Goal: Task Accomplishment & Management: Manage account settings

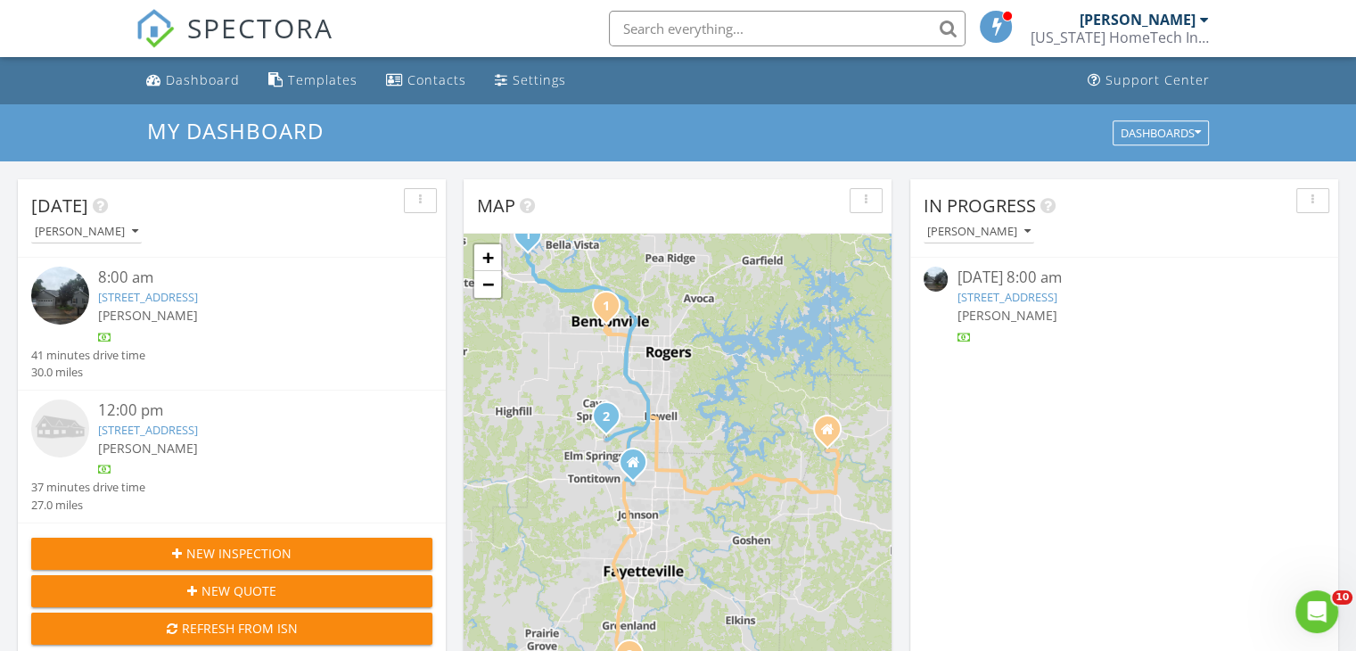
click at [198, 291] on link "2 Coalburn Circle, Bella Vista, AR 72715" at bounding box center [148, 297] width 100 height 16
click at [193, 294] on link "2 Coalburn Circle, Bella Vista, AR 72715" at bounding box center [148, 297] width 100 height 16
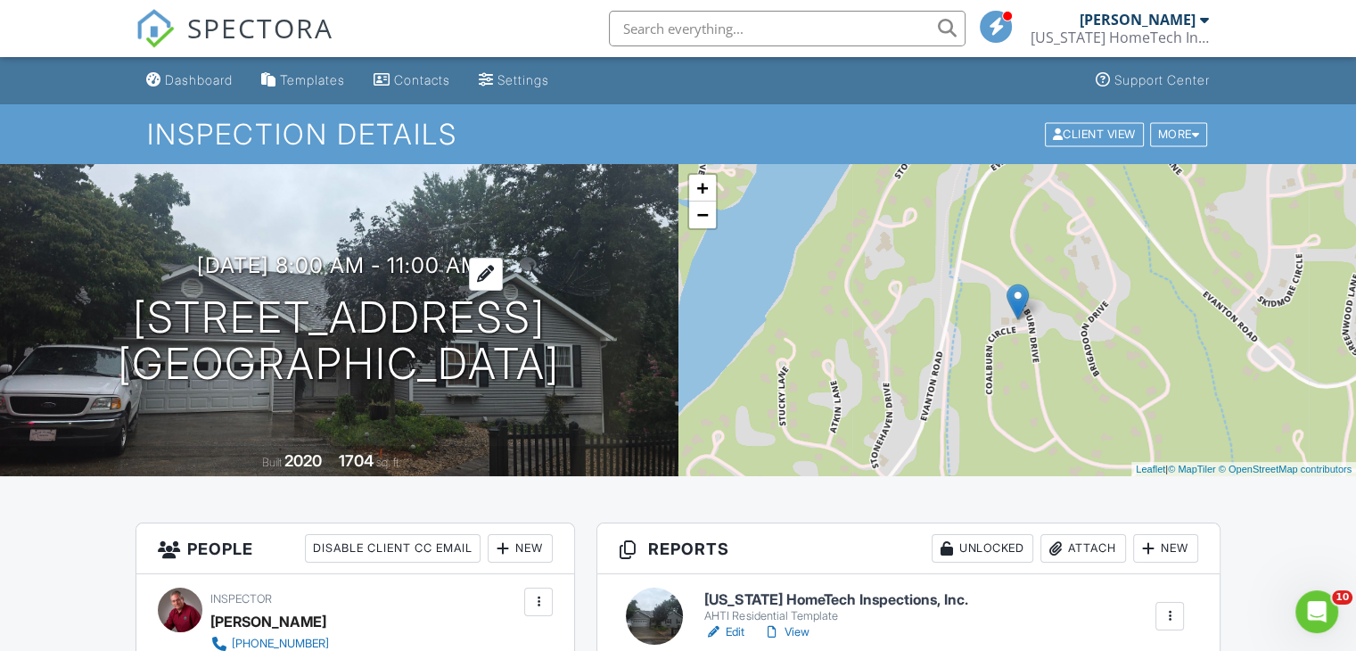
click at [499, 263] on div at bounding box center [486, 274] width 34 height 33
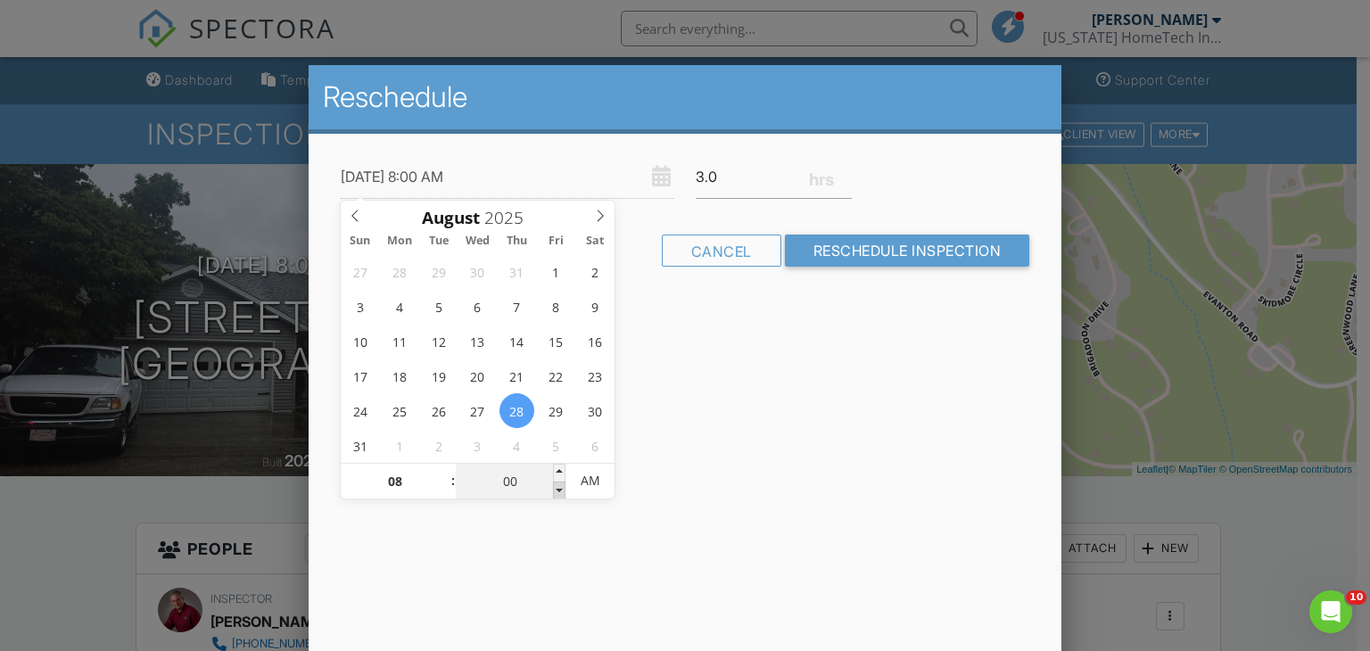
type input "08/28/2025 7:55 AM"
type input "07"
type input "55"
click at [560, 486] on span at bounding box center [559, 491] width 12 height 18
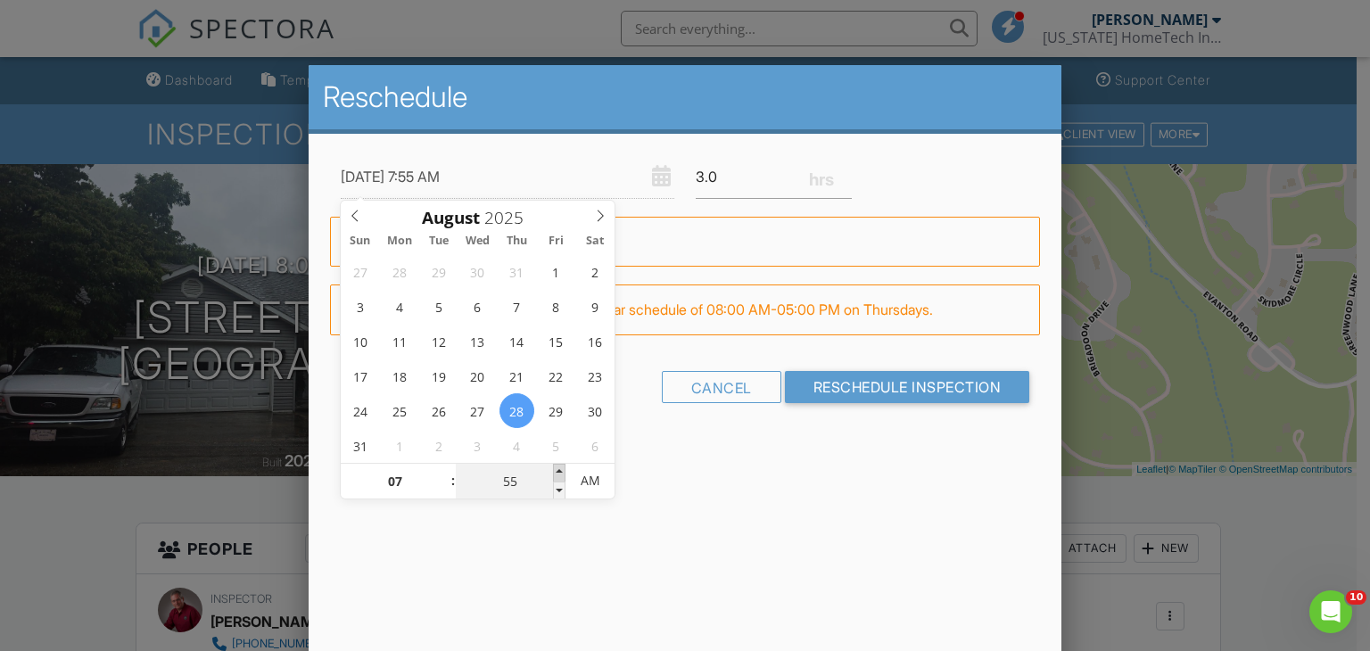
type input "08/28/2025 8:00 AM"
type input "08"
type input "00"
click at [558, 473] on span at bounding box center [559, 473] width 12 height 18
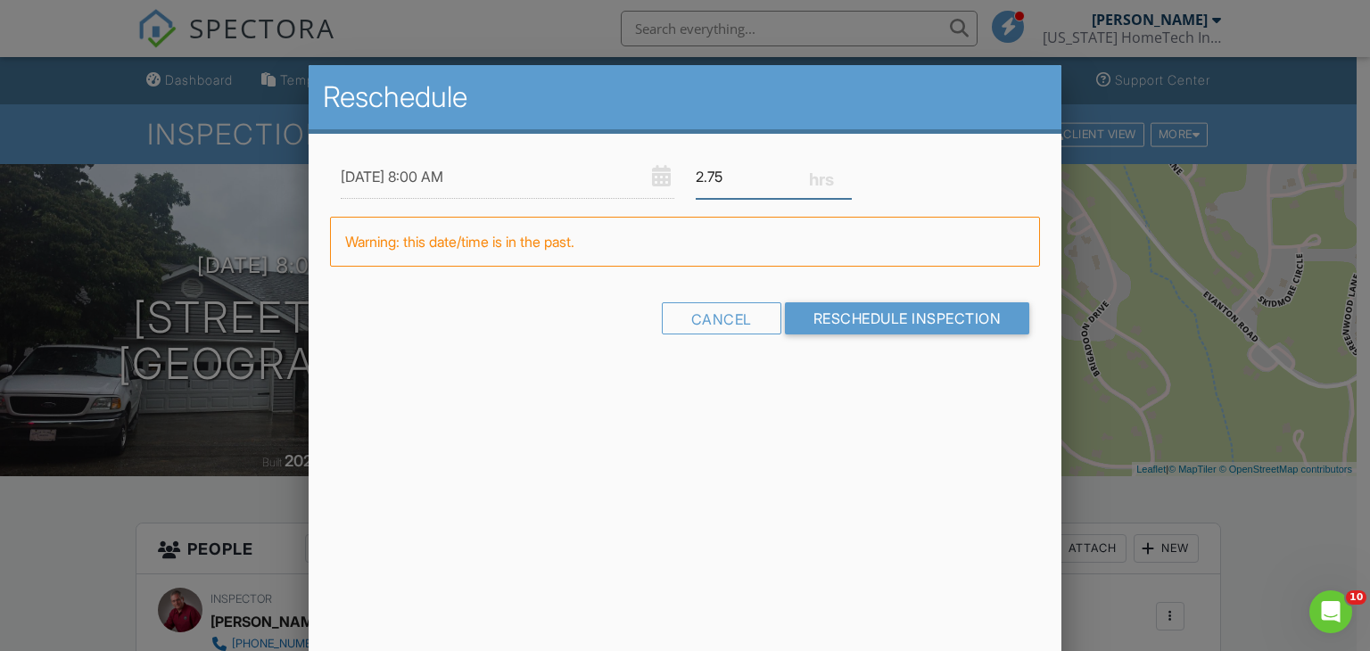
click at [845, 180] on input "2.75" at bounding box center [774, 177] width 156 height 44
type input "2.5"
click at [845, 180] on input "2.5" at bounding box center [774, 177] width 156 height 44
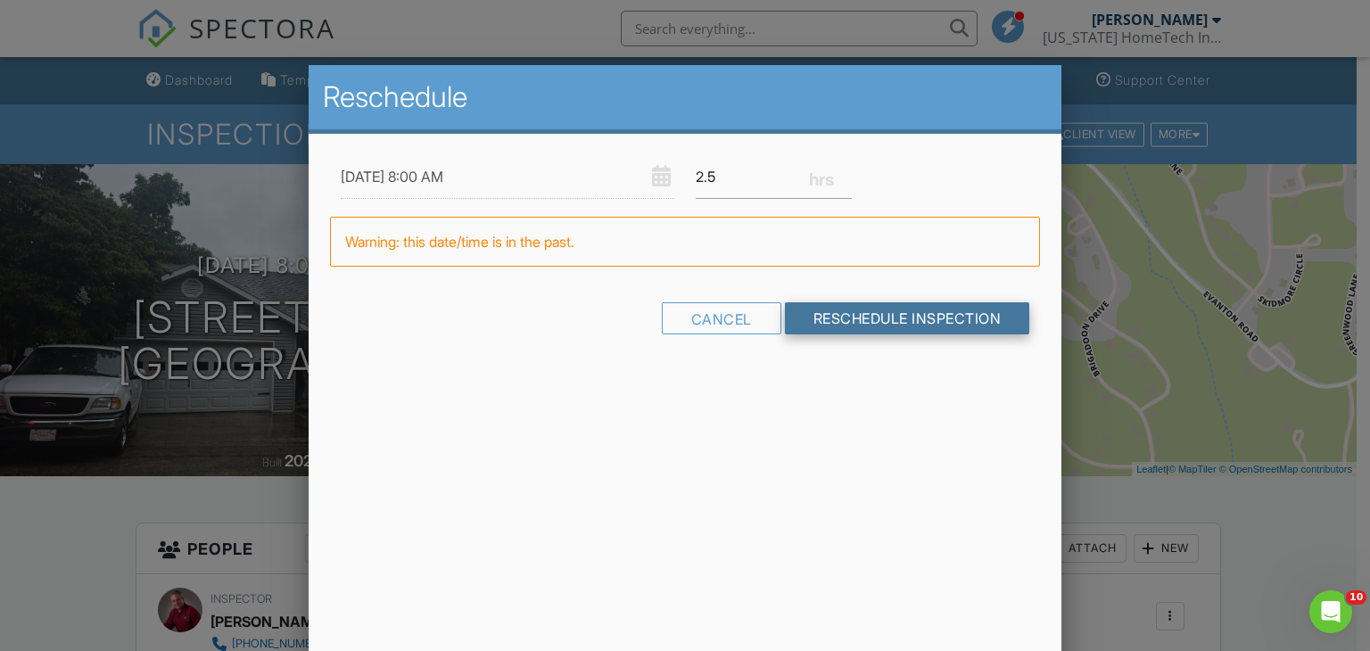
click at [883, 329] on input "Reschedule Inspection" at bounding box center [907, 318] width 245 height 32
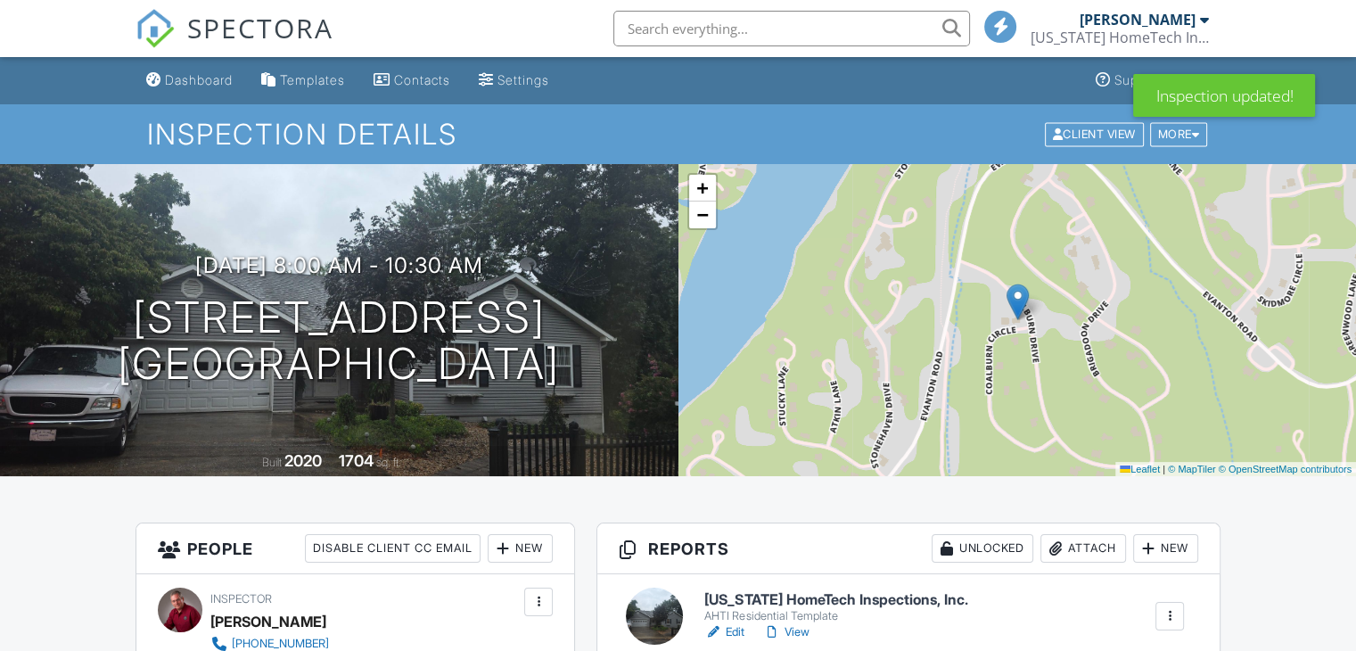
scroll to position [178, 0]
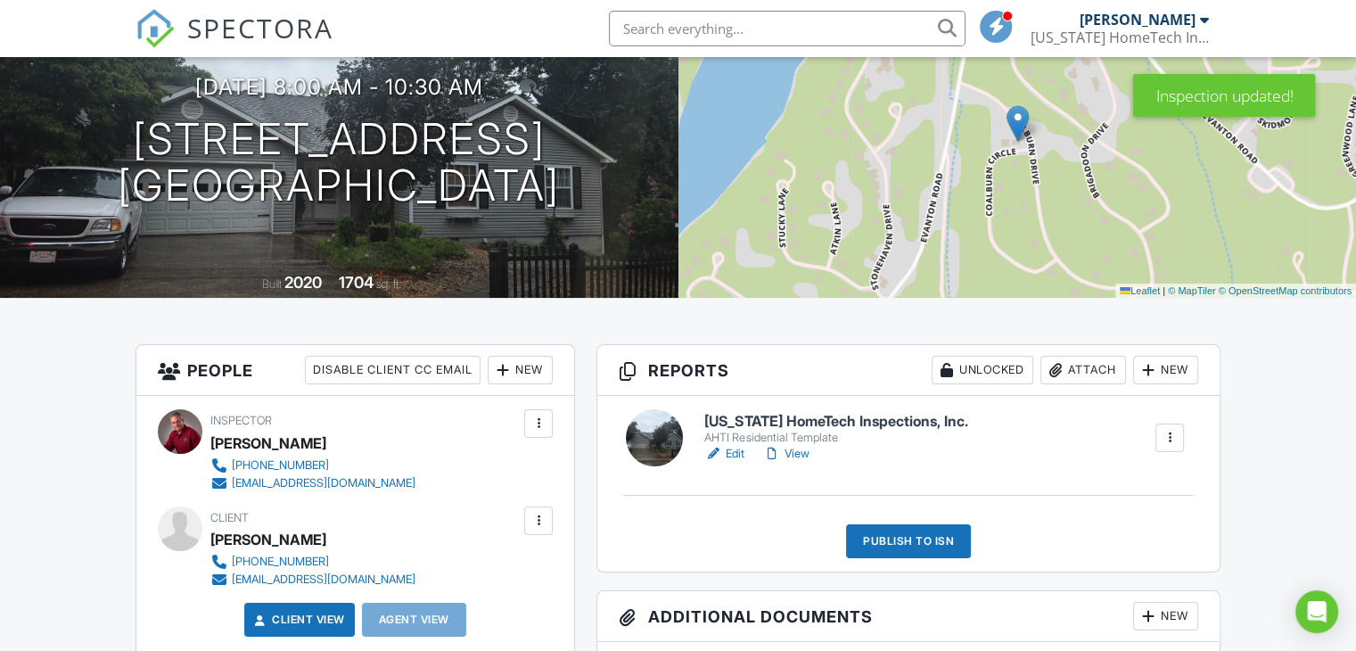
click at [809, 451] on link "View" at bounding box center [785, 454] width 46 height 18
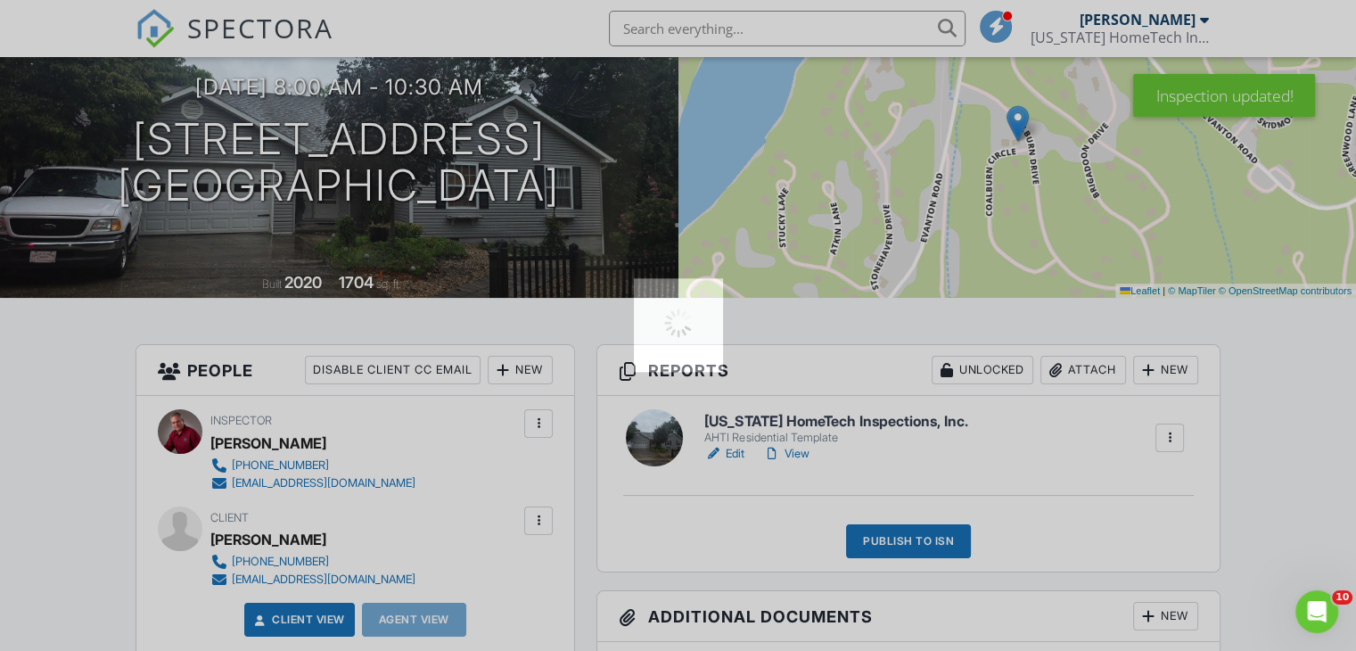
scroll to position [0, 0]
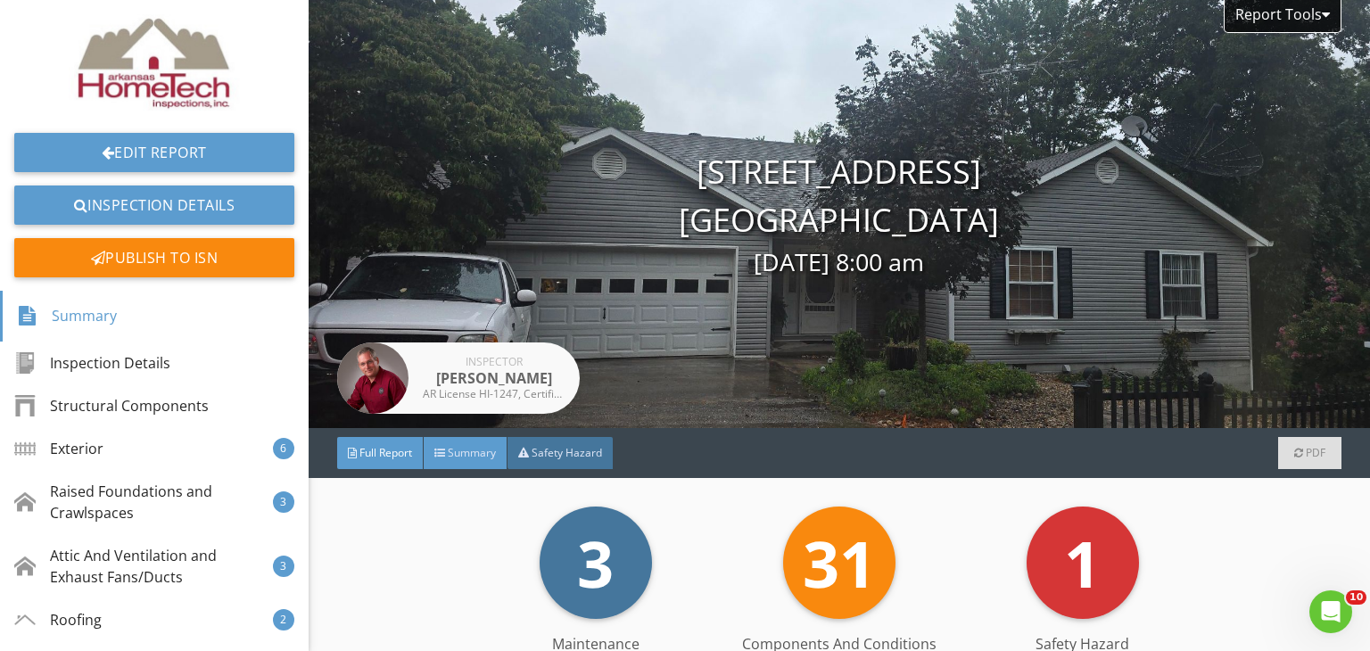
click at [465, 462] on div "Summary" at bounding box center [466, 453] width 84 height 32
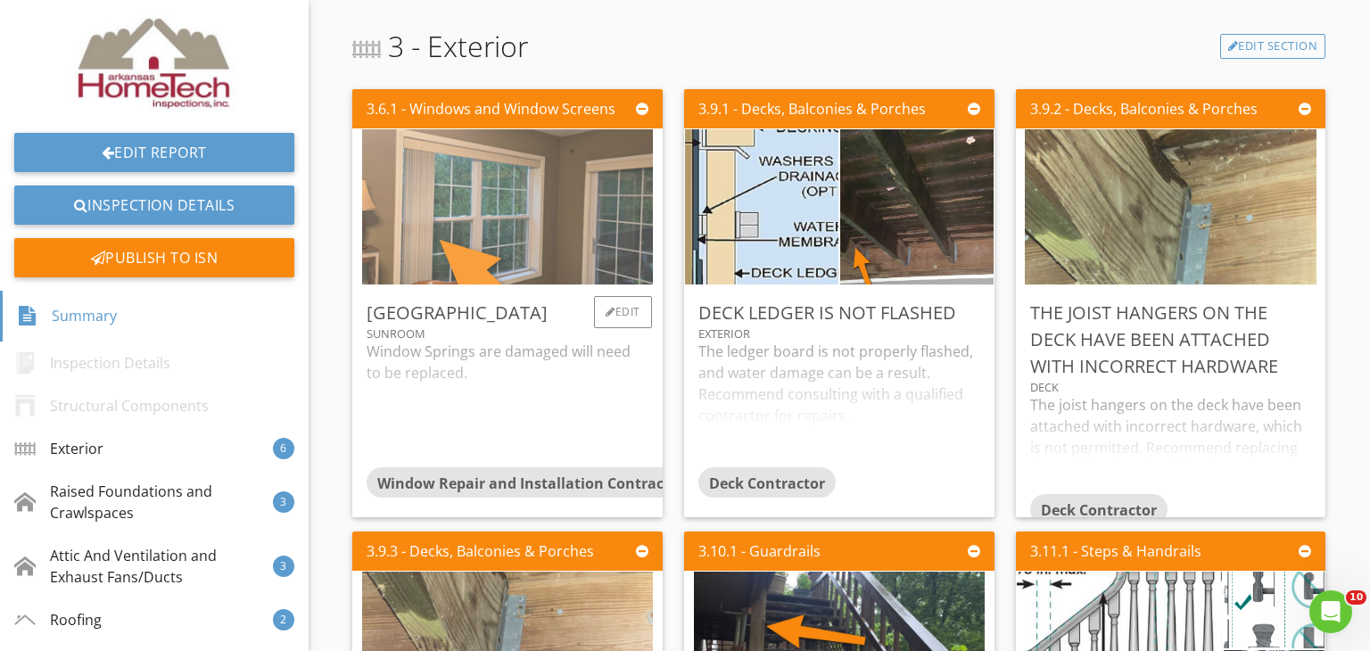
scroll to position [624, 0]
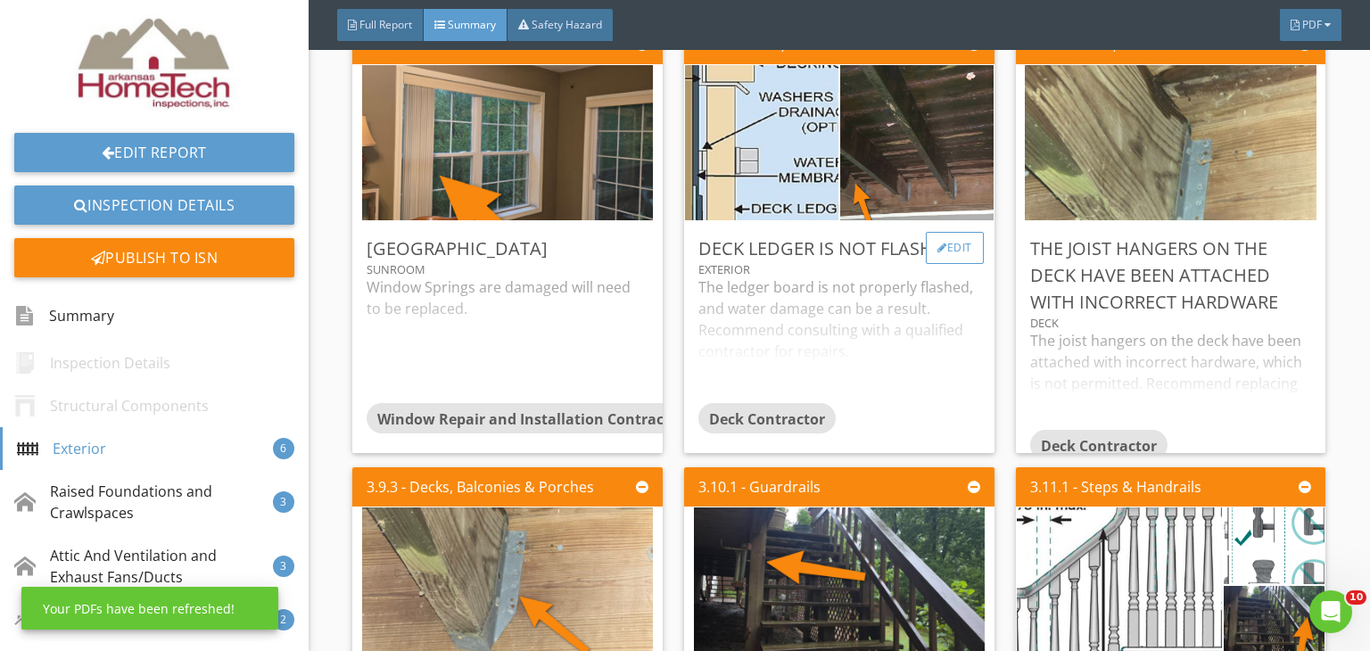
click at [946, 248] on div "Edit" at bounding box center [955, 248] width 58 height 32
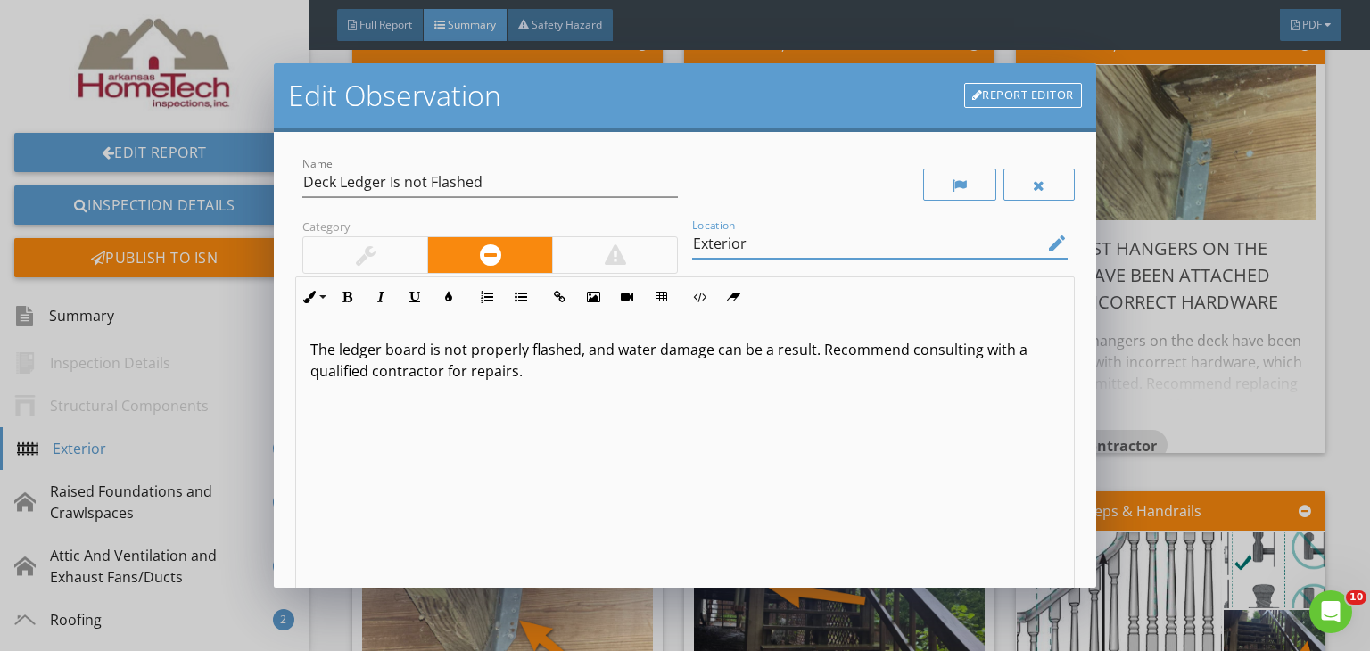
drag, startPoint x: 778, startPoint y: 252, endPoint x: 674, endPoint y: 252, distance: 103.4
click at [674, 252] on div "Name Deck Ledger Is not Flashed Category Location Exterior edit Inline Style XL…" at bounding box center [684, 437] width 779 height 569
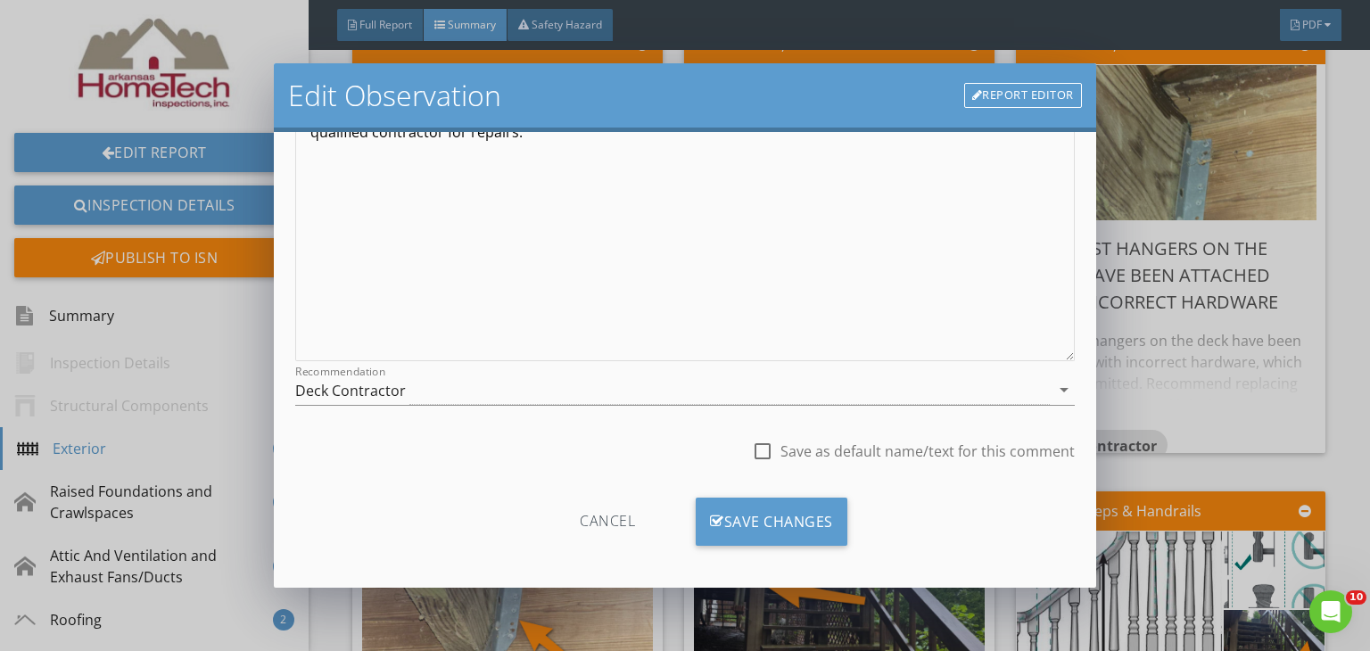
scroll to position [246, 0]
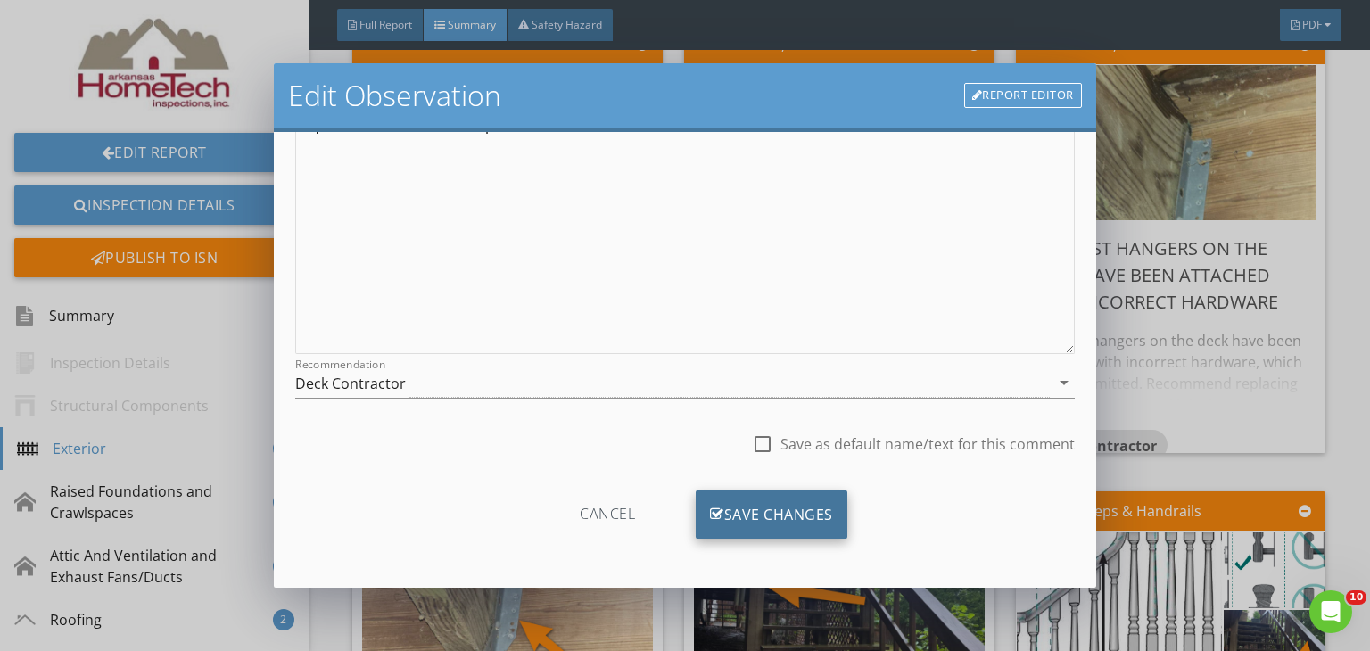
type input "Deck"
click at [805, 503] on div "Save Changes" at bounding box center [772, 514] width 152 height 48
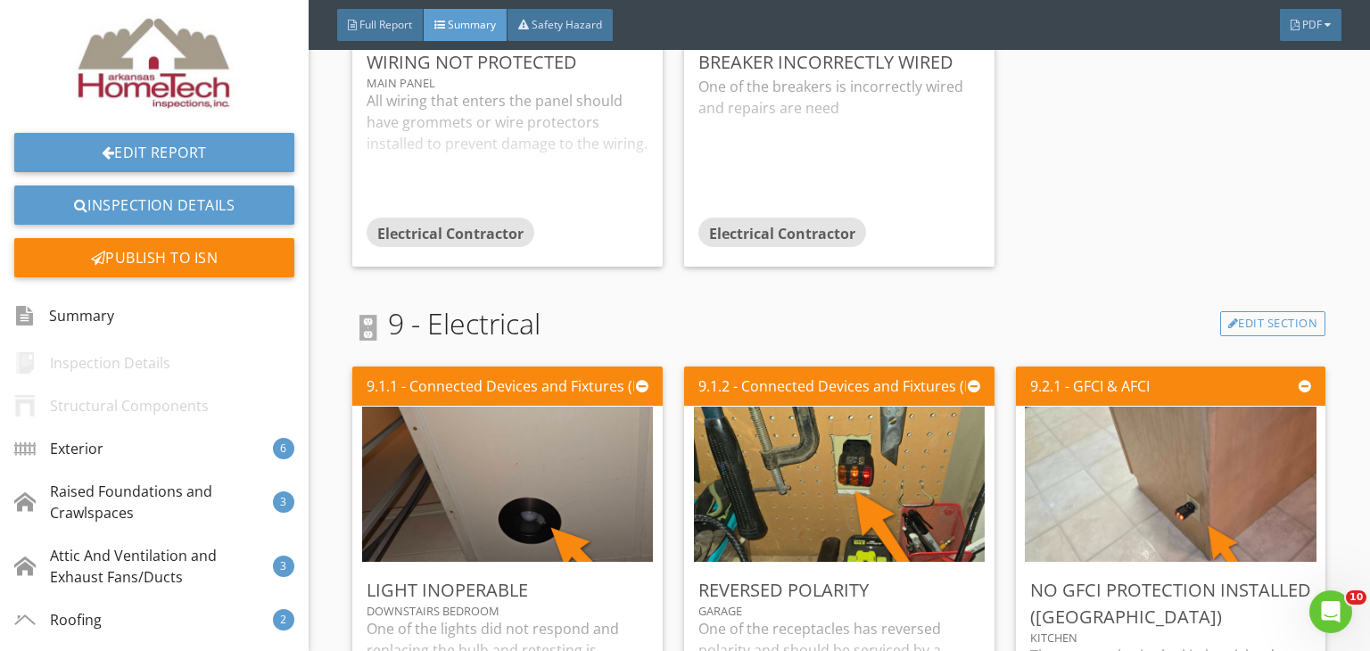
scroll to position [3121, 0]
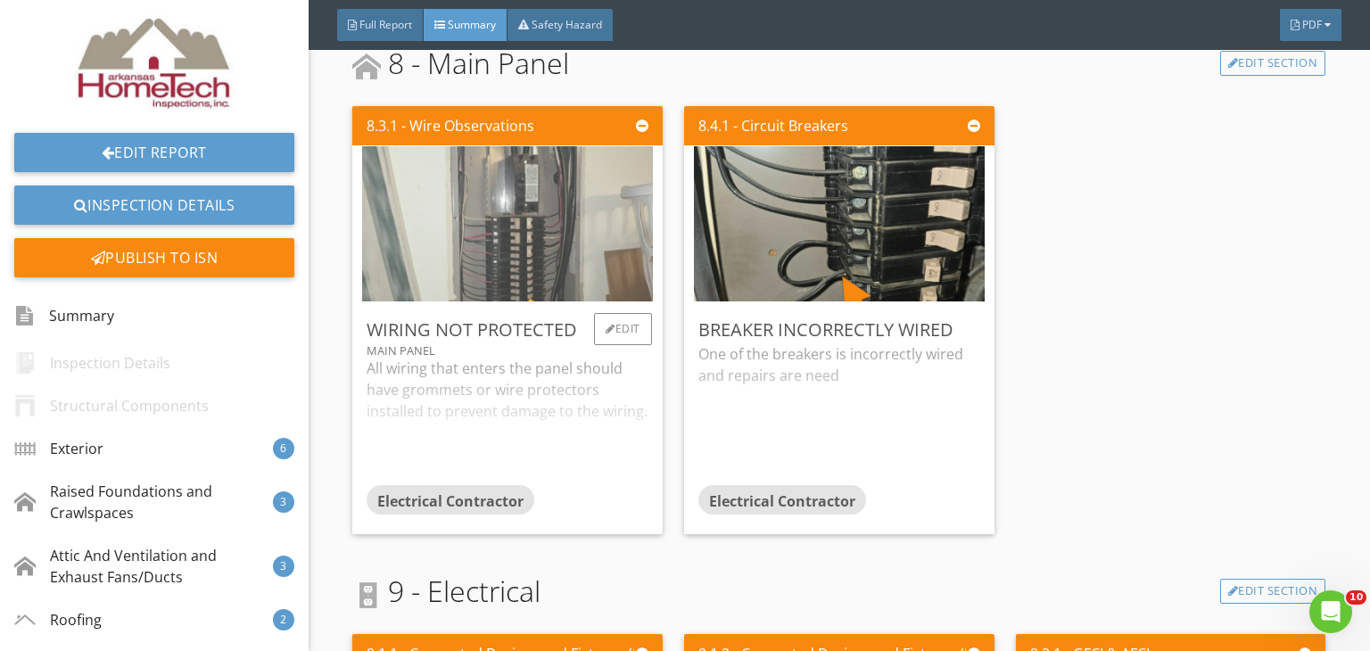
click at [602, 245] on img at bounding box center [507, 224] width 291 height 388
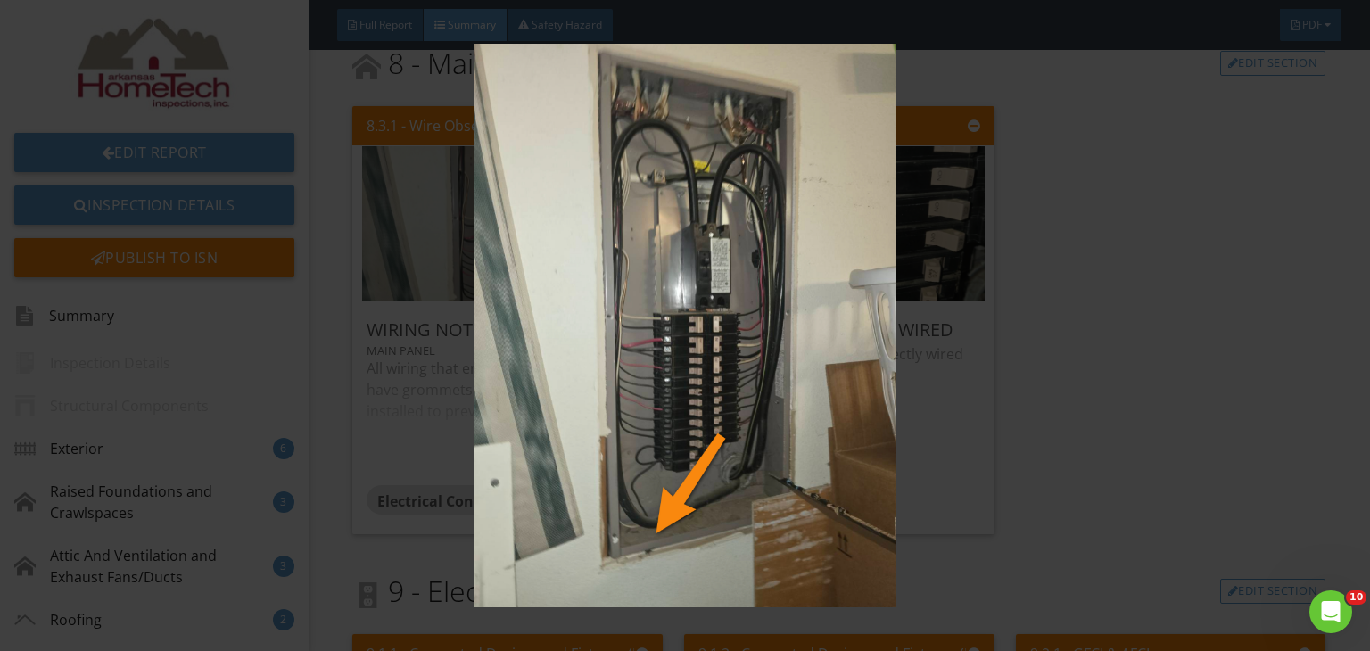
click at [1055, 356] on img at bounding box center [685, 326] width 1247 height 564
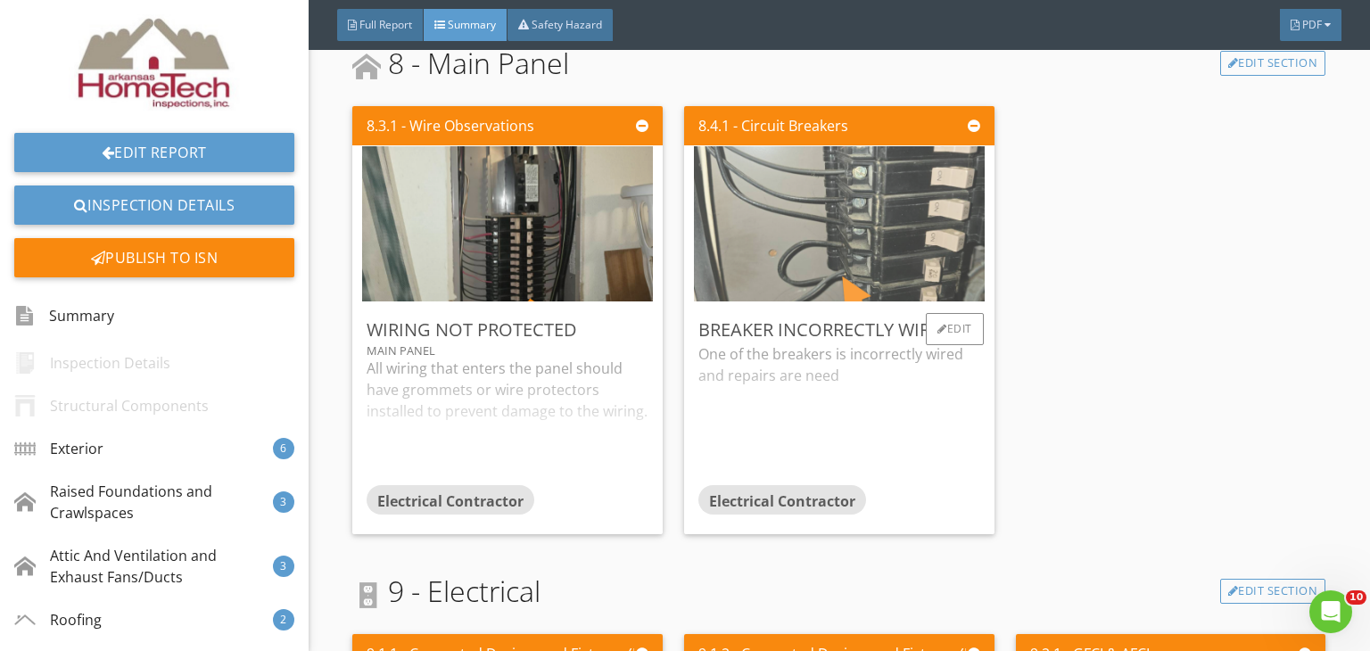
click at [849, 222] on img at bounding box center [839, 224] width 291 height 388
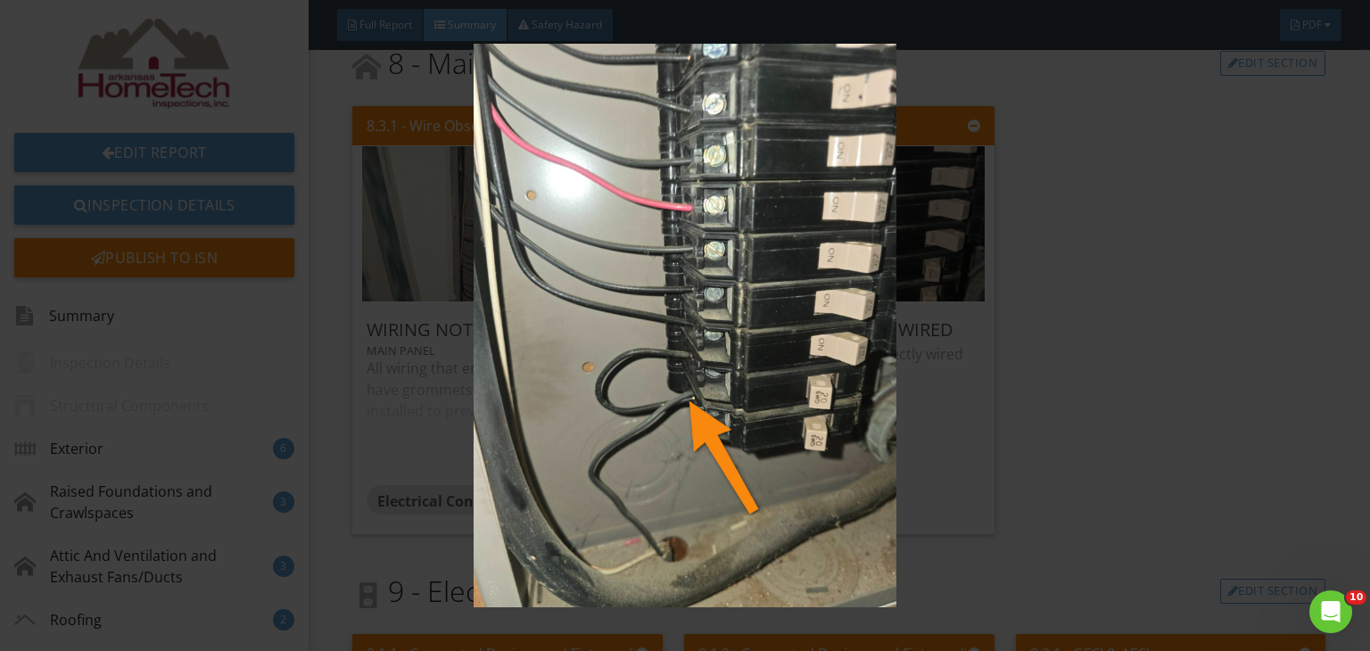
click at [1234, 283] on img at bounding box center [685, 326] width 1247 height 564
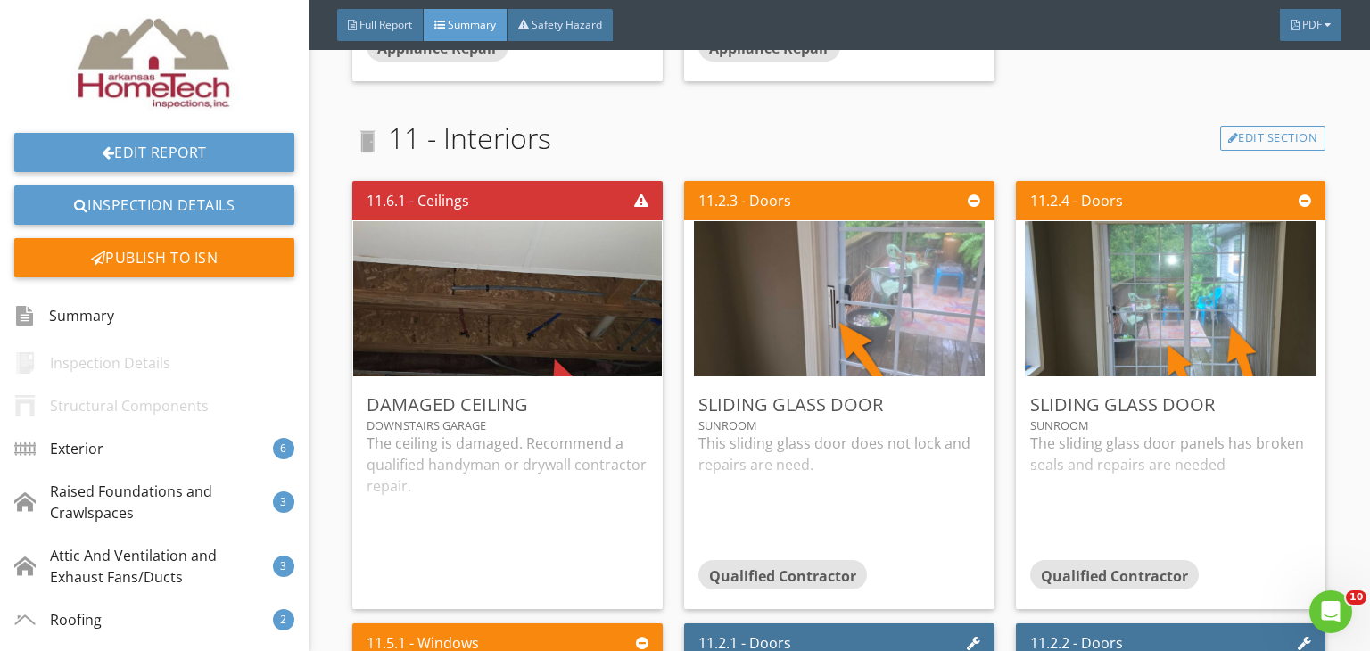
scroll to position [5083, 0]
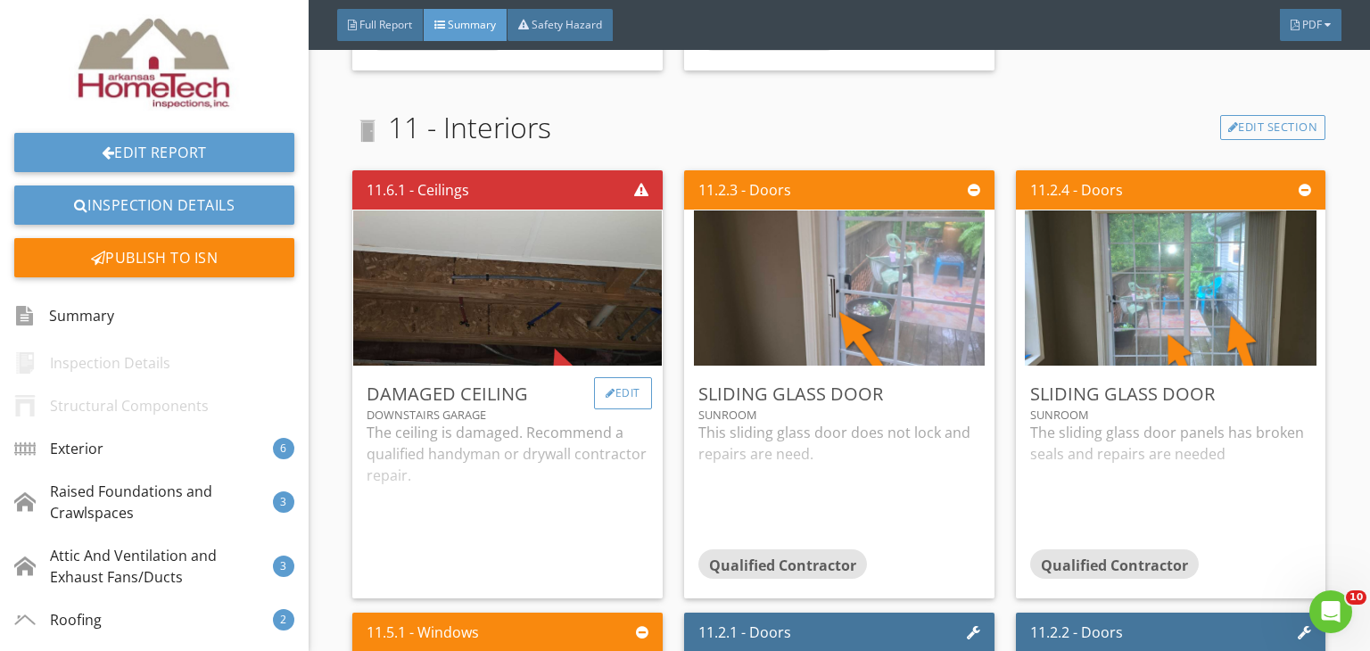
click at [627, 390] on div "Edit" at bounding box center [623, 393] width 58 height 32
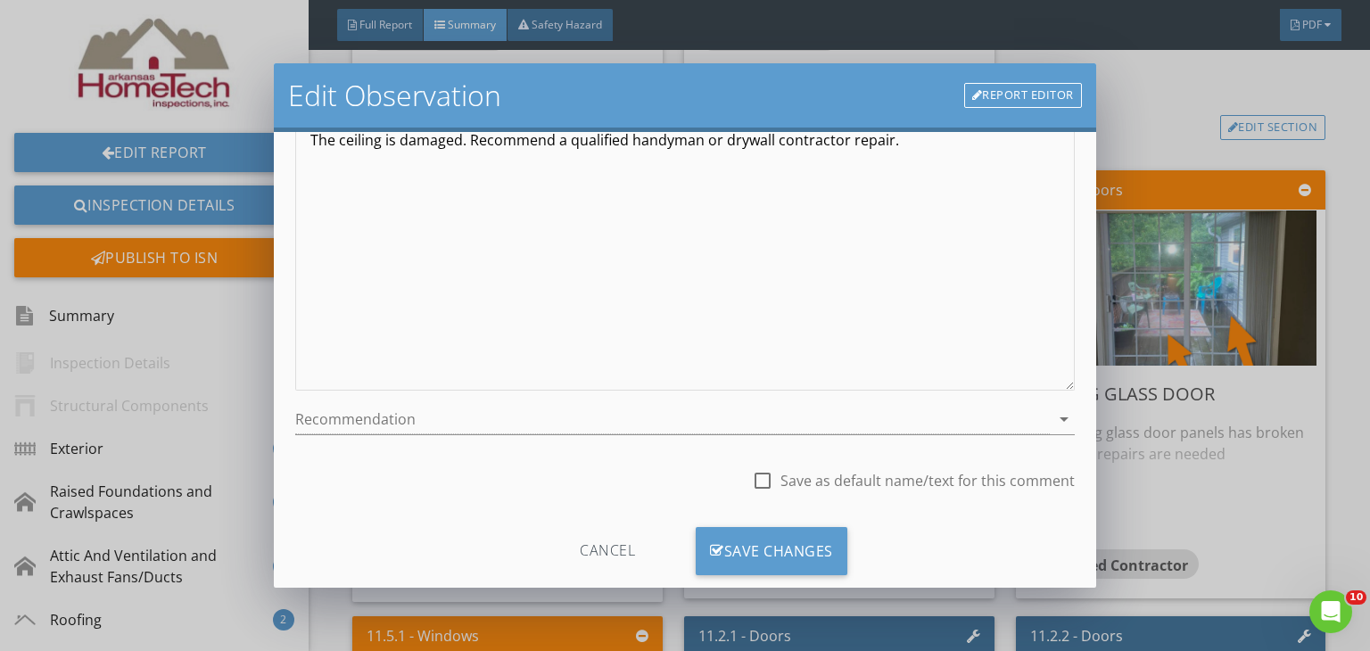
scroll to position [246, 0]
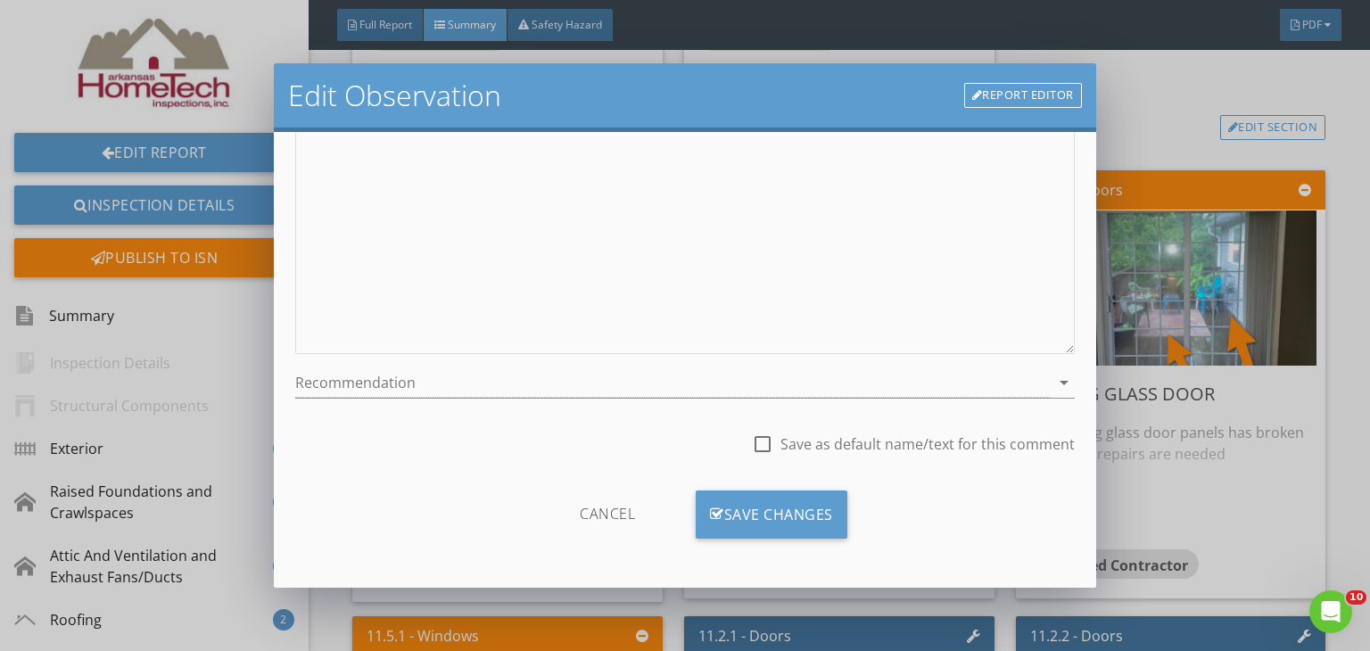
click at [1053, 383] on icon "arrow_drop_down" at bounding box center [1063, 382] width 21 height 21
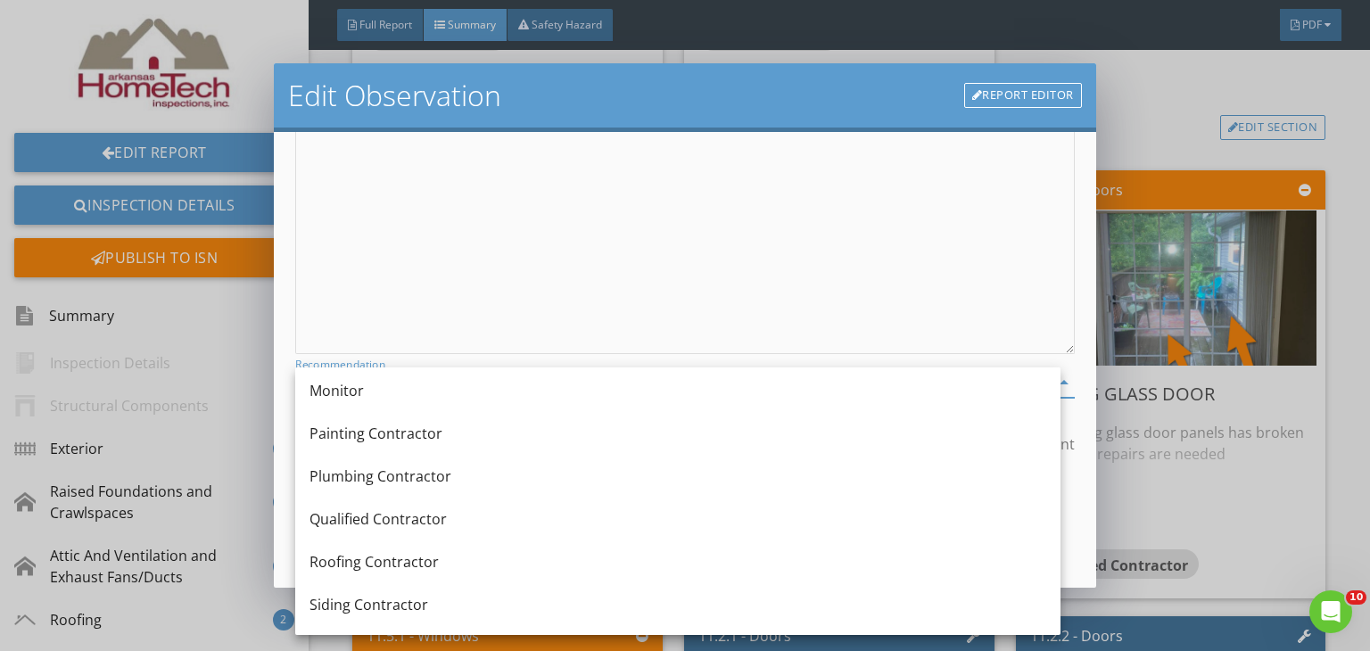
scroll to position [870, 0]
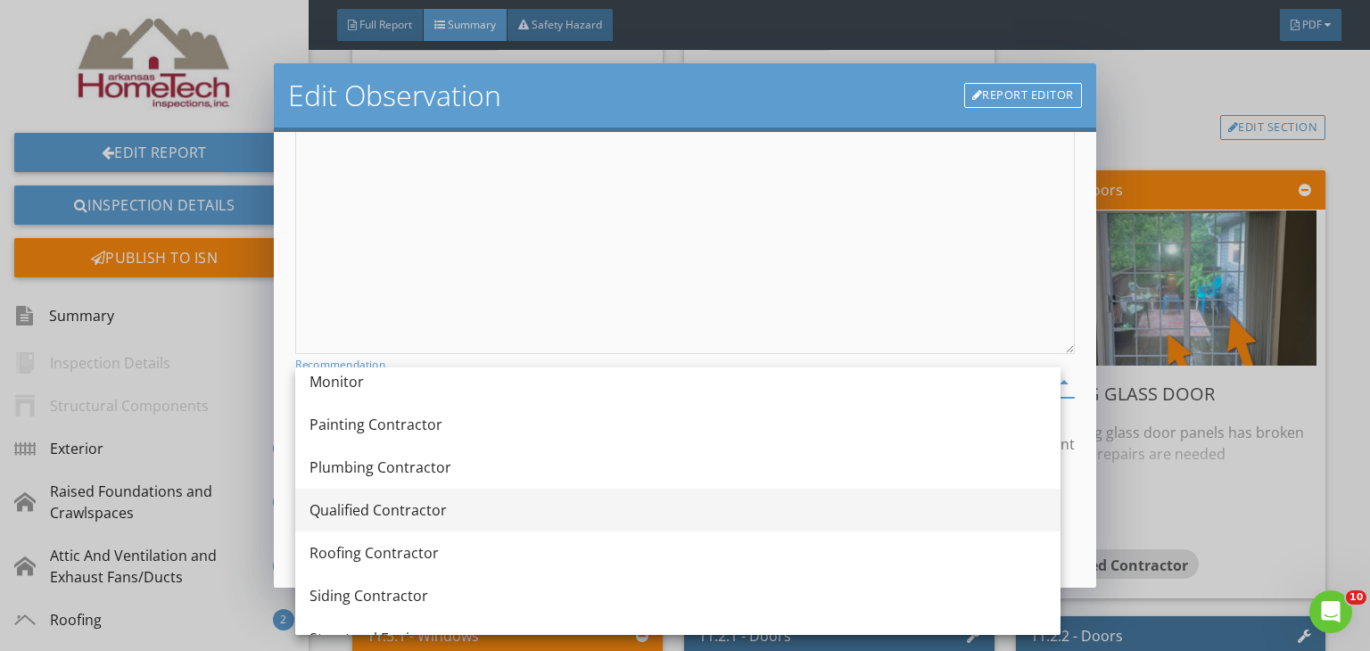
click at [450, 512] on div "Qualified Contractor" at bounding box center [677, 509] width 737 height 21
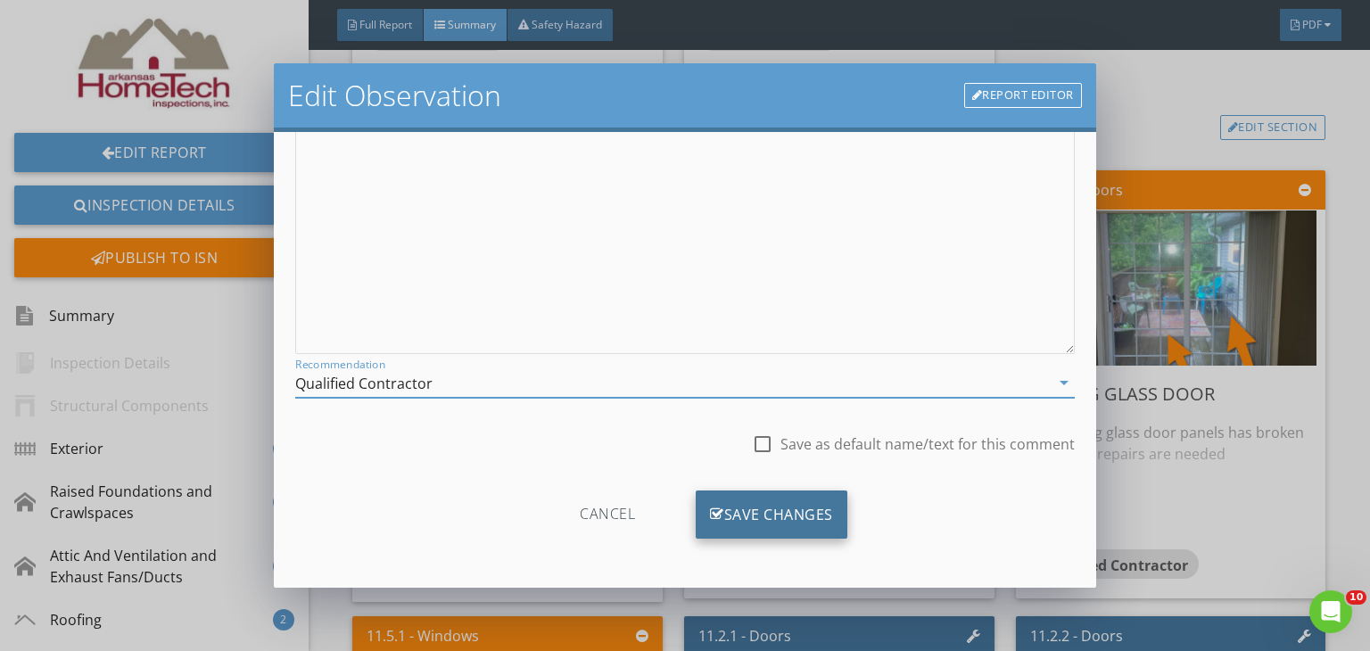
click at [799, 522] on div "Save Changes" at bounding box center [772, 514] width 152 height 48
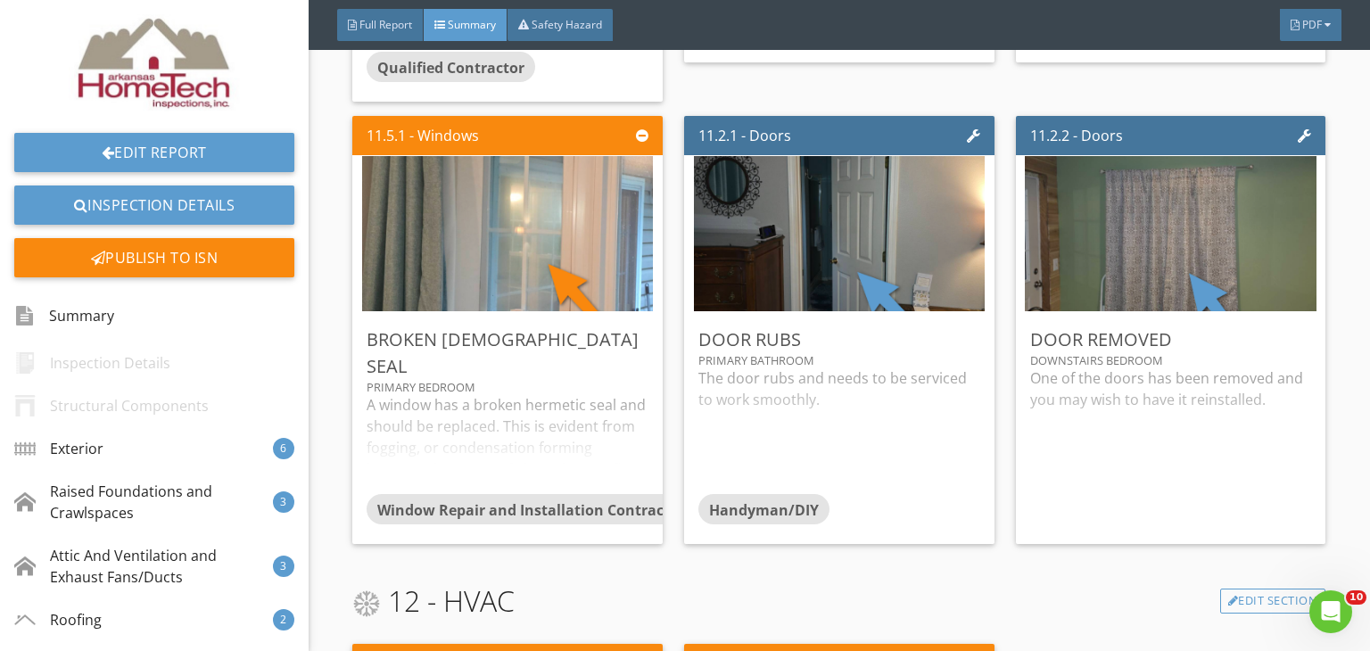
scroll to position [5618, 0]
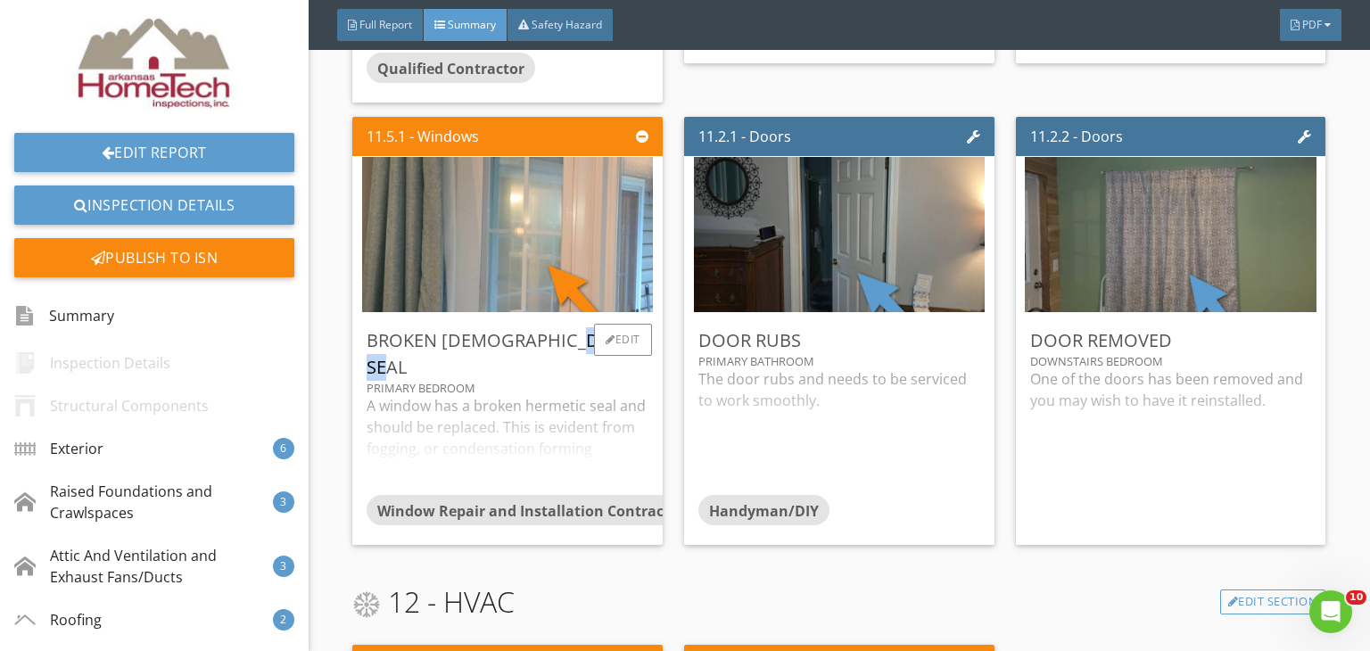
drag, startPoint x: 526, startPoint y: 336, endPoint x: 441, endPoint y: 337, distance: 85.6
click at [441, 337] on div "Broken [DEMOGRAPHIC_DATA] Seal" at bounding box center [508, 354] width 282 height 54
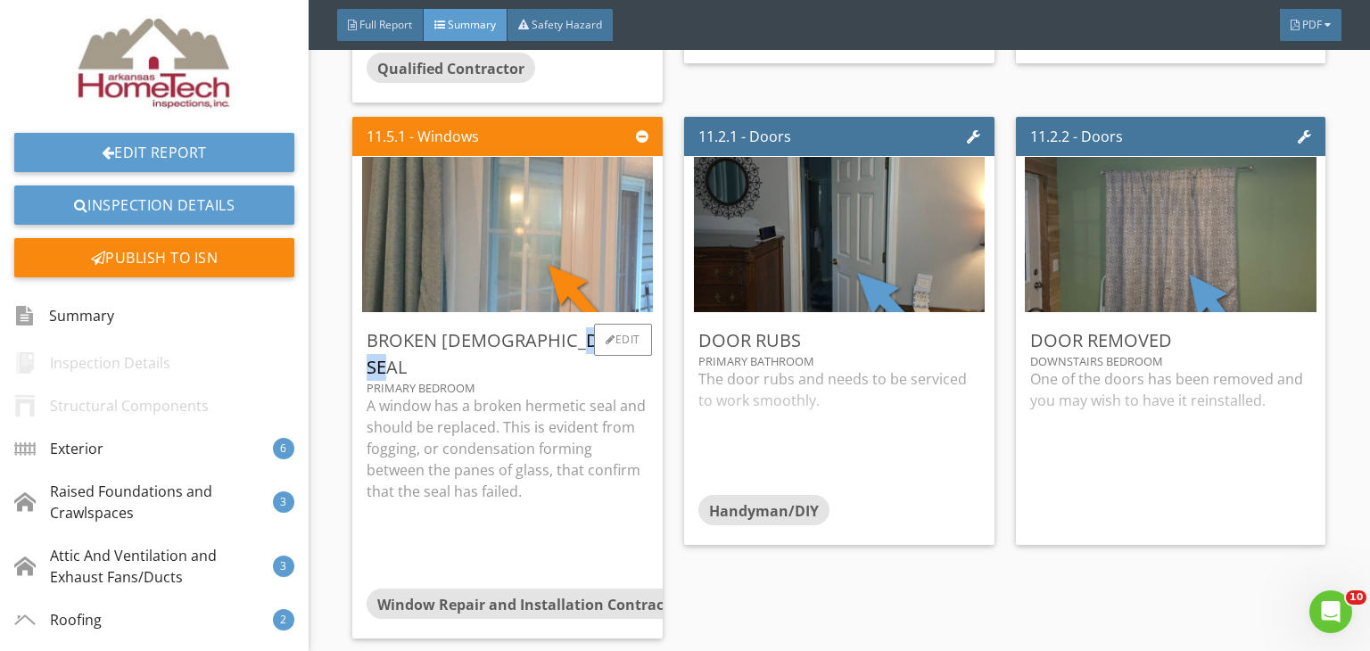
copy div "Hermetic"
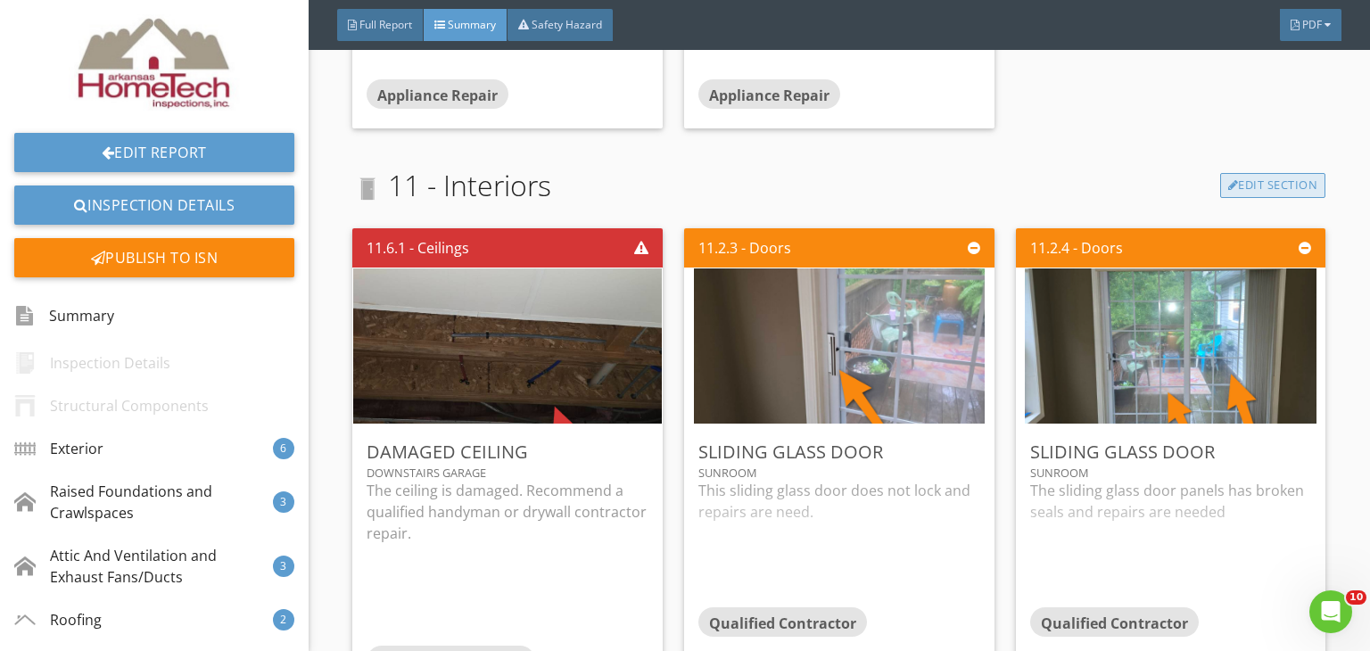
scroll to position [5083, 0]
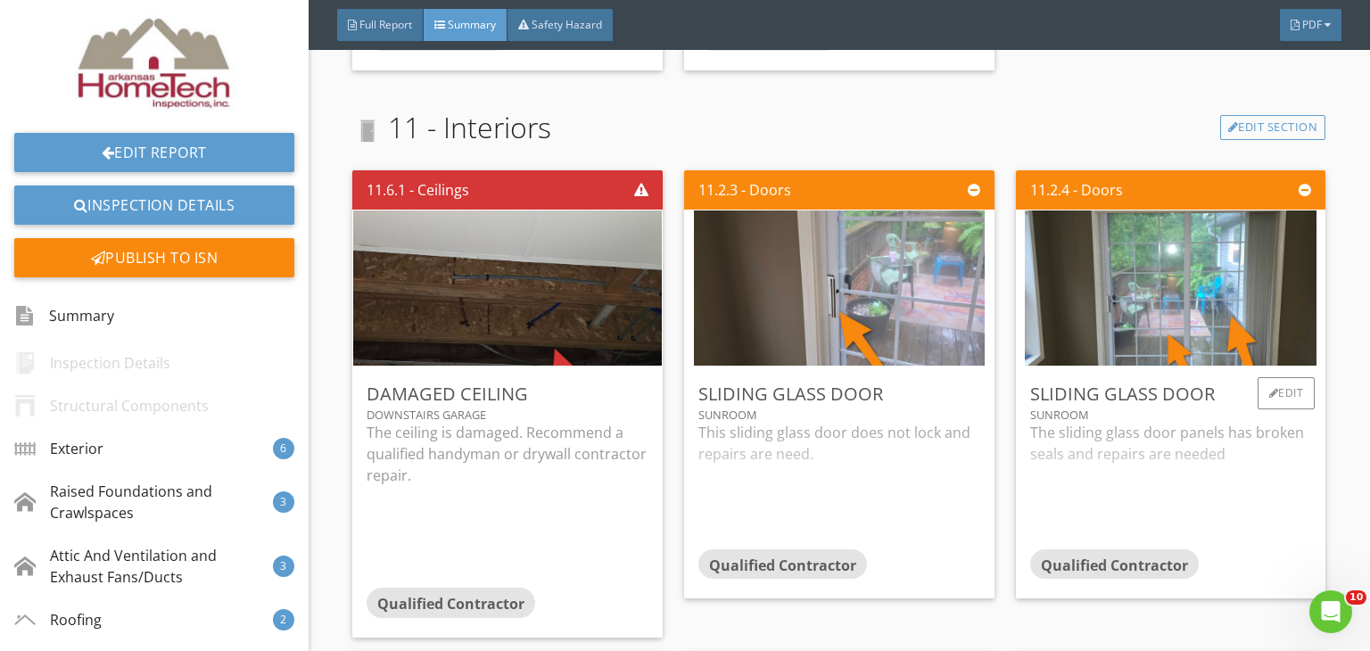
click at [1304, 392] on div "Sliding Glass Door Sunroom The sliding glass door panels has broken seals and r…" at bounding box center [1171, 483] width 310 height 232
click at [1283, 391] on div "Edit" at bounding box center [1286, 393] width 58 height 32
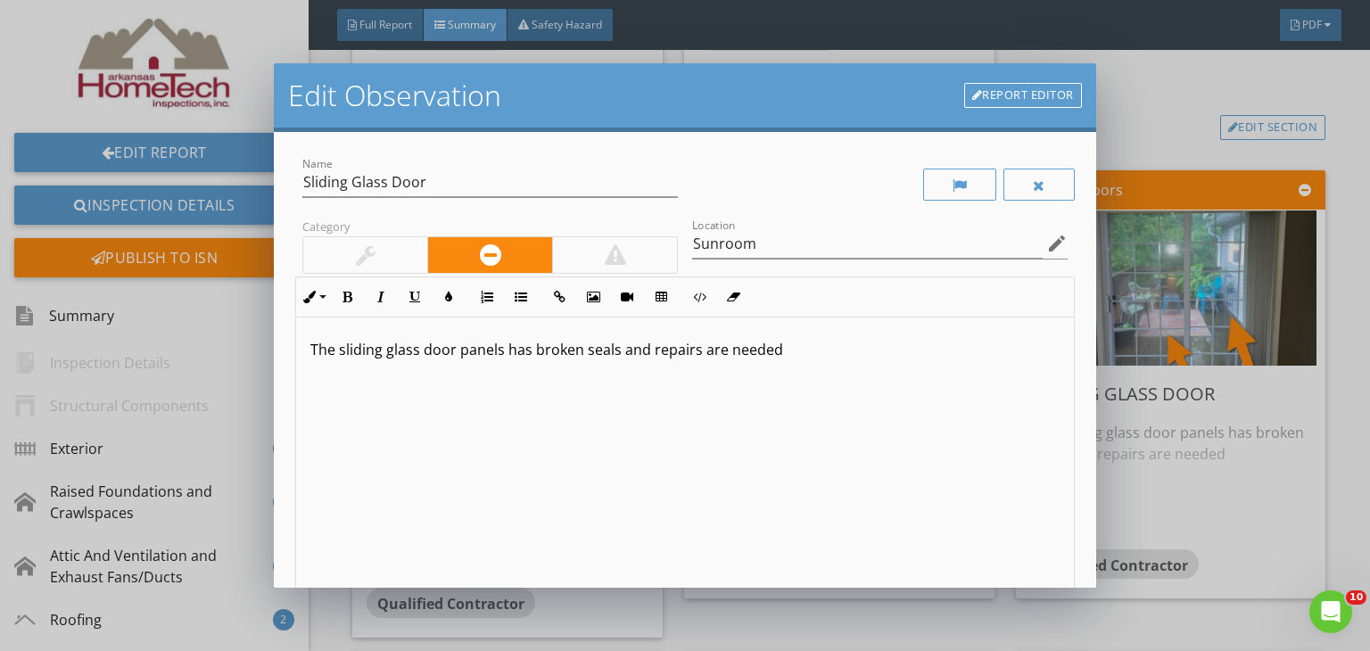
click at [581, 350] on p "The sliding glass door panels has broken seals and repairs are needed" at bounding box center [684, 349] width 749 height 21
click at [622, 356] on p "The sliding glass door panels has broken seals aHermetic nd repairs are needed" at bounding box center [684, 349] width 749 height 21
click at [658, 353] on p "The sliding glass door panels has broken Hermetic nd repairs are needed" at bounding box center [684, 349] width 749 height 21
drag, startPoint x: 661, startPoint y: 347, endPoint x: 648, endPoint y: 358, distance: 16.4
click at [648, 358] on p "The sliding glass door panels has broken Hermetic nd repairs are needed" at bounding box center [684, 349] width 749 height 21
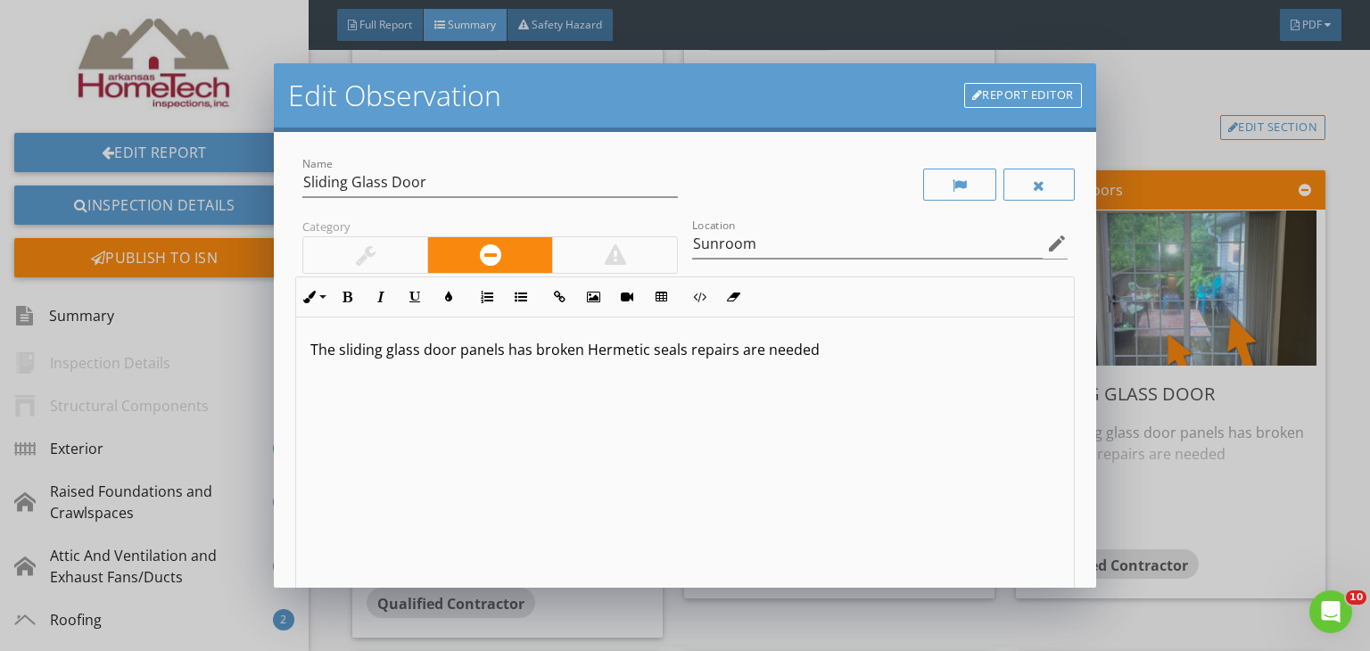
click at [792, 407] on div "The sliding glass door panels has broken Hermetic seals repairs are needed" at bounding box center [685, 458] width 778 height 283
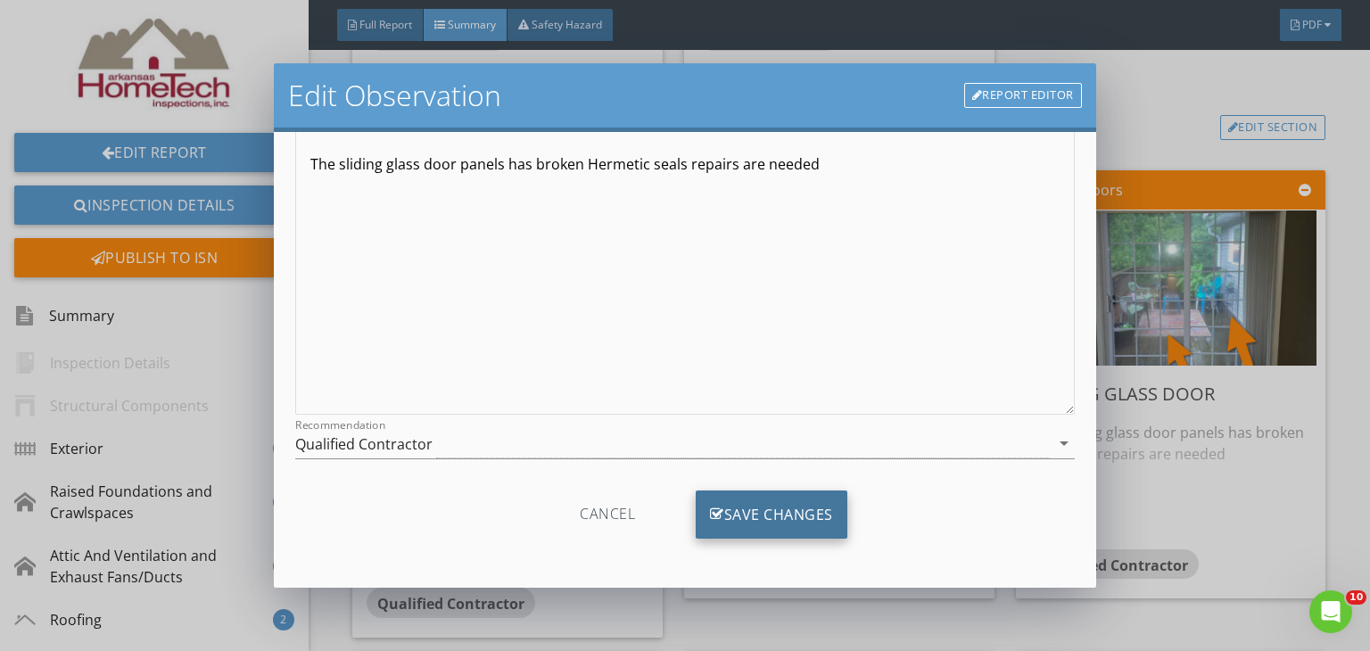
click at [778, 518] on div "Save Changes" at bounding box center [772, 514] width 152 height 48
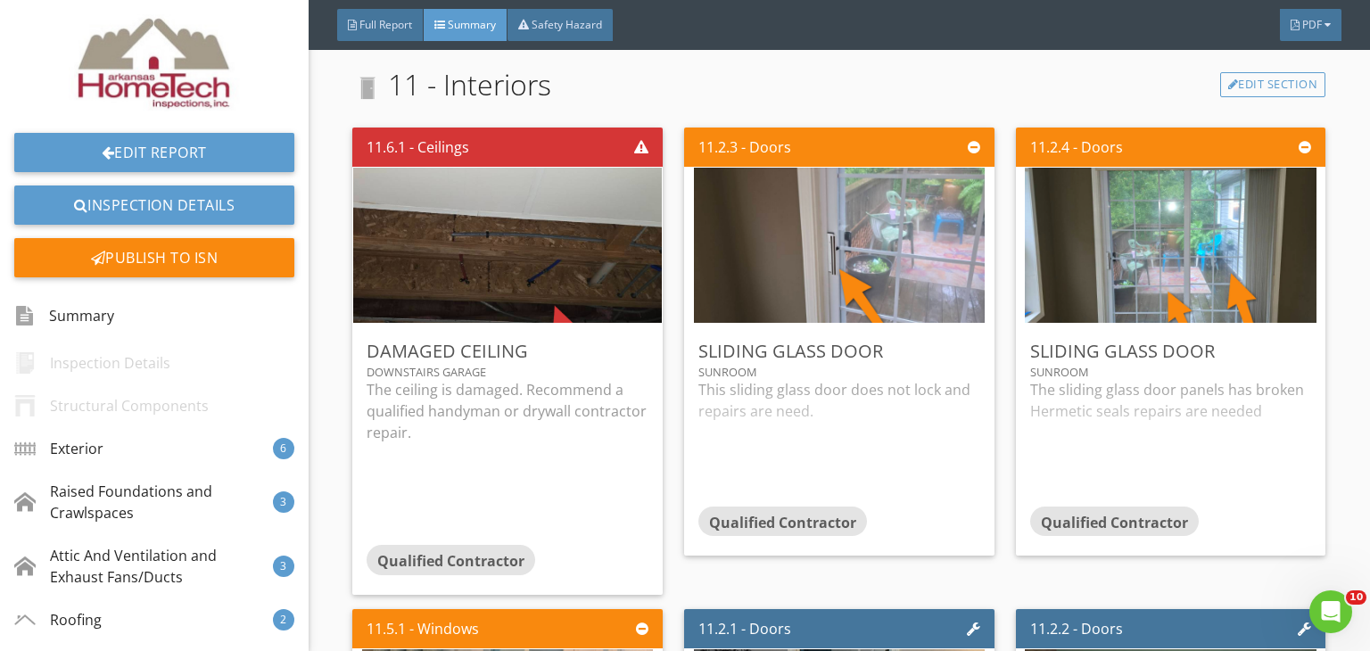
scroll to position [5172, 0]
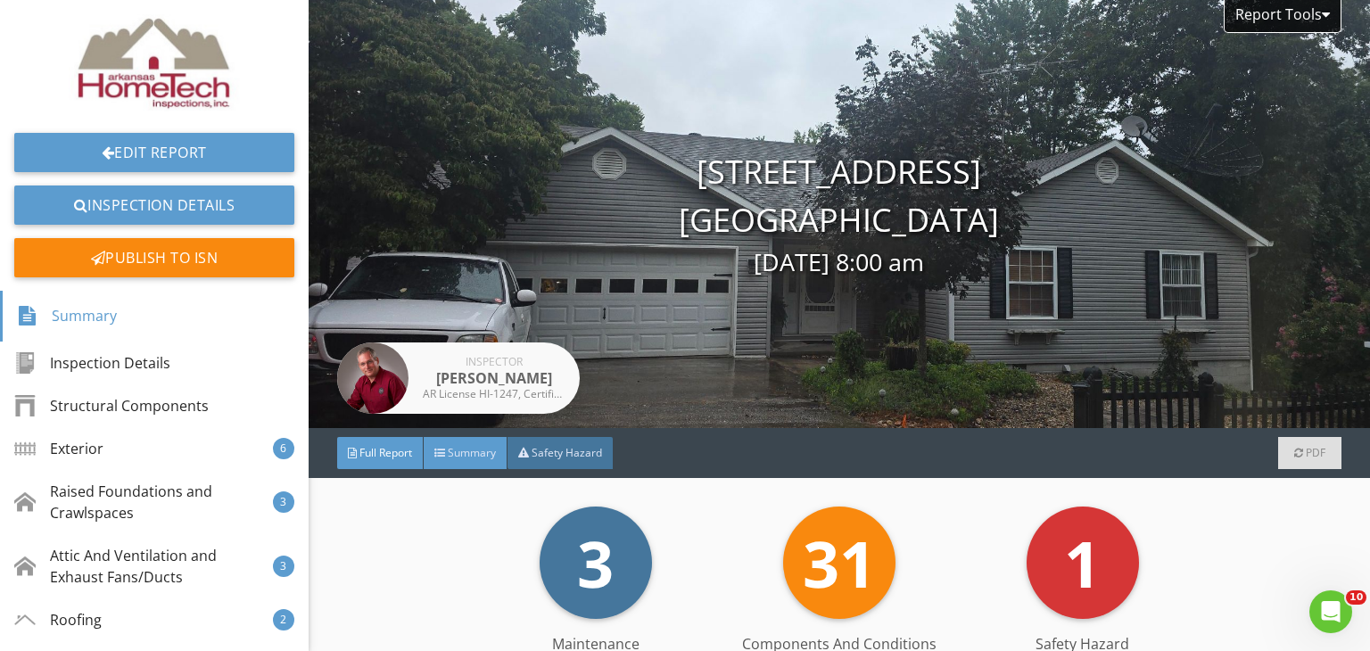
click at [465, 446] on span "Summary" at bounding box center [472, 452] width 48 height 15
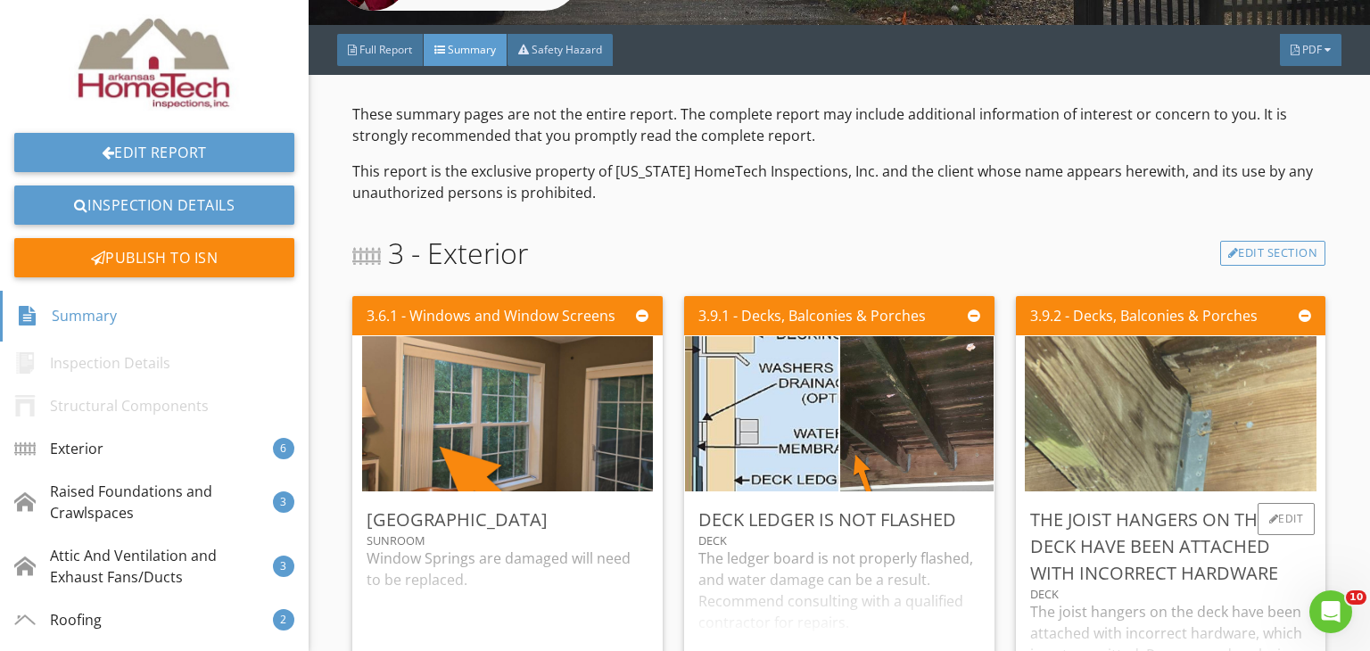
scroll to position [624, 0]
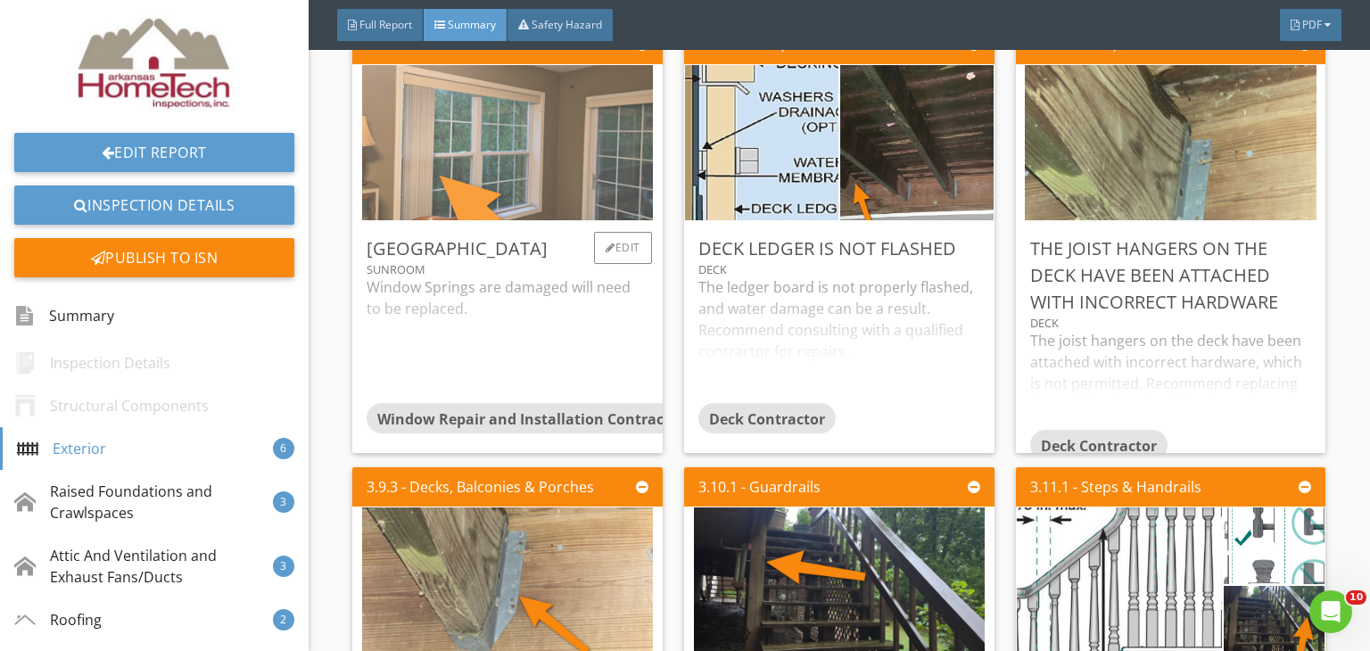
click at [510, 166] on img at bounding box center [507, 143] width 291 height 388
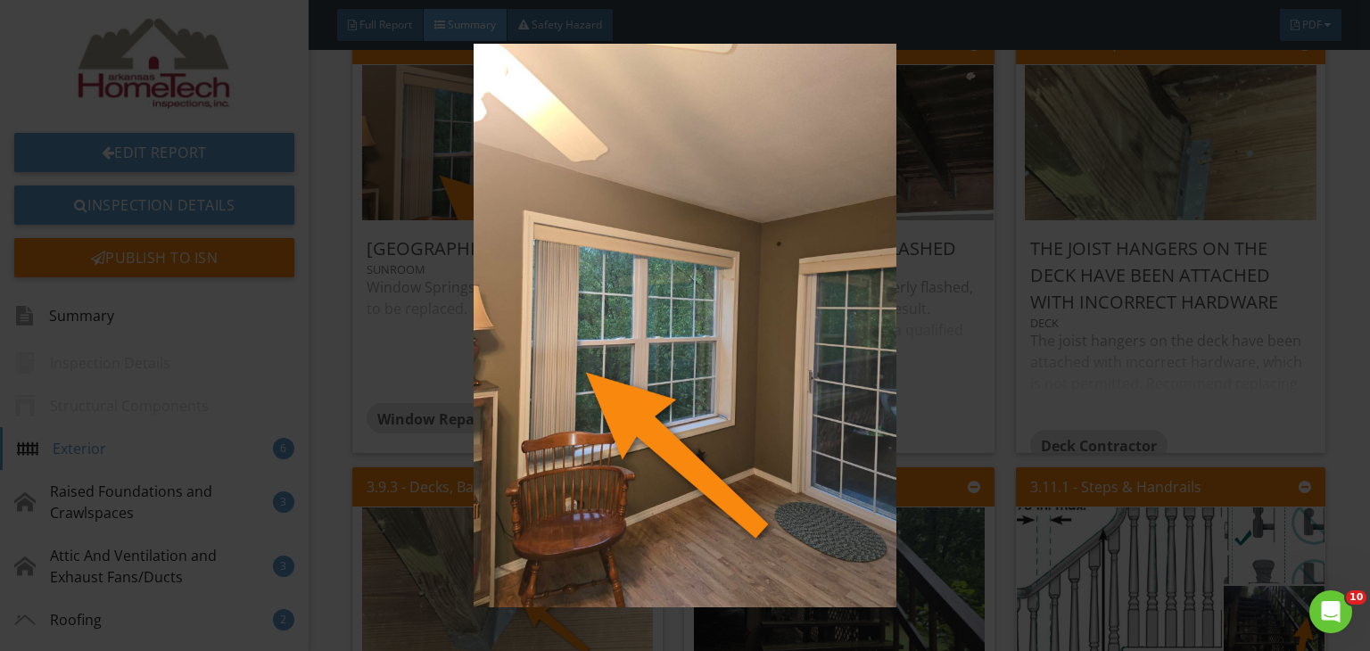
click at [1091, 402] on img at bounding box center [685, 326] width 1247 height 564
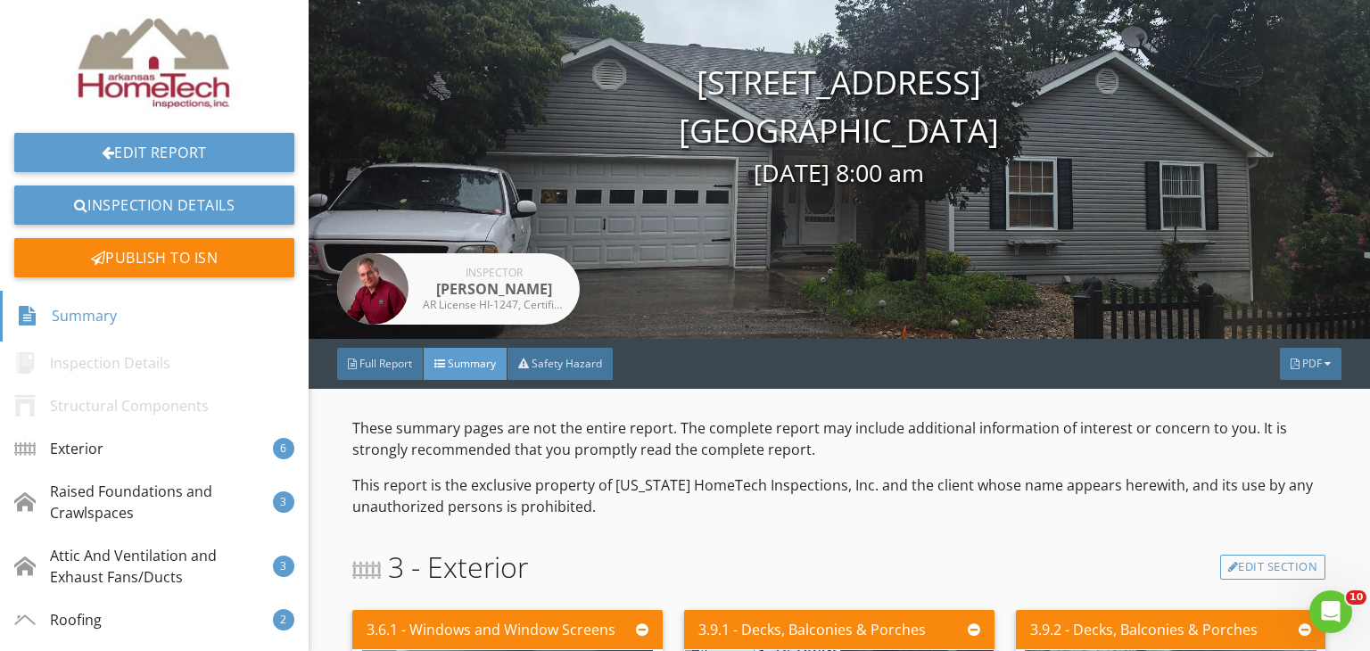
scroll to position [357, 0]
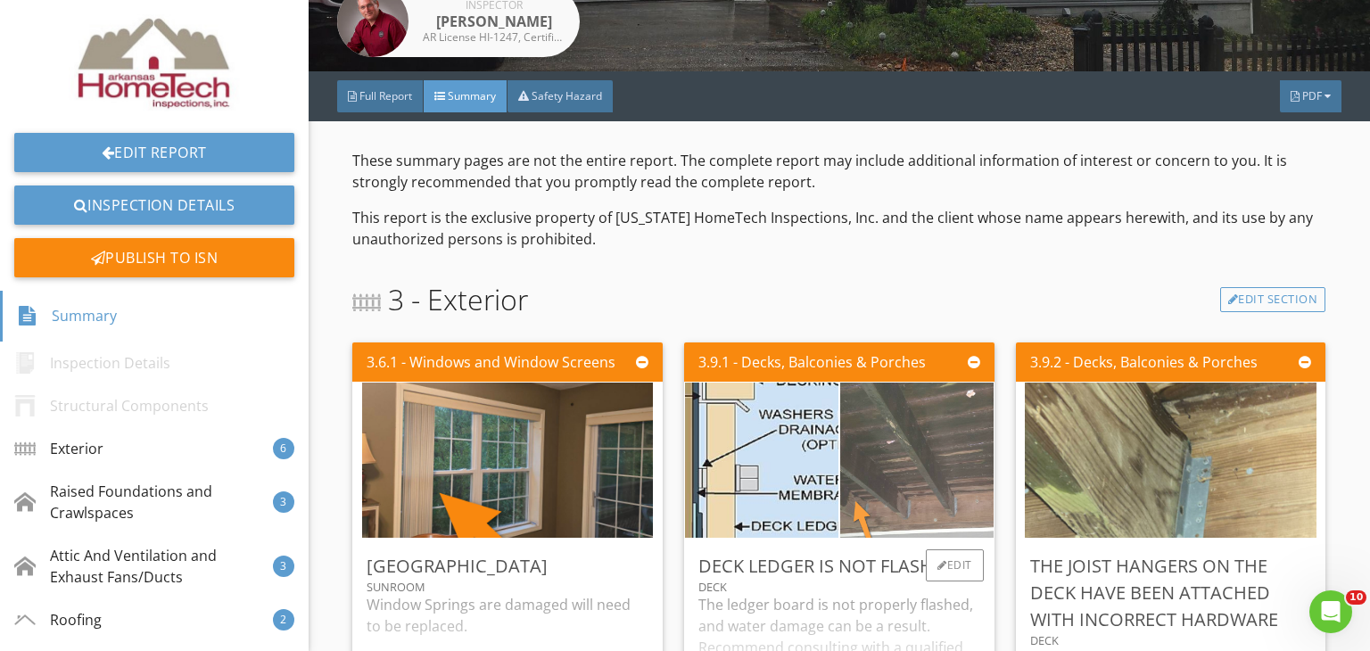
click at [958, 478] on img at bounding box center [916, 460] width 383 height 287
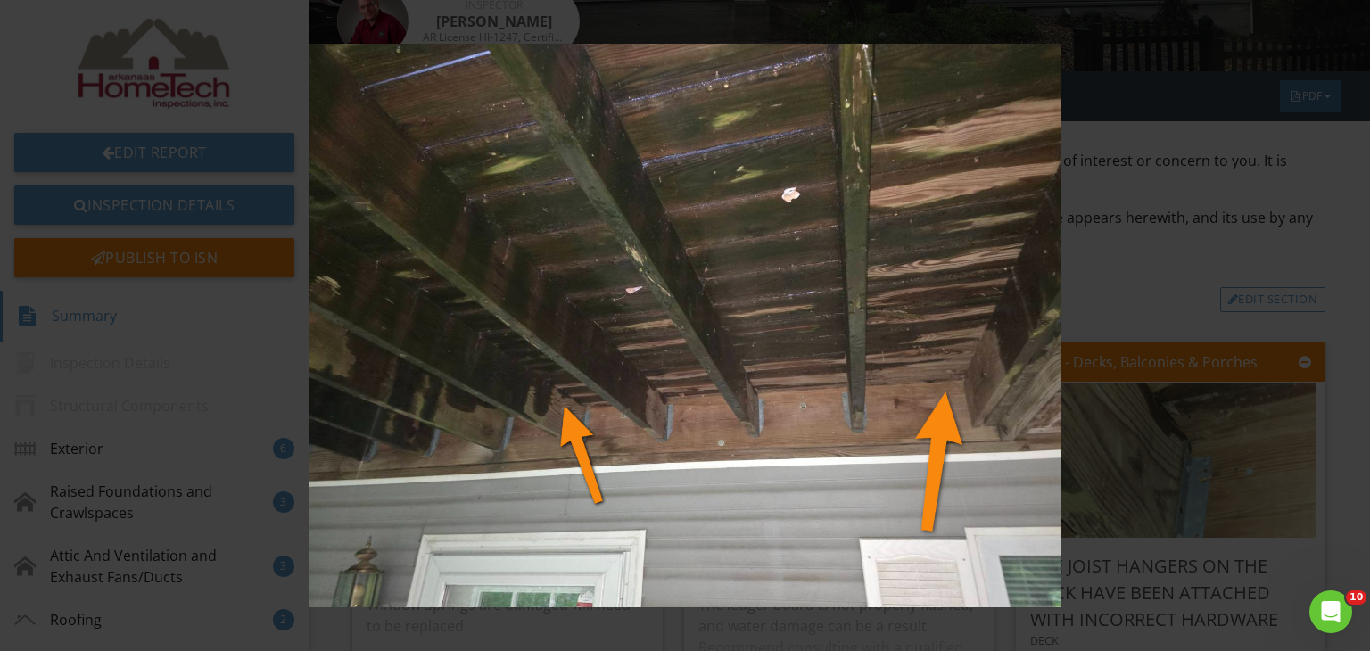
click at [1297, 268] on img at bounding box center [685, 326] width 1247 height 564
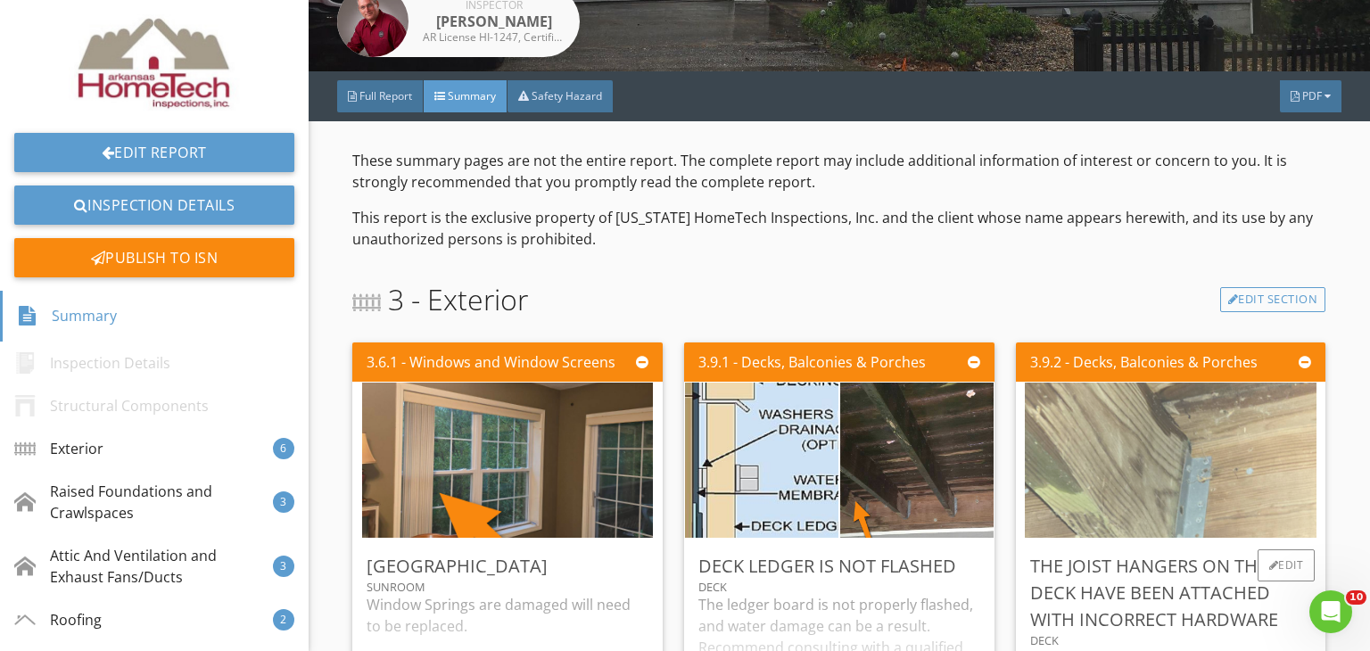
click at [1216, 503] on img at bounding box center [1170, 461] width 291 height 388
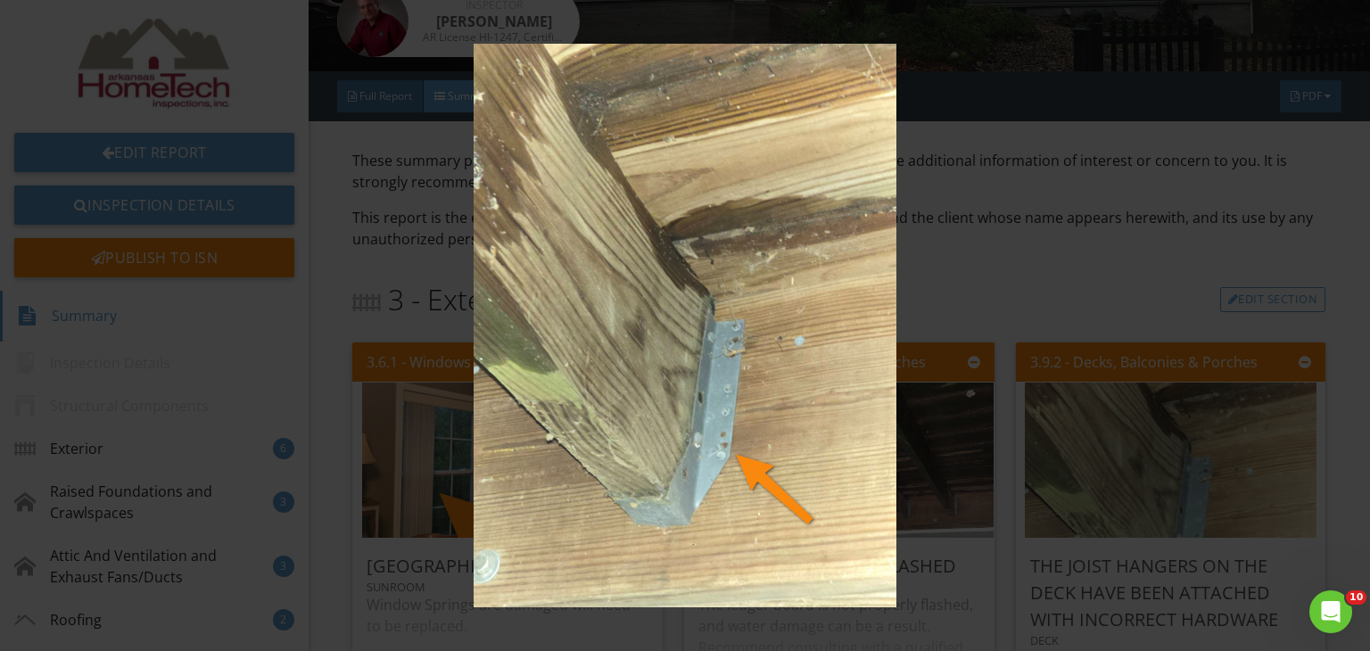
click at [1128, 284] on img at bounding box center [685, 326] width 1247 height 564
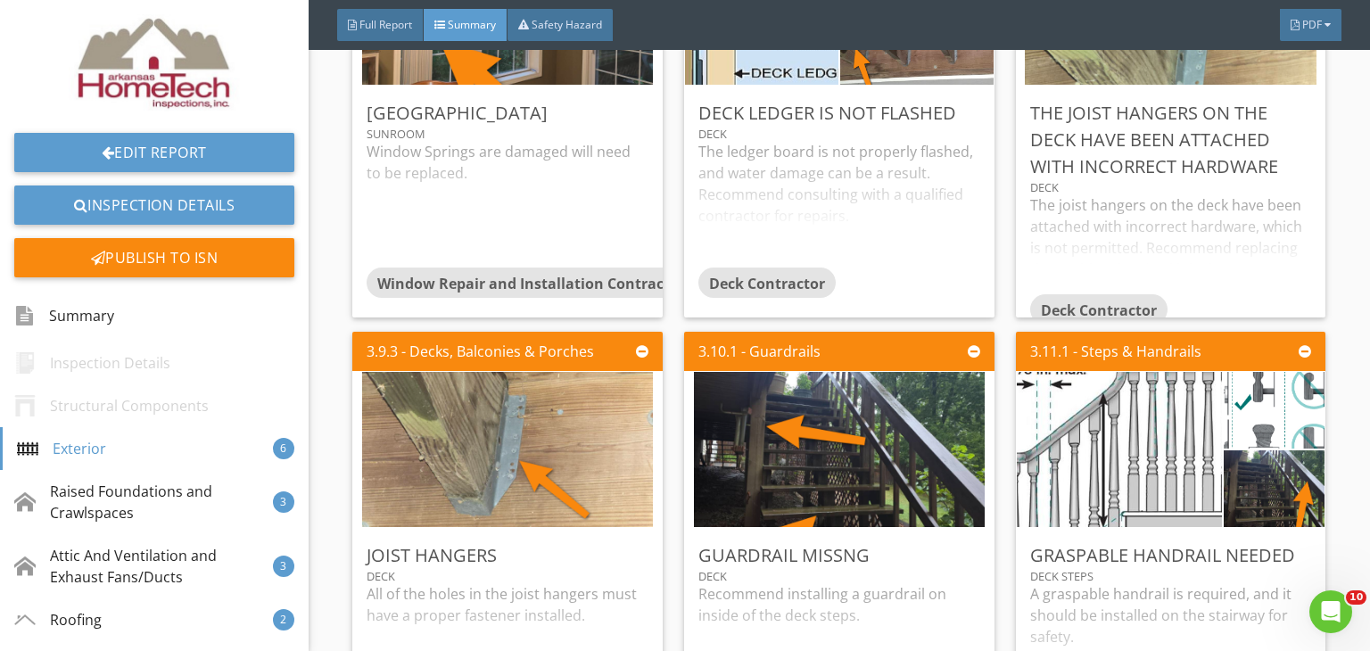
scroll to position [803, 0]
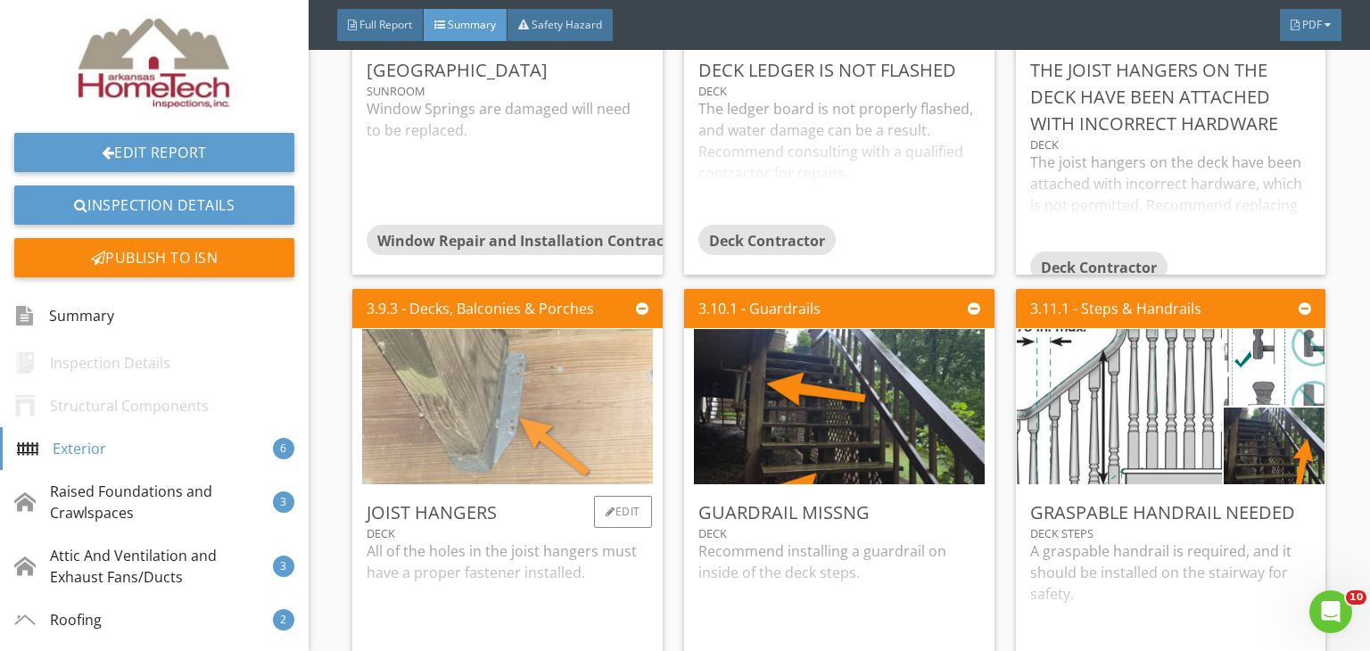
click at [505, 457] on img at bounding box center [507, 407] width 291 height 388
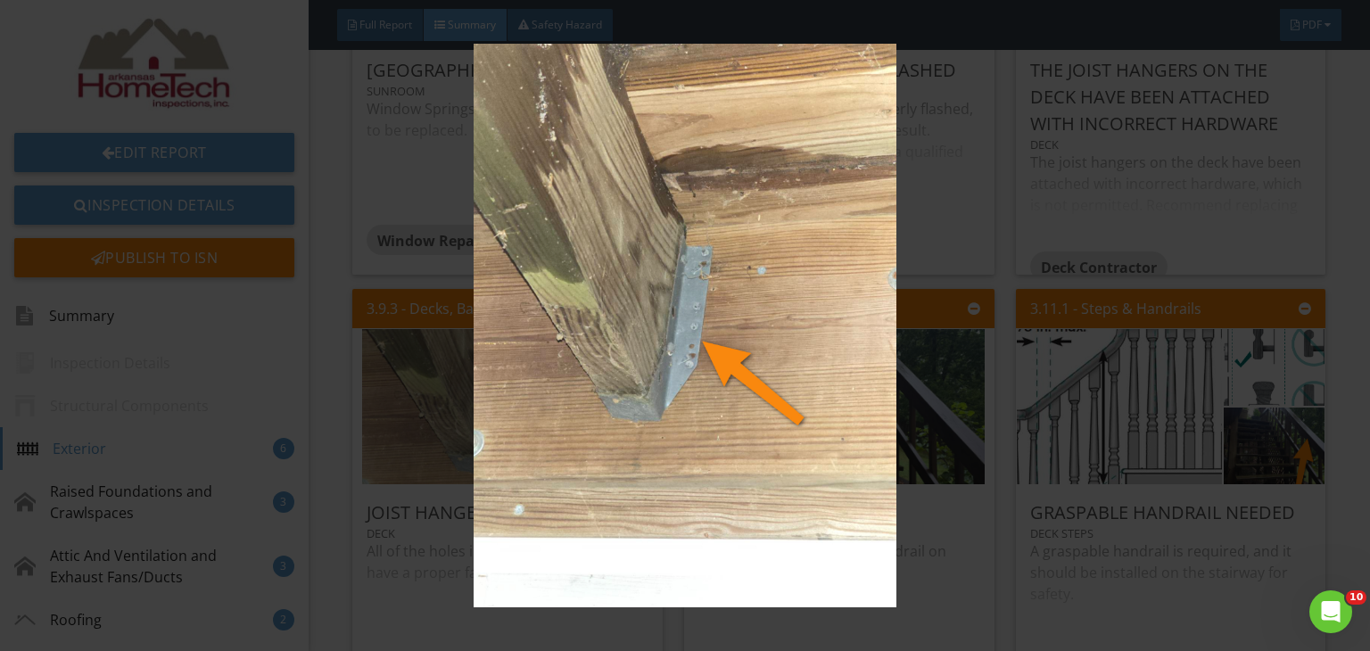
click at [924, 235] on img at bounding box center [685, 326] width 1247 height 564
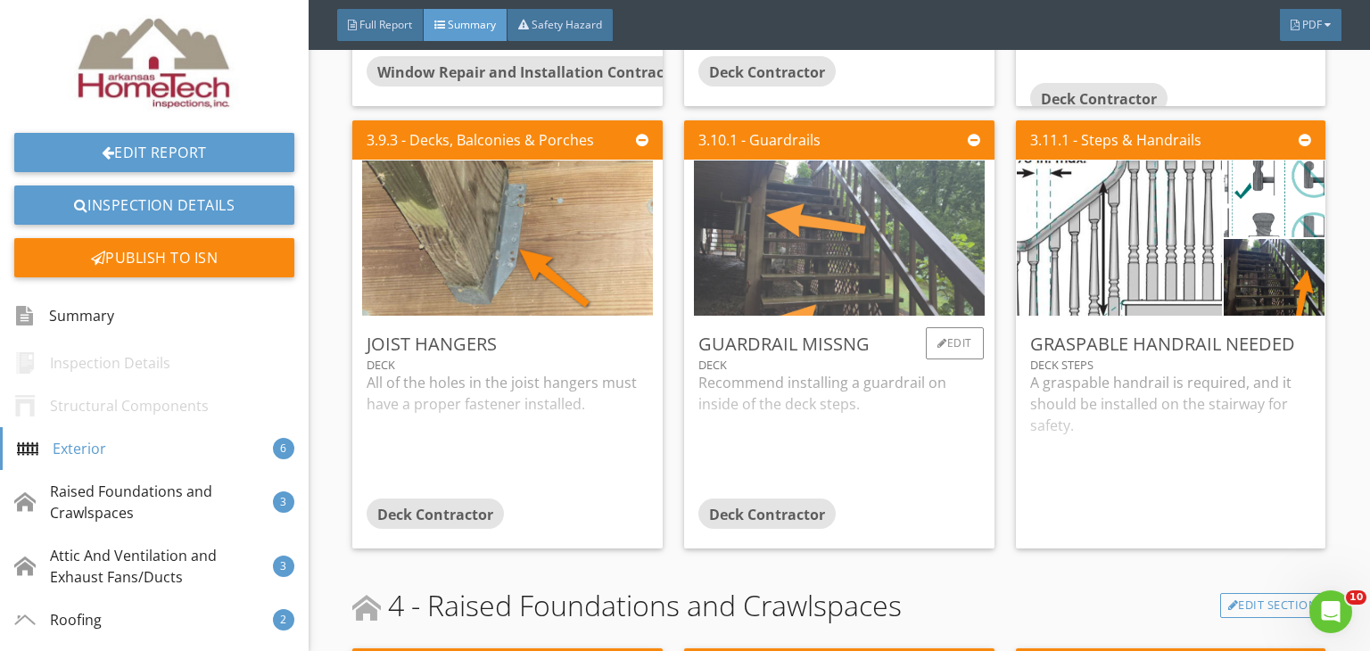
scroll to position [981, 0]
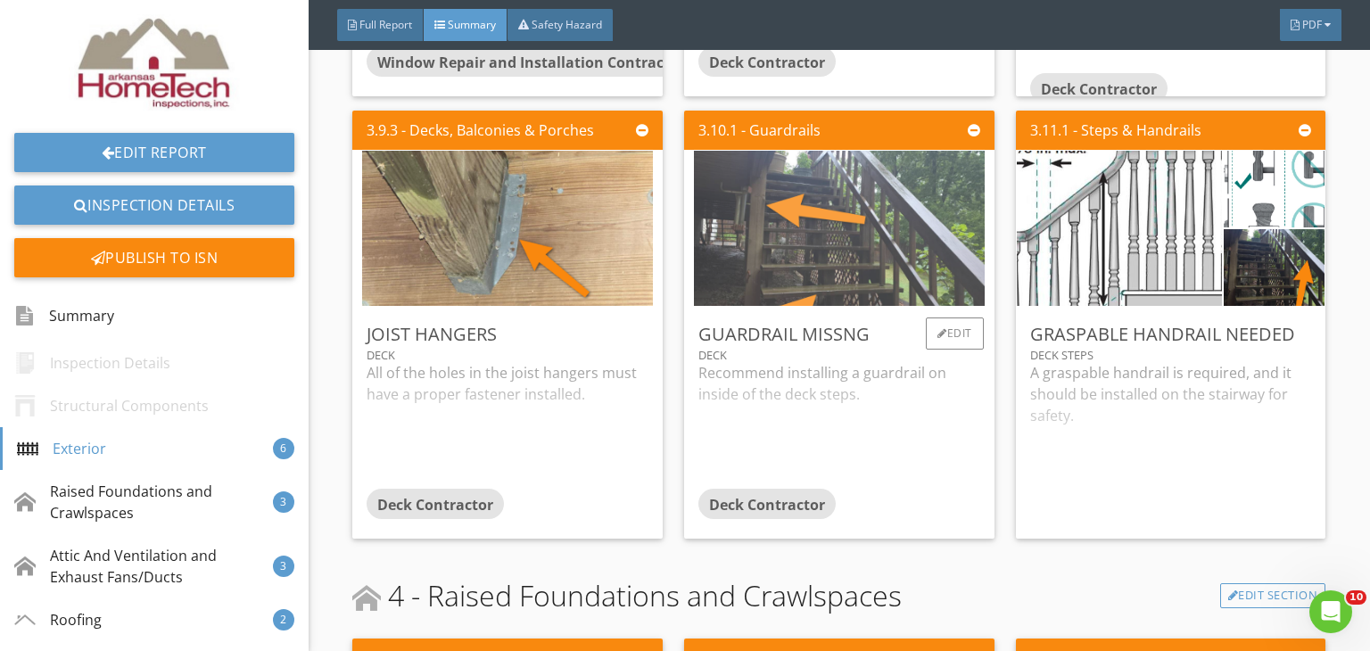
click at [839, 268] on img at bounding box center [839, 229] width 291 height 388
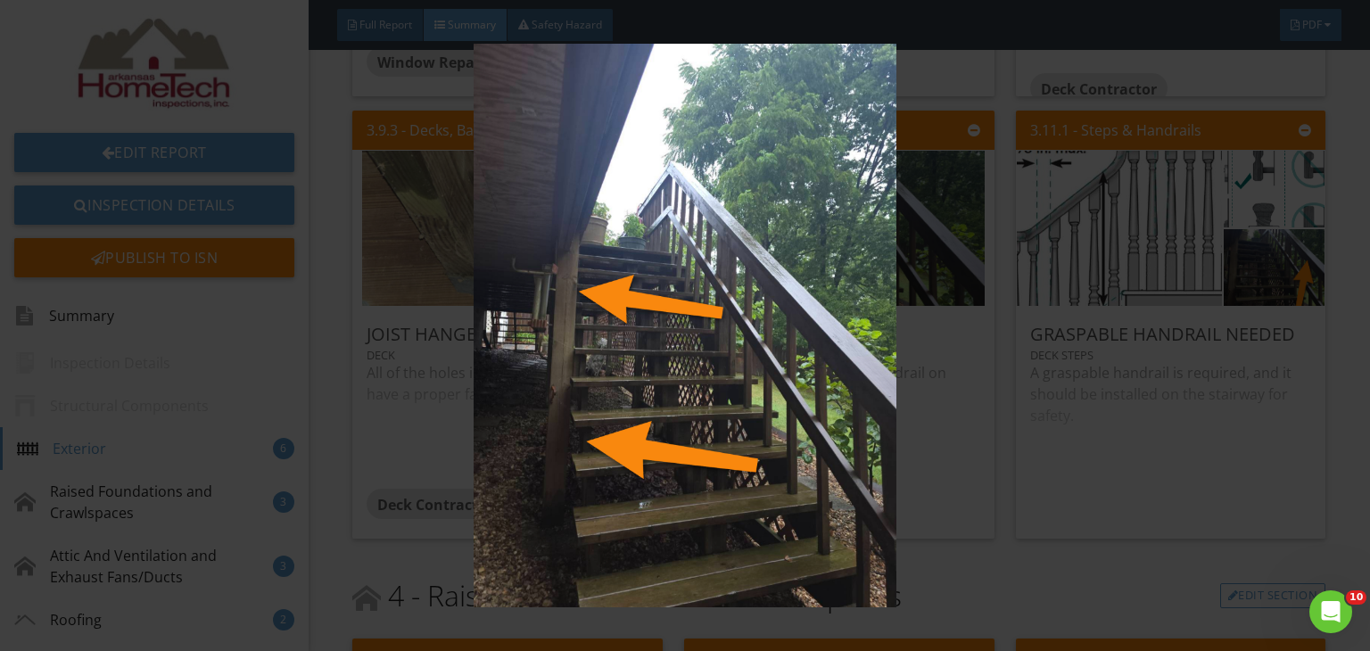
click at [1141, 468] on img at bounding box center [685, 326] width 1247 height 564
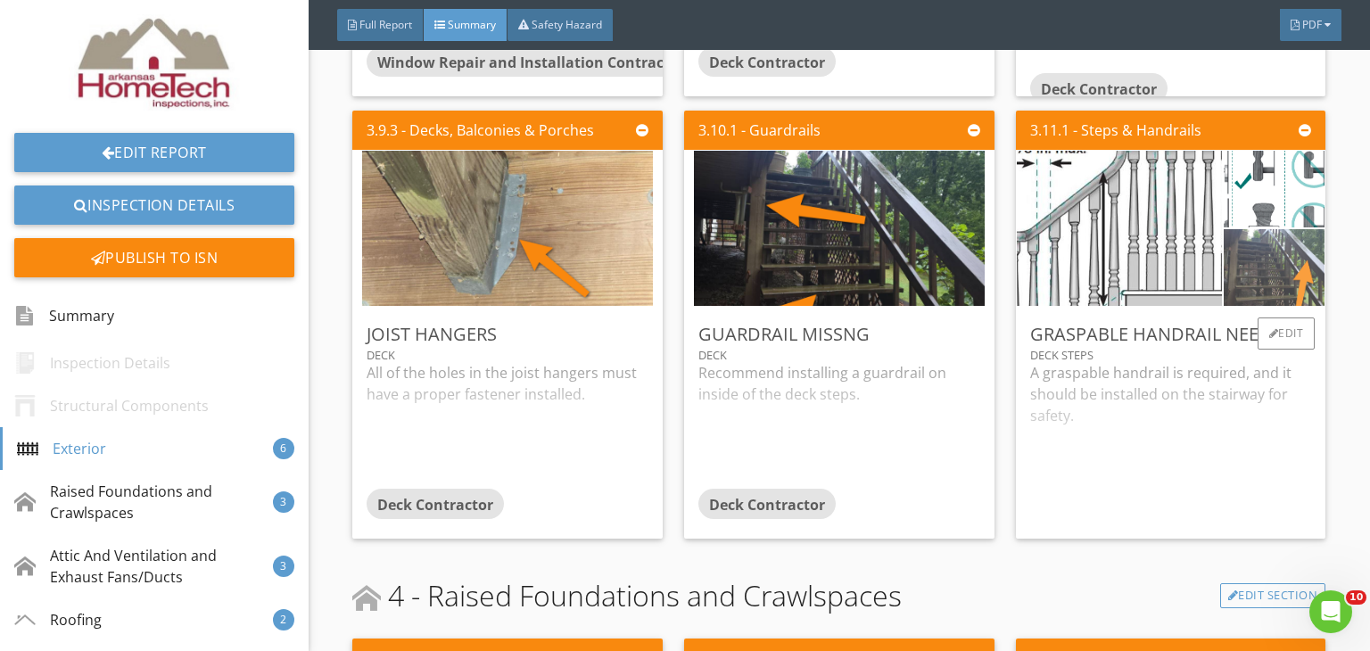
click at [1269, 277] on img at bounding box center [1274, 268] width 144 height 192
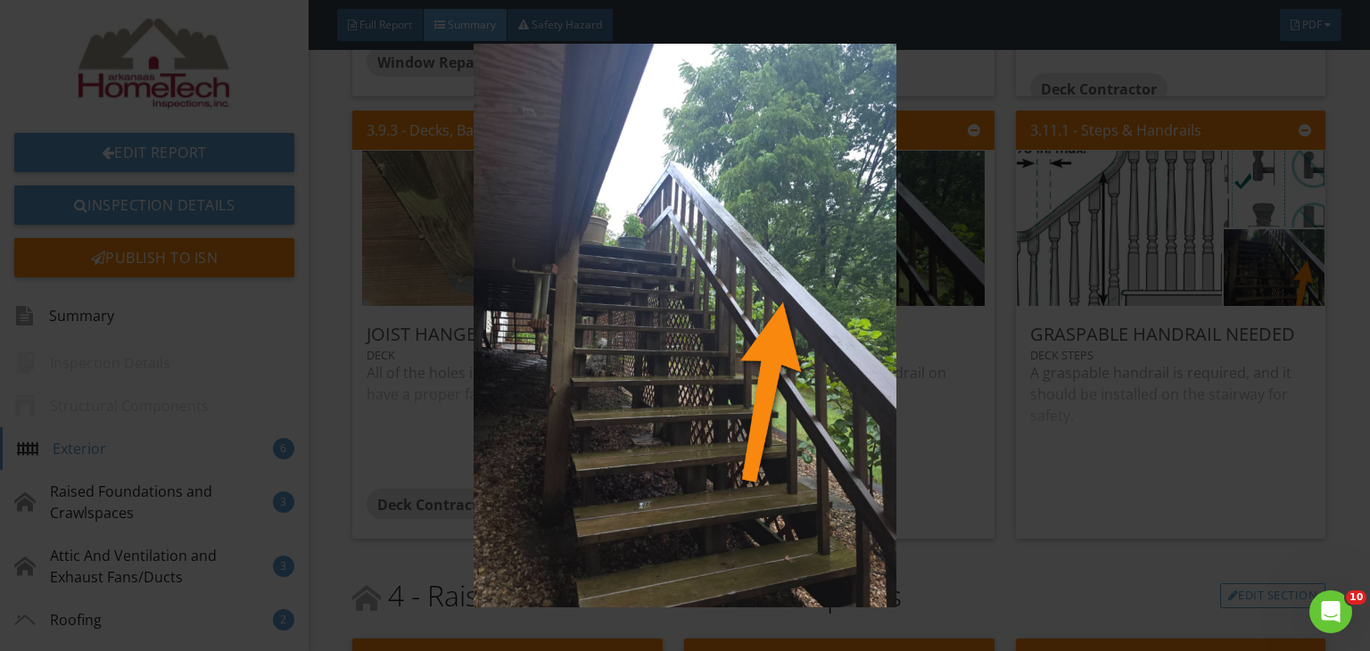
click at [1221, 481] on img at bounding box center [685, 326] width 1247 height 564
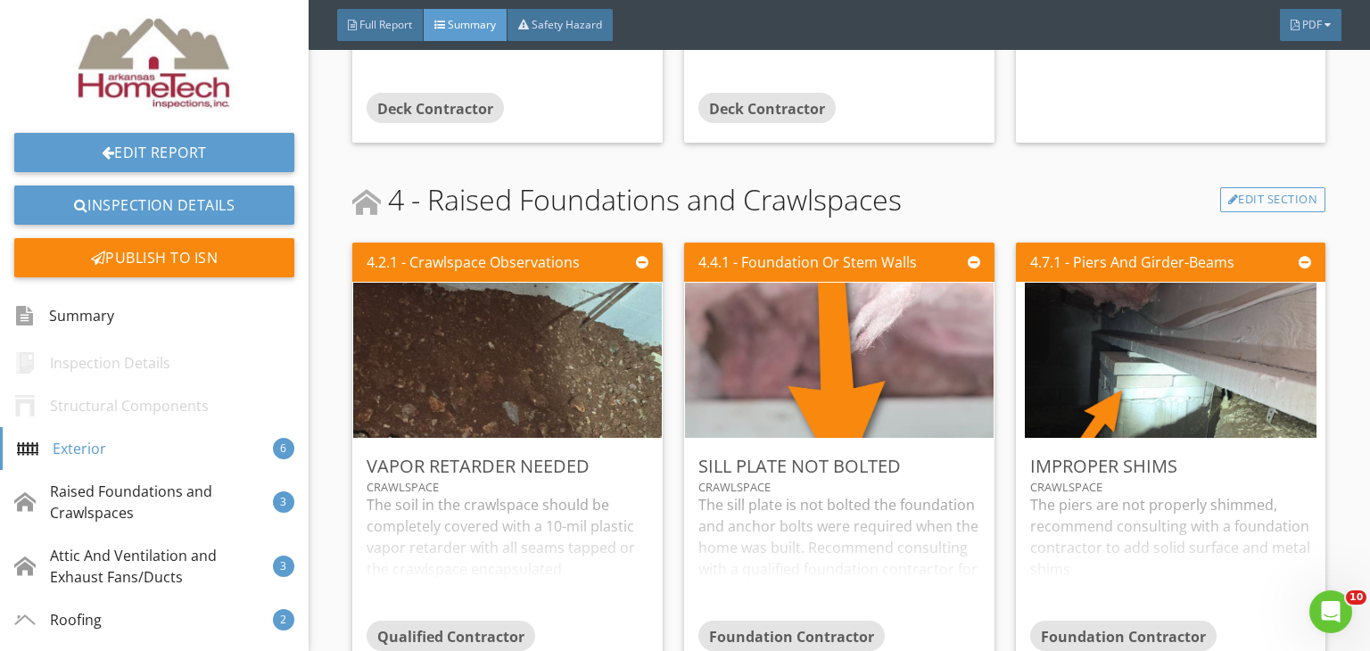
scroll to position [1427, 0]
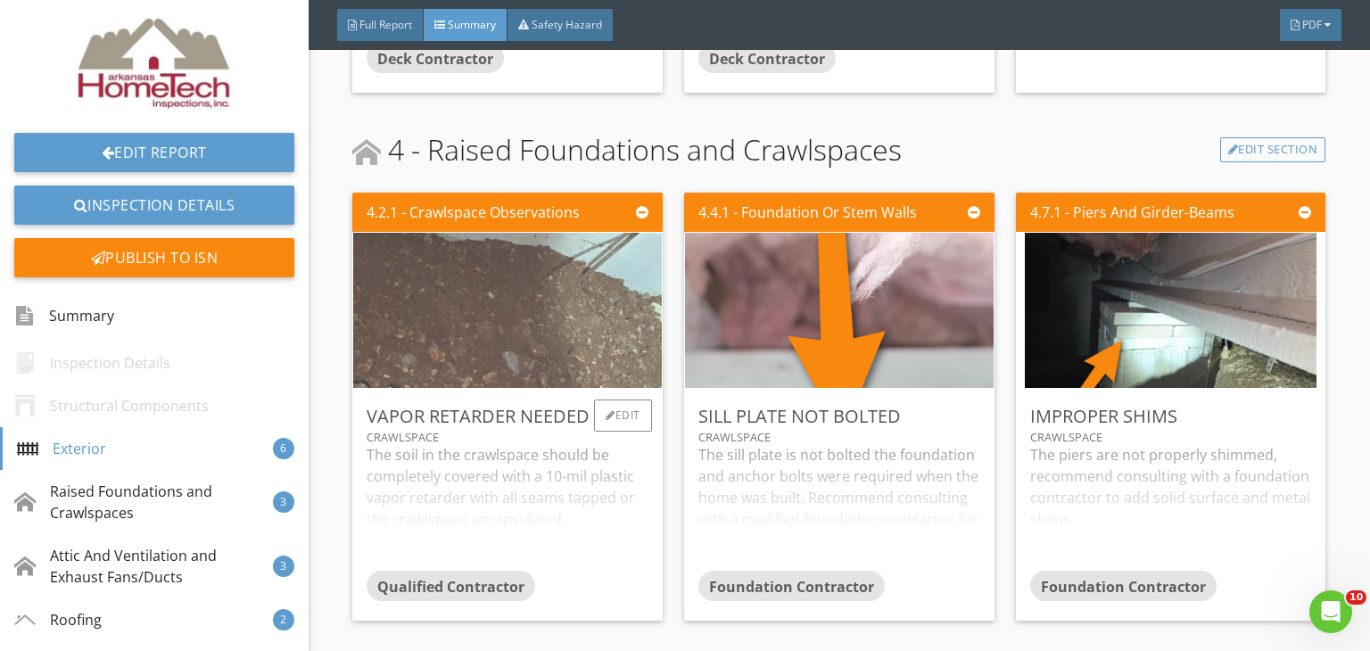
click at [486, 308] on img at bounding box center [507, 311] width 517 height 388
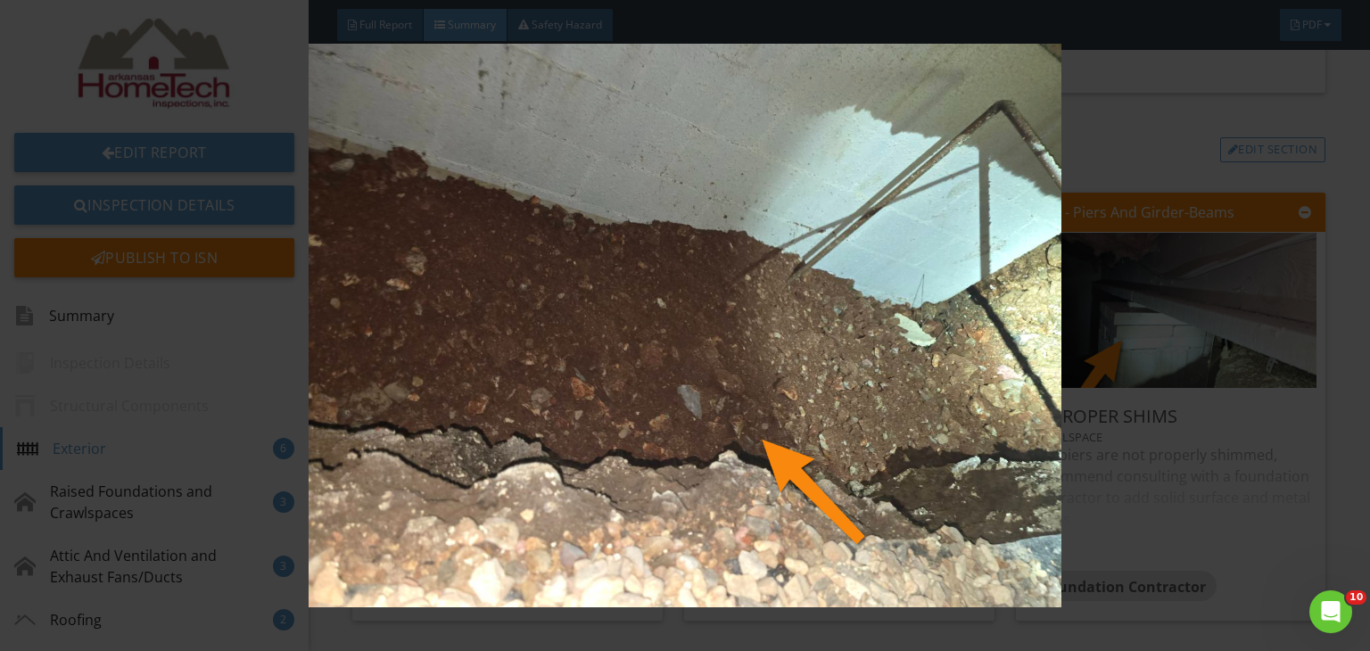
drag, startPoint x: 1212, startPoint y: 546, endPoint x: 1207, endPoint y: 538, distance: 9.6
click at [1212, 545] on img at bounding box center [685, 326] width 1247 height 564
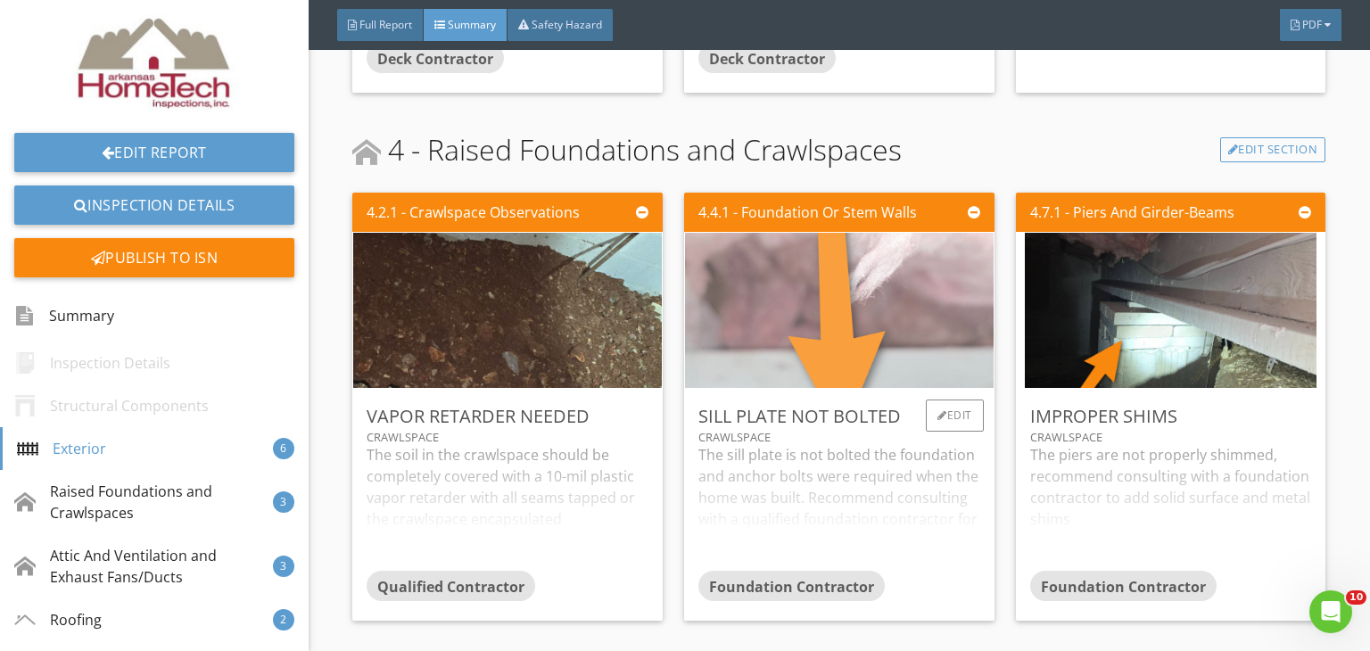
click at [849, 329] on img at bounding box center [839, 311] width 517 height 388
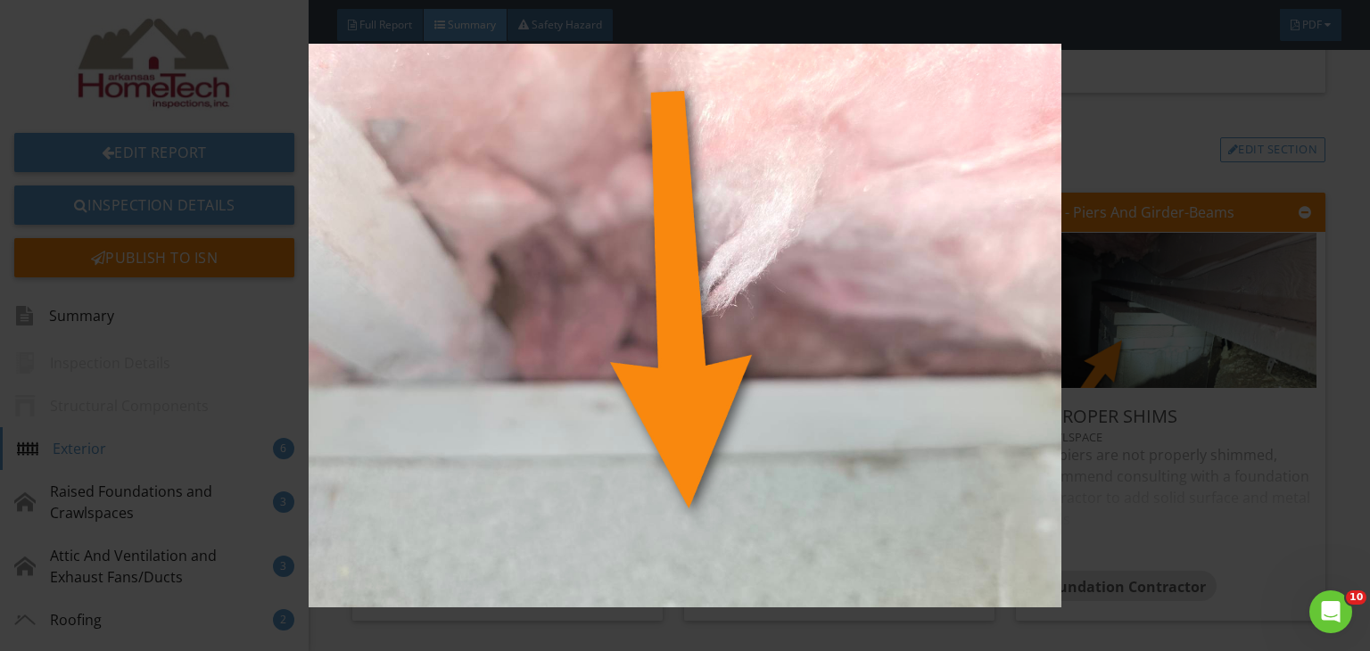
click at [1146, 169] on img at bounding box center [685, 326] width 1247 height 564
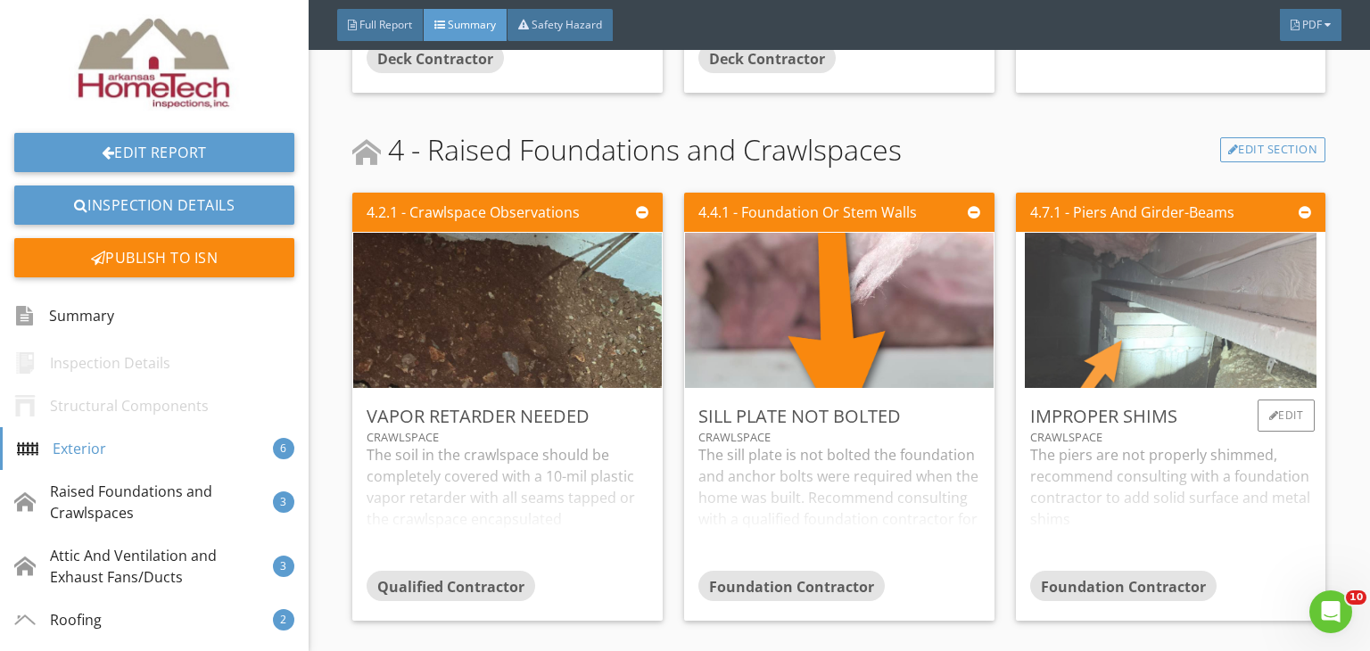
click at [1192, 350] on img at bounding box center [1170, 311] width 291 height 388
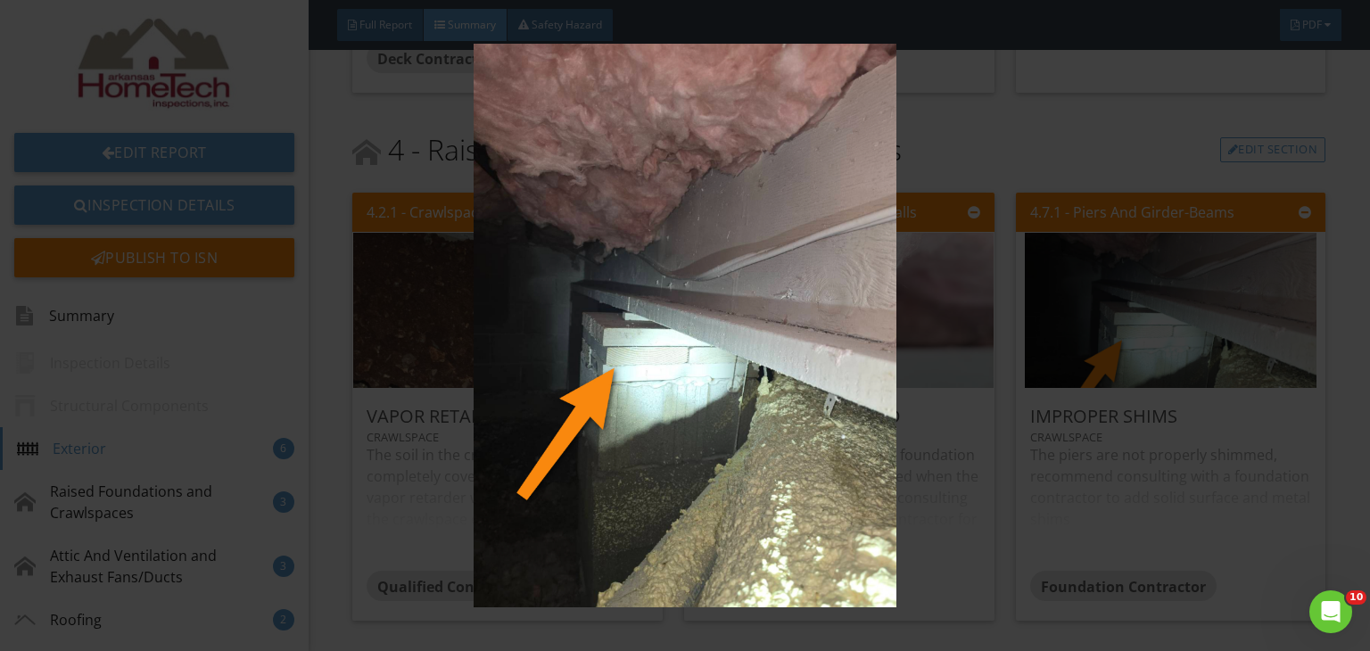
click at [1241, 521] on img at bounding box center [685, 326] width 1247 height 564
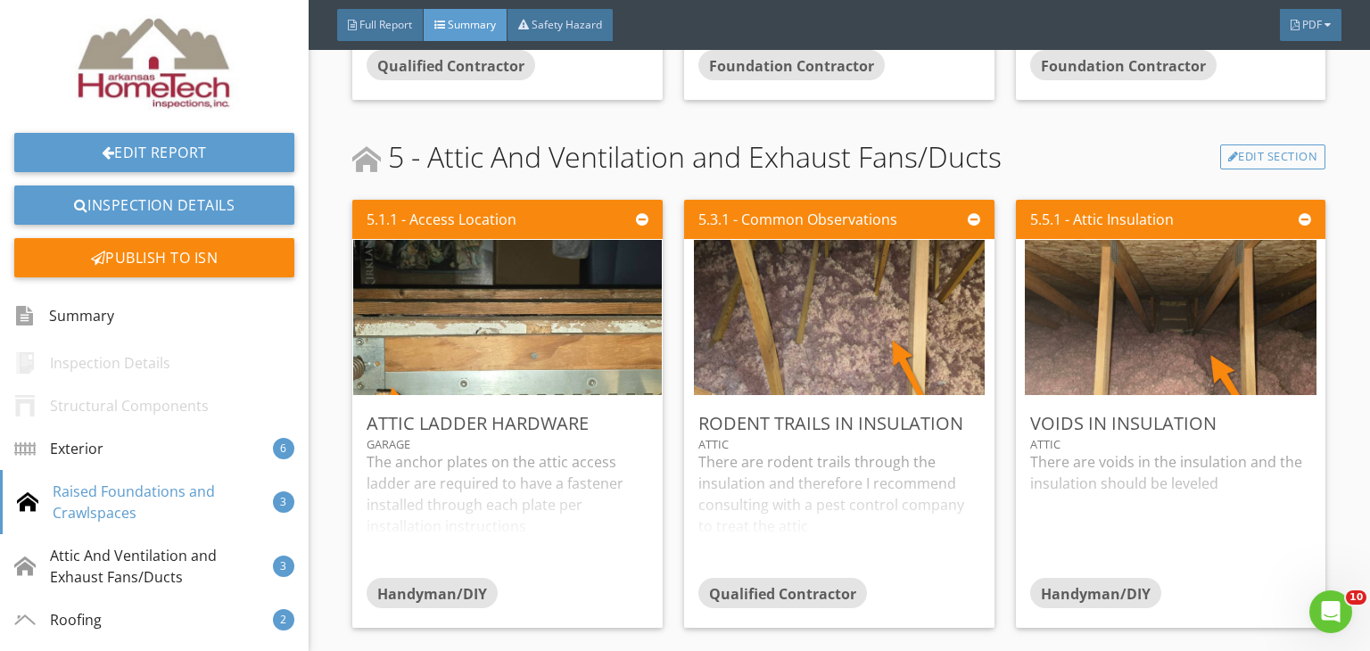
scroll to position [1962, 0]
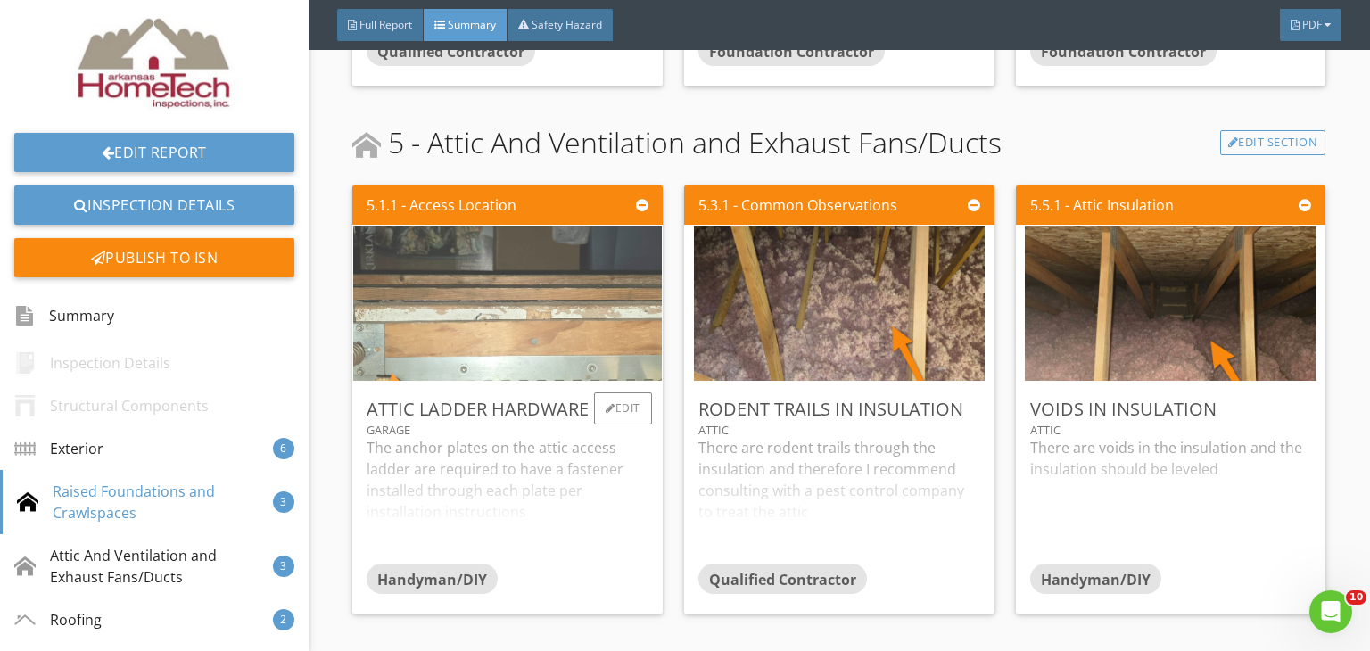
click at [585, 285] on img at bounding box center [507, 304] width 517 height 388
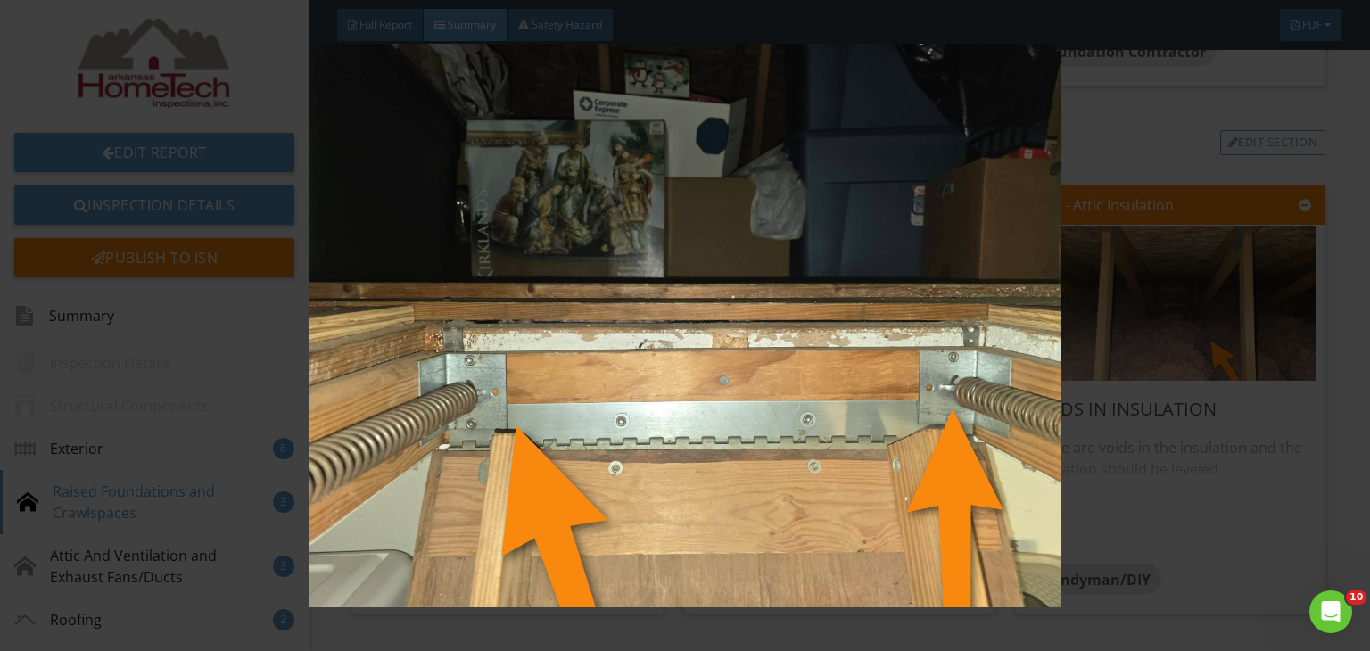
click at [1143, 509] on img at bounding box center [685, 326] width 1247 height 564
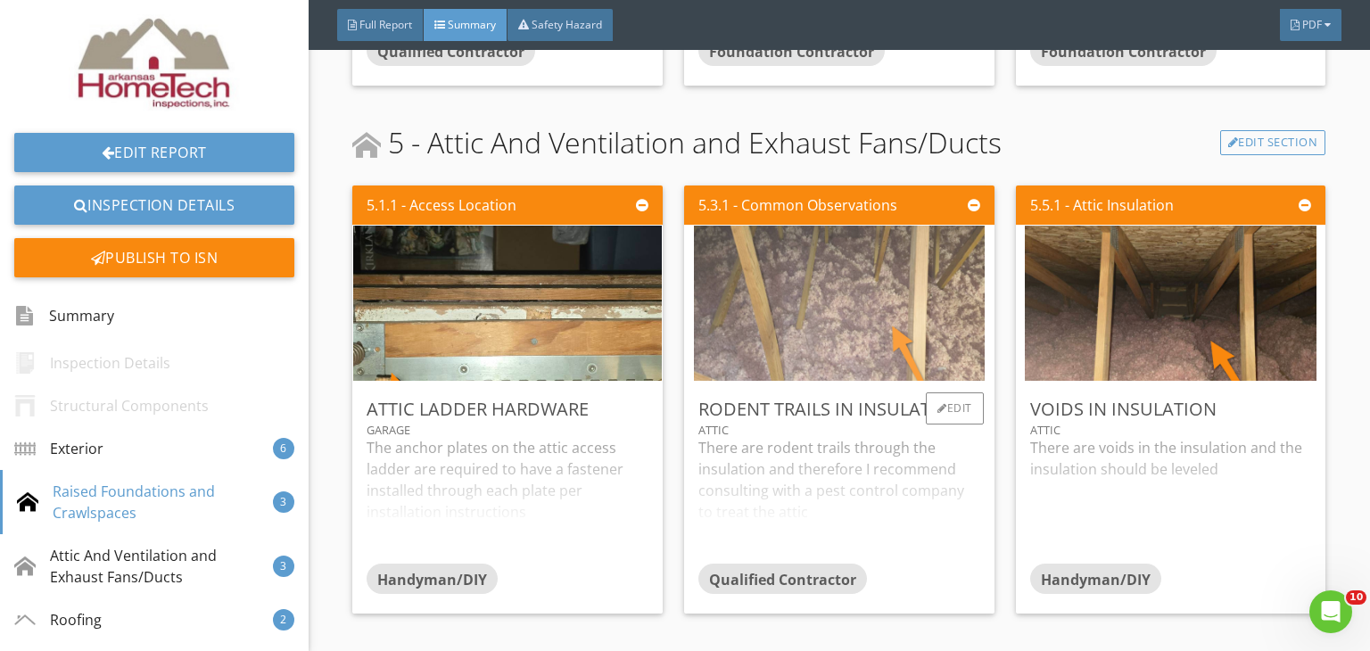
click at [854, 279] on img at bounding box center [839, 304] width 291 height 388
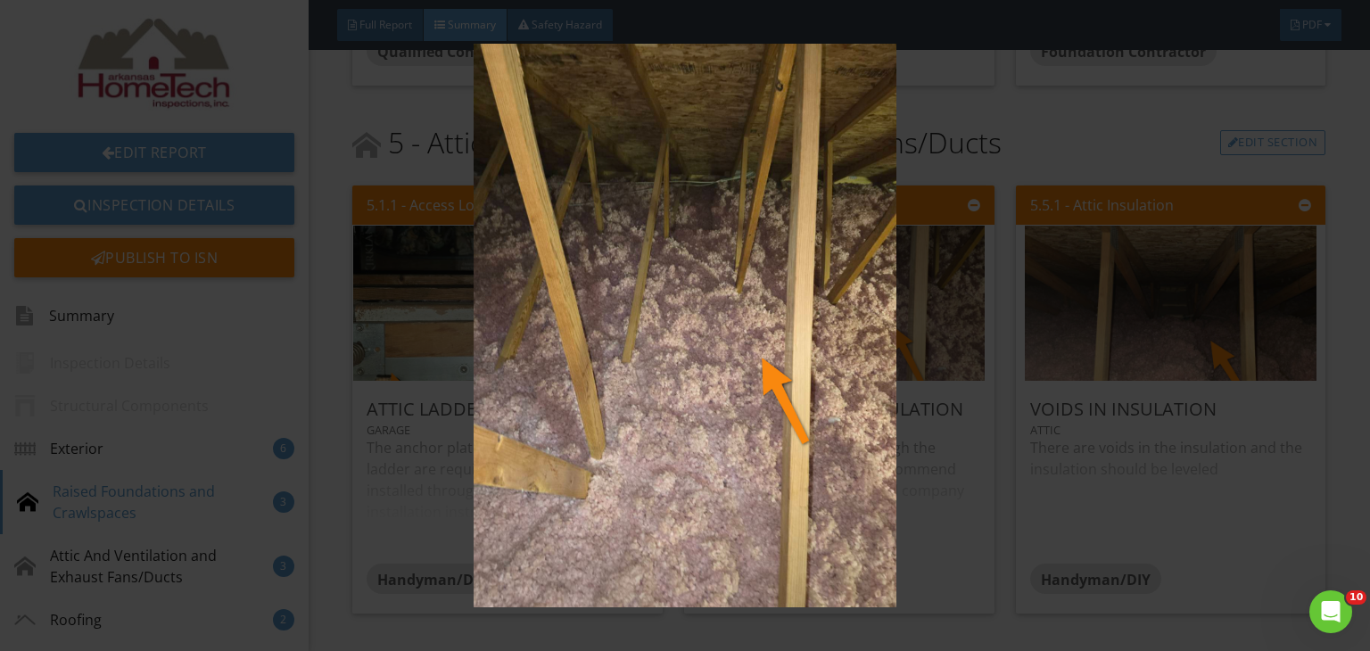
click at [1183, 526] on img at bounding box center [685, 326] width 1247 height 564
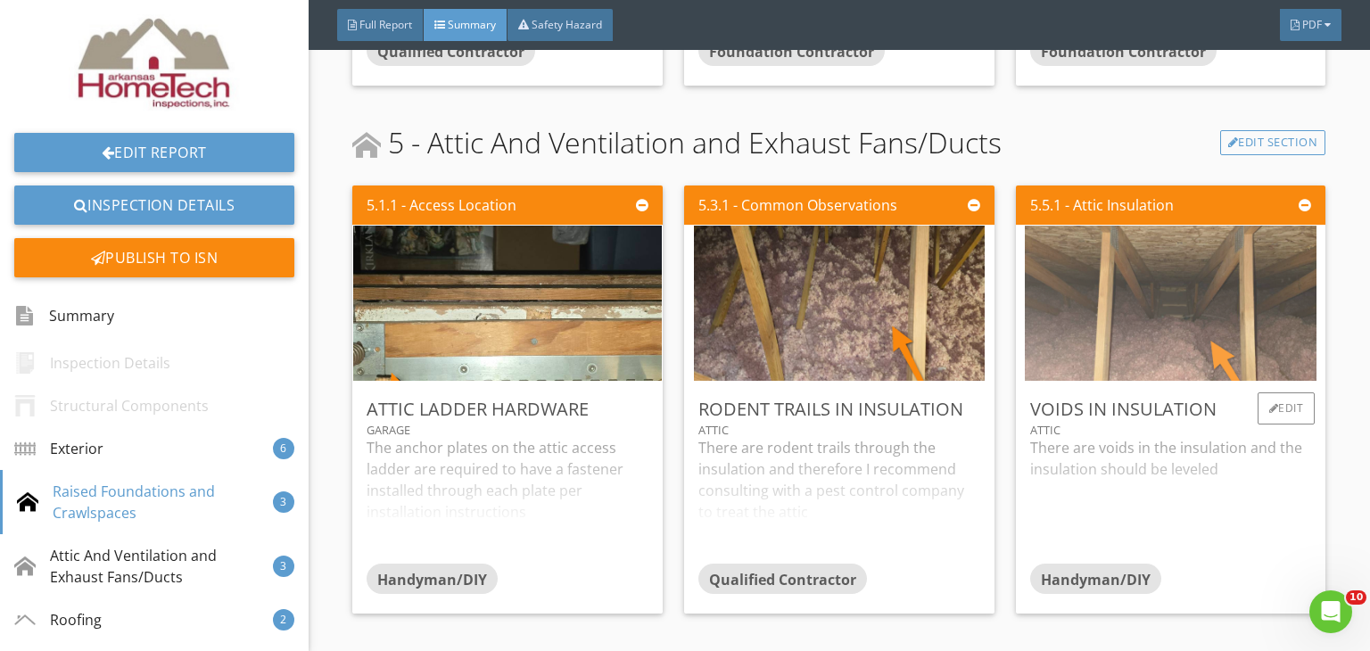
click at [1196, 359] on img at bounding box center [1170, 304] width 291 height 388
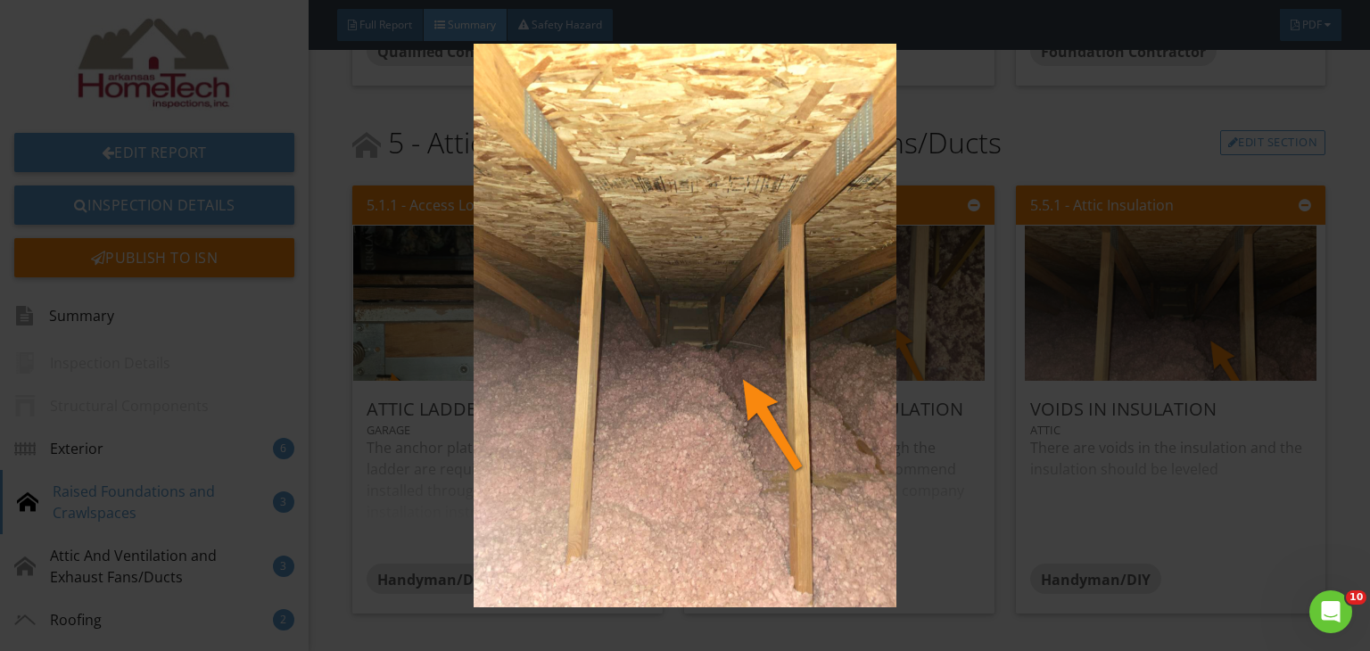
click at [1135, 550] on img at bounding box center [685, 326] width 1247 height 564
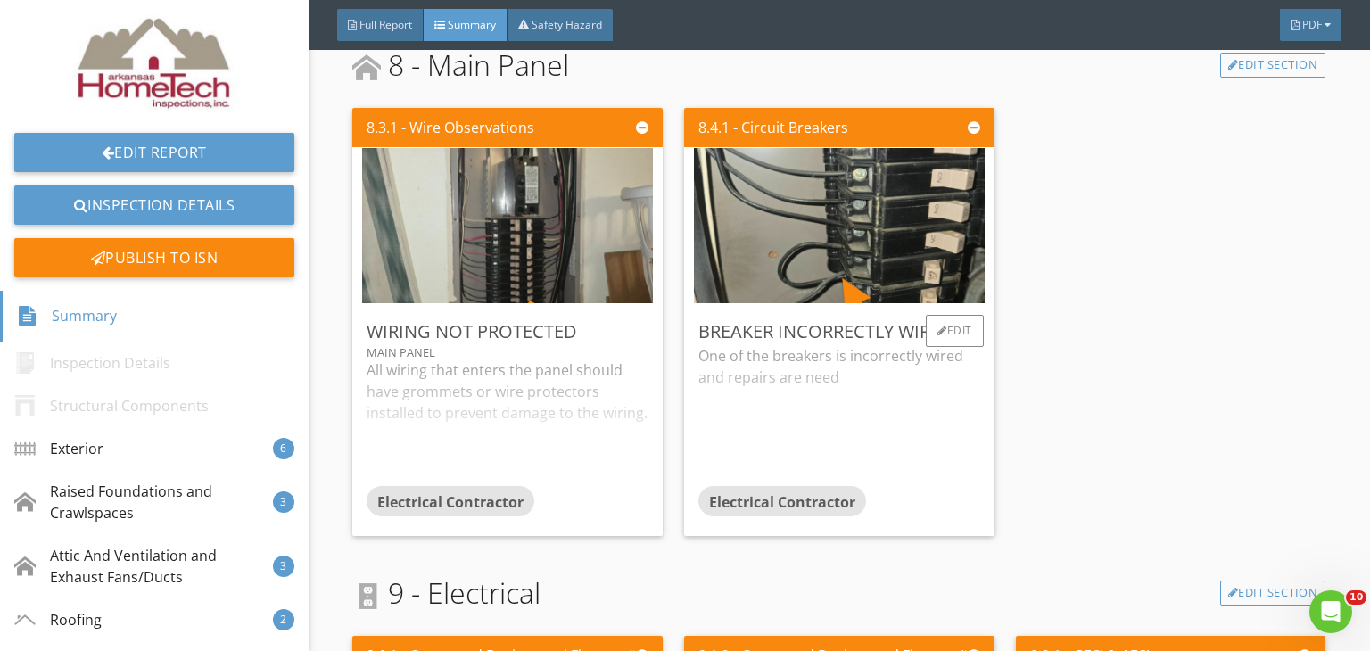
scroll to position [3121, 0]
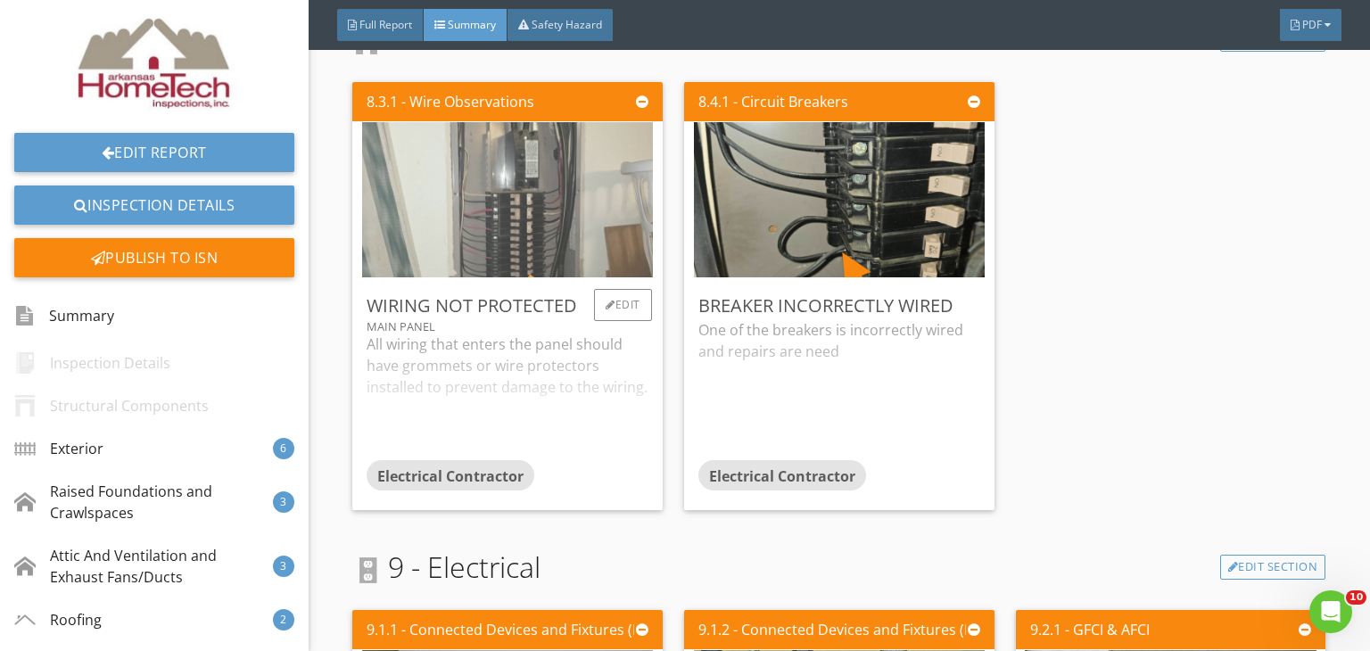
click at [564, 181] on img at bounding box center [507, 200] width 291 height 388
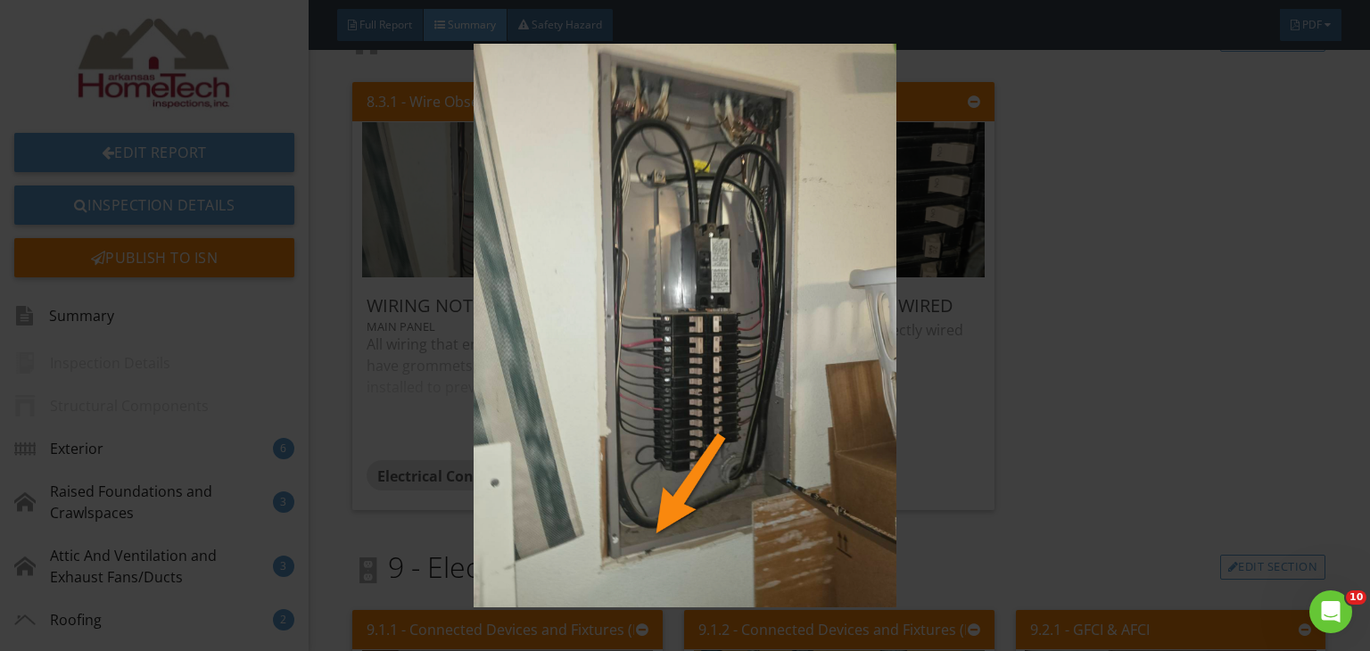
click at [1223, 465] on img at bounding box center [685, 326] width 1247 height 564
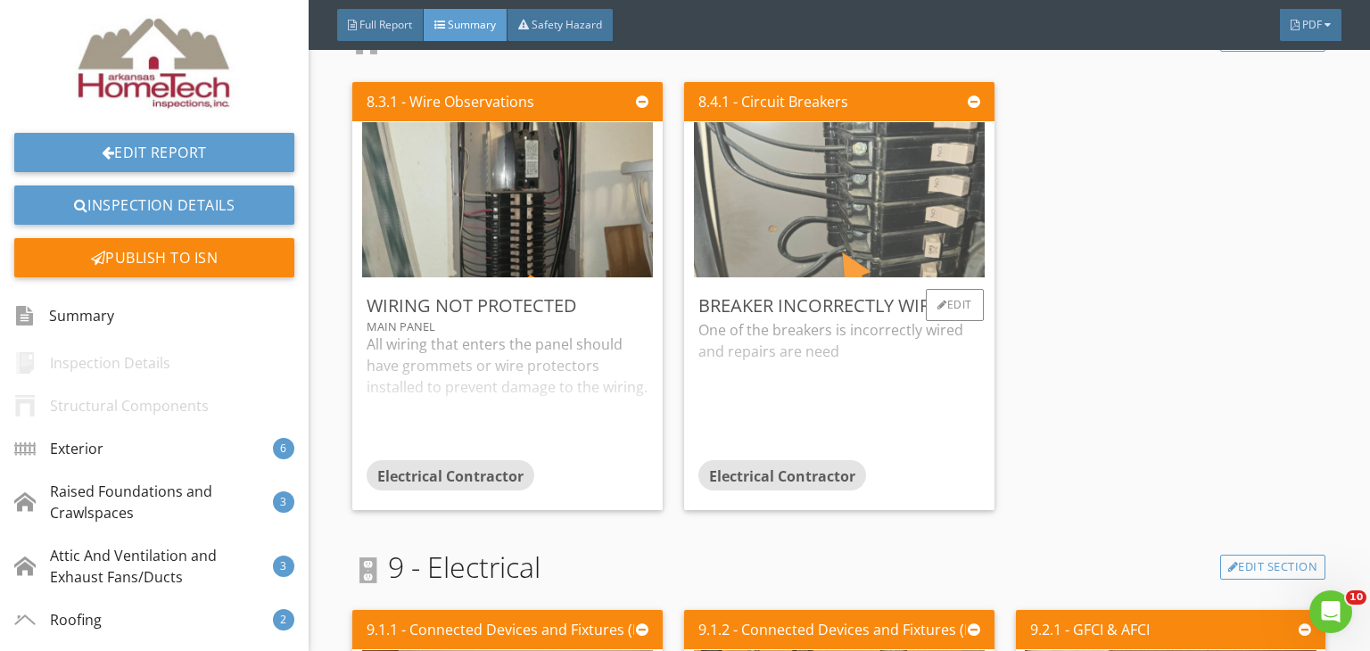
click at [888, 222] on img at bounding box center [839, 200] width 291 height 388
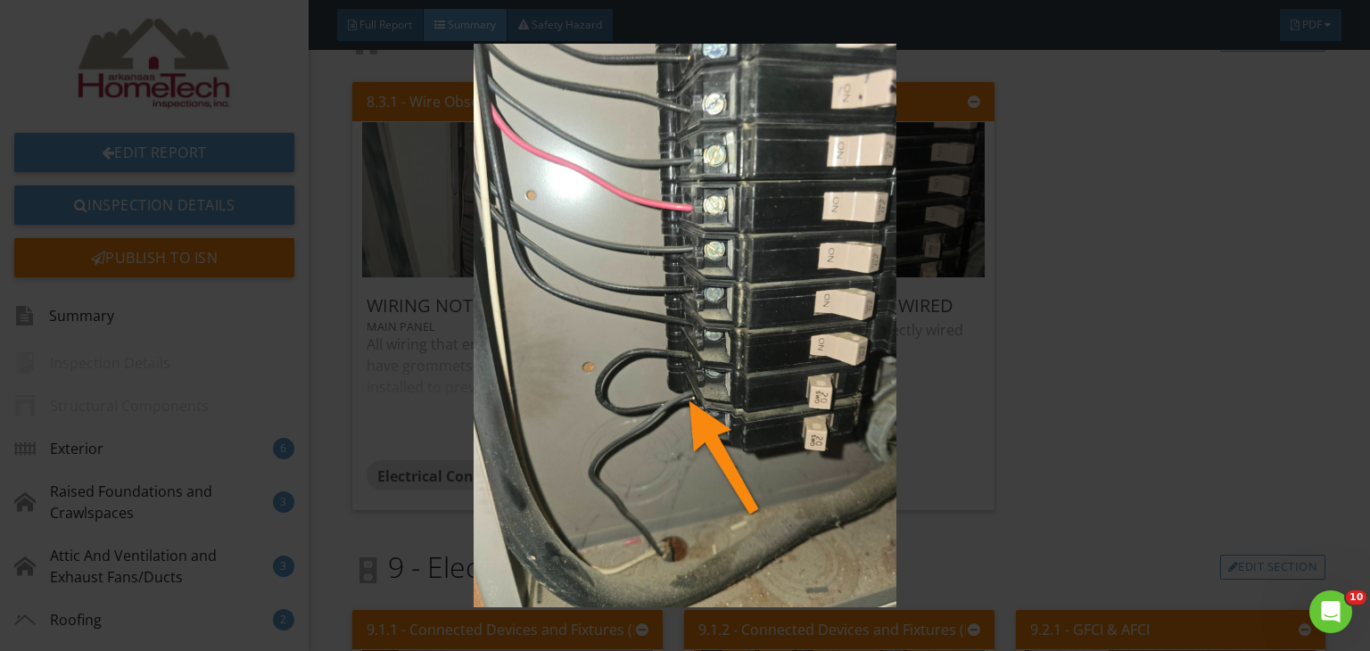
click at [1182, 536] on img at bounding box center [685, 326] width 1247 height 564
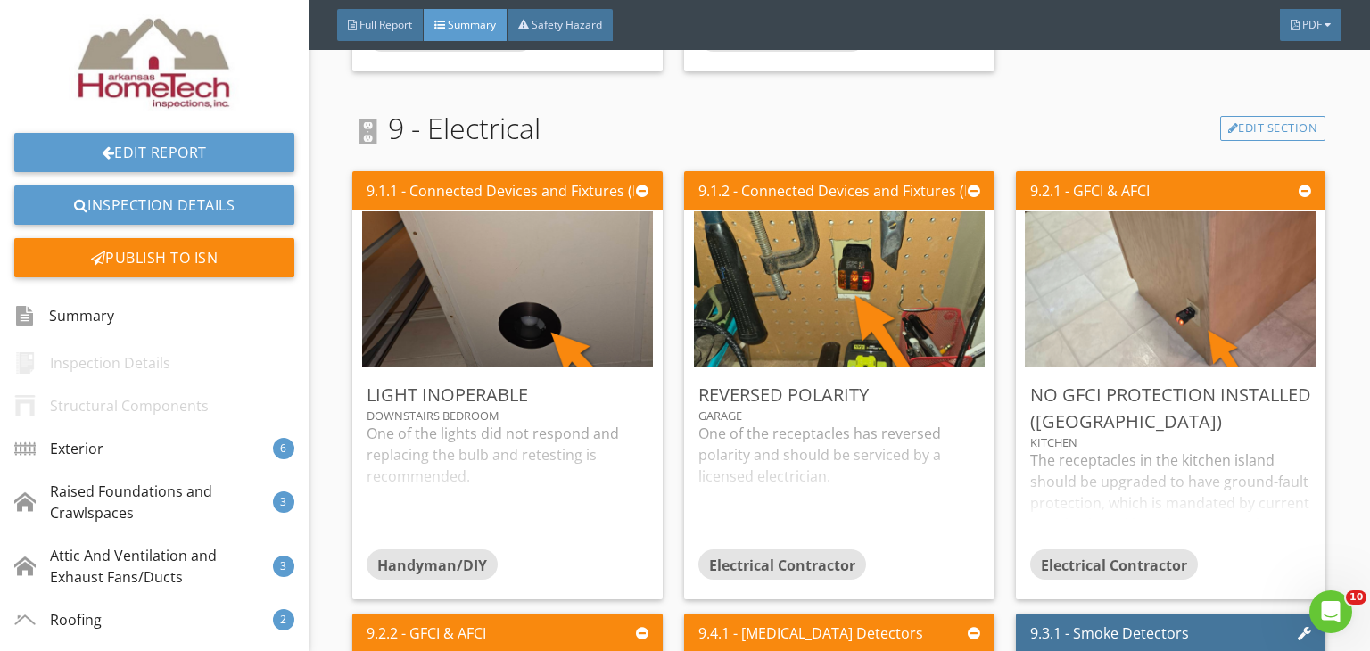
scroll to position [3567, 0]
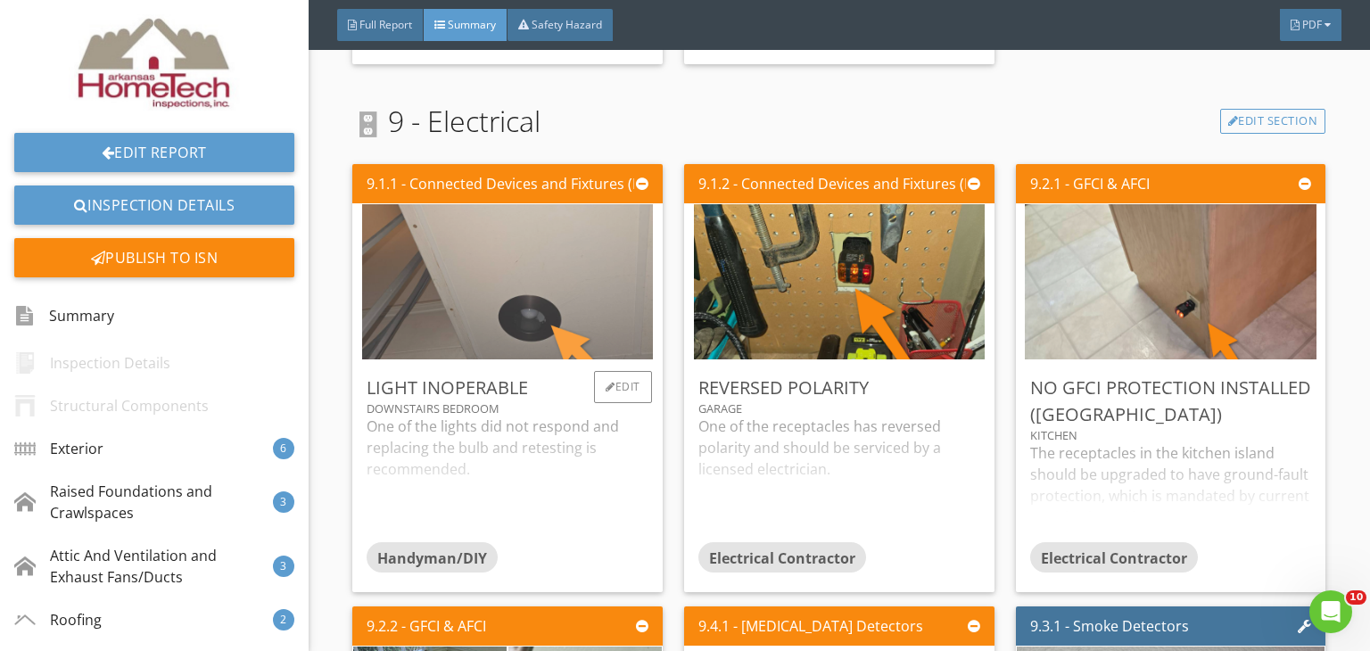
click at [472, 307] on img at bounding box center [507, 282] width 291 height 388
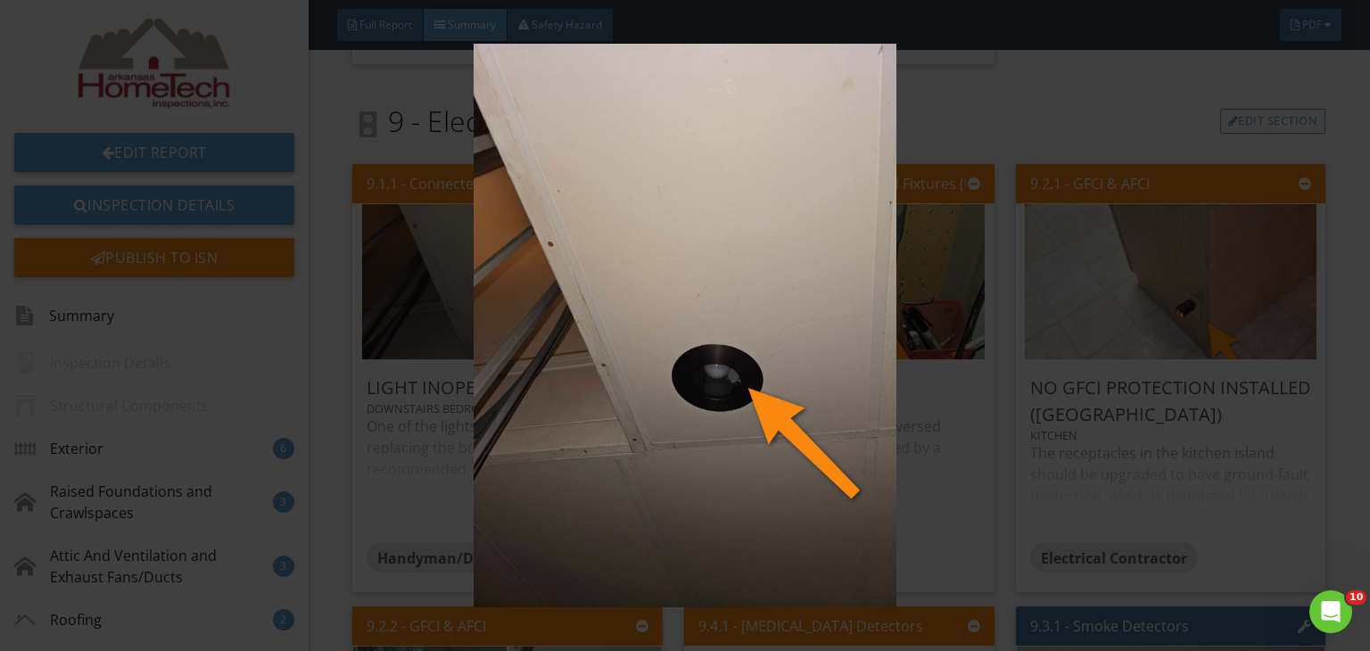
click at [1125, 134] on img at bounding box center [685, 326] width 1247 height 564
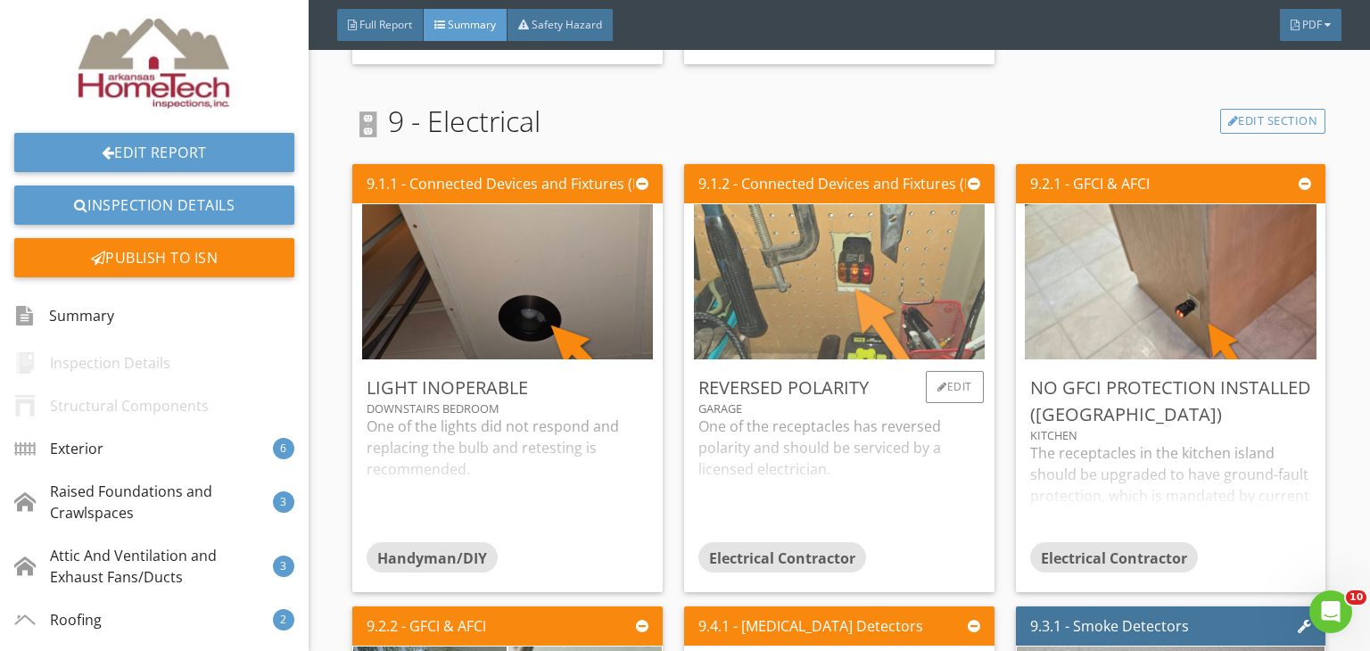
click at [869, 285] on img at bounding box center [839, 282] width 291 height 388
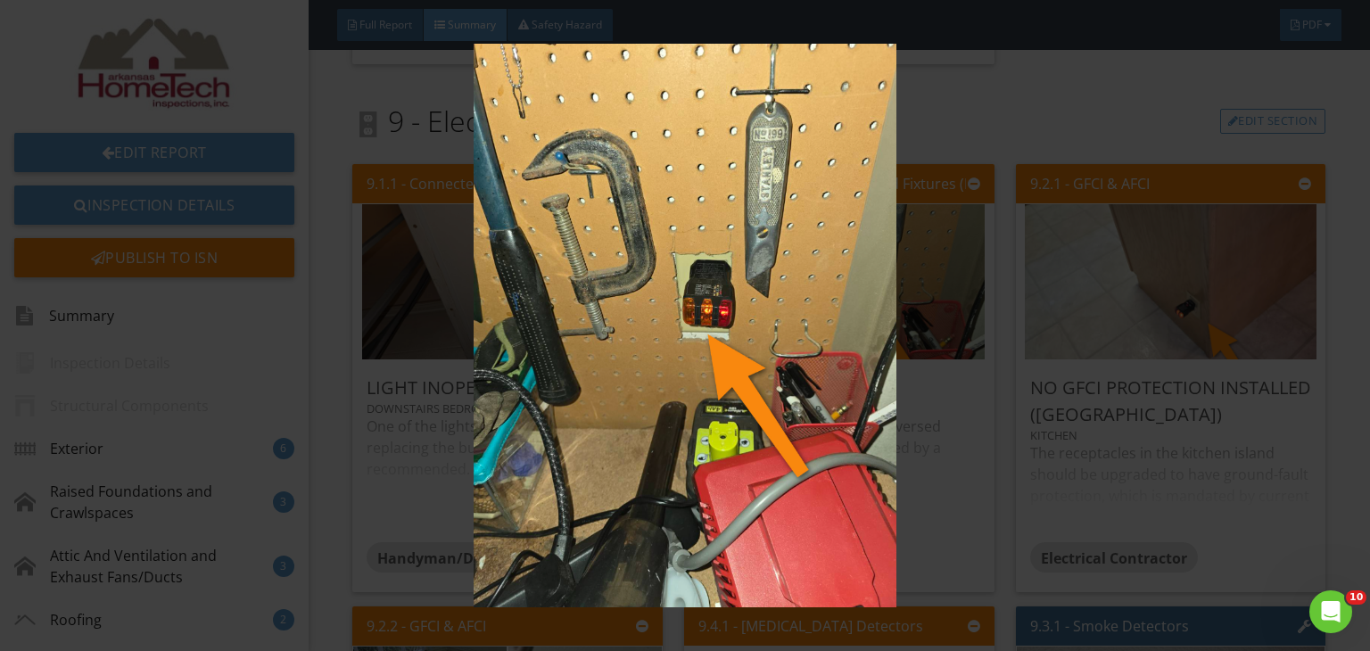
click at [1117, 101] on img at bounding box center [685, 326] width 1247 height 564
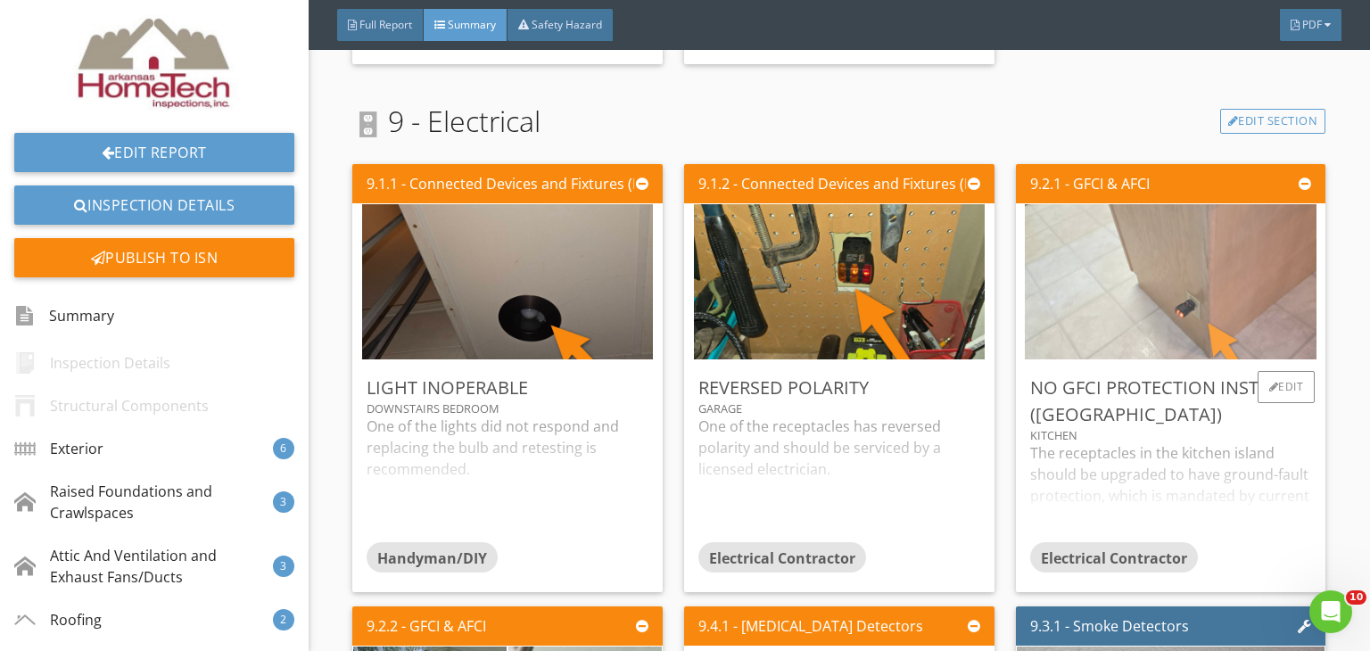
click at [1231, 287] on img at bounding box center [1170, 282] width 291 height 388
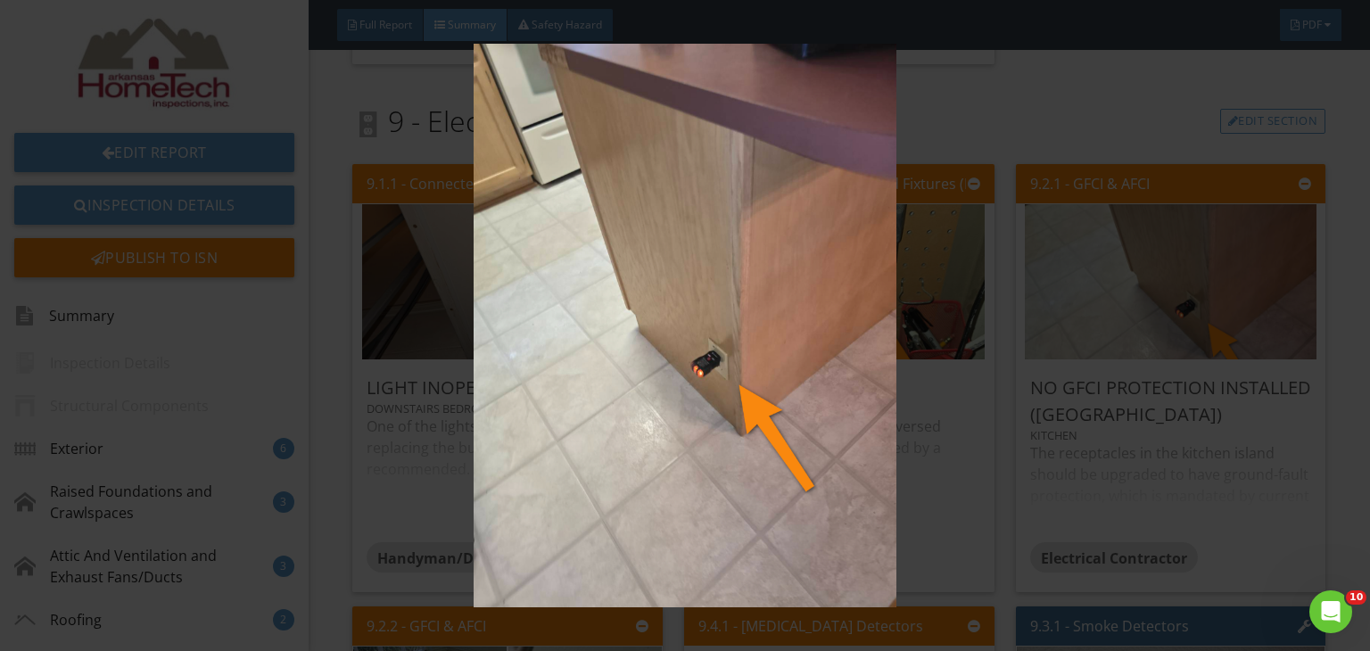
click at [1264, 333] on img at bounding box center [685, 326] width 1247 height 564
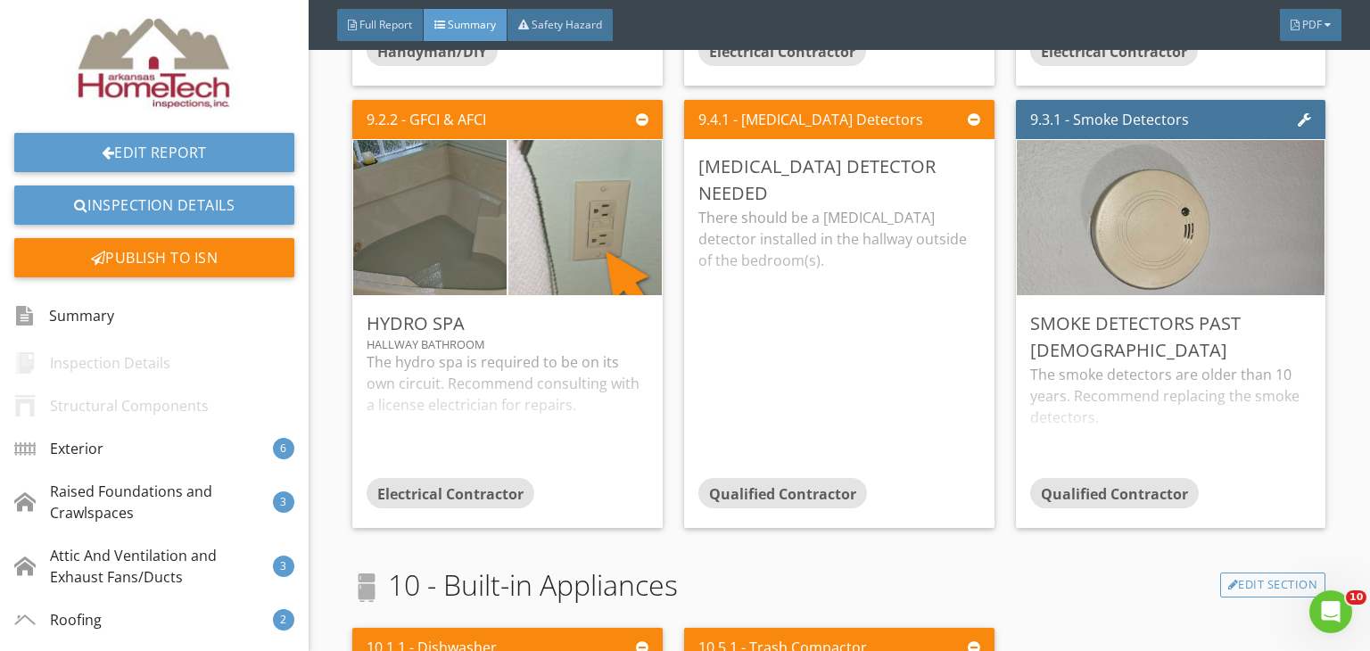
scroll to position [4102, 0]
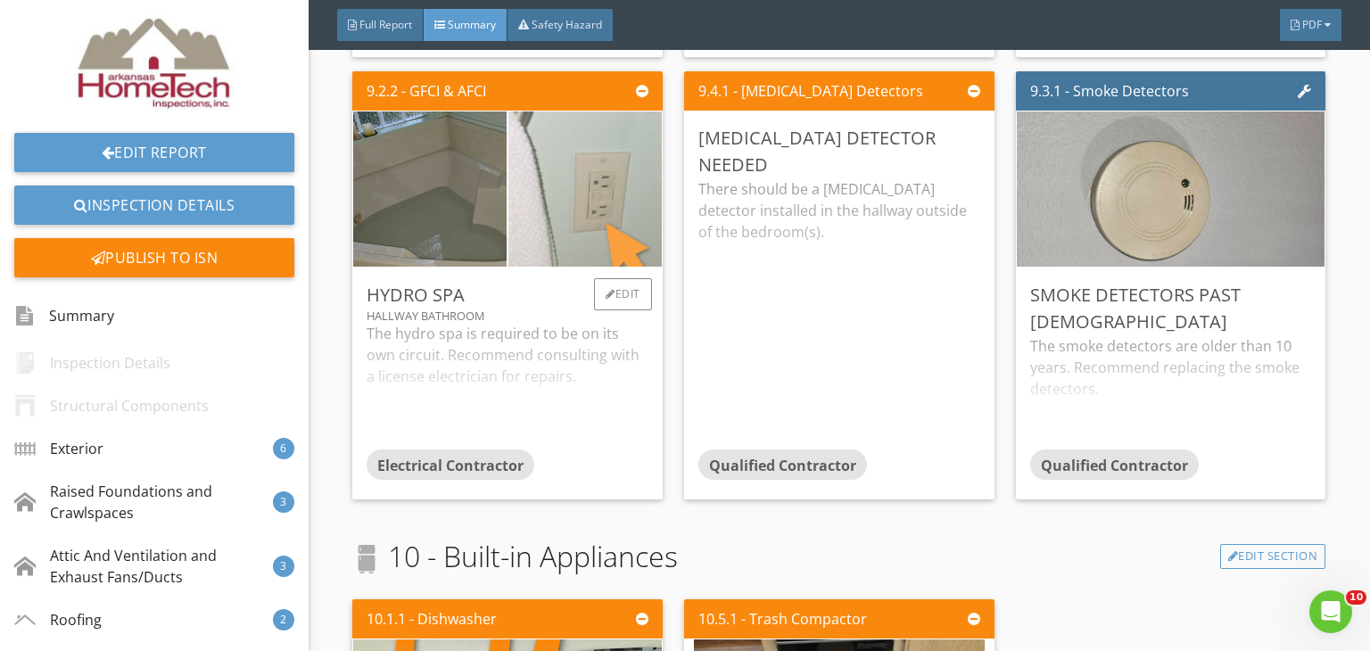
click at [565, 199] on img at bounding box center [585, 190] width 291 height 388
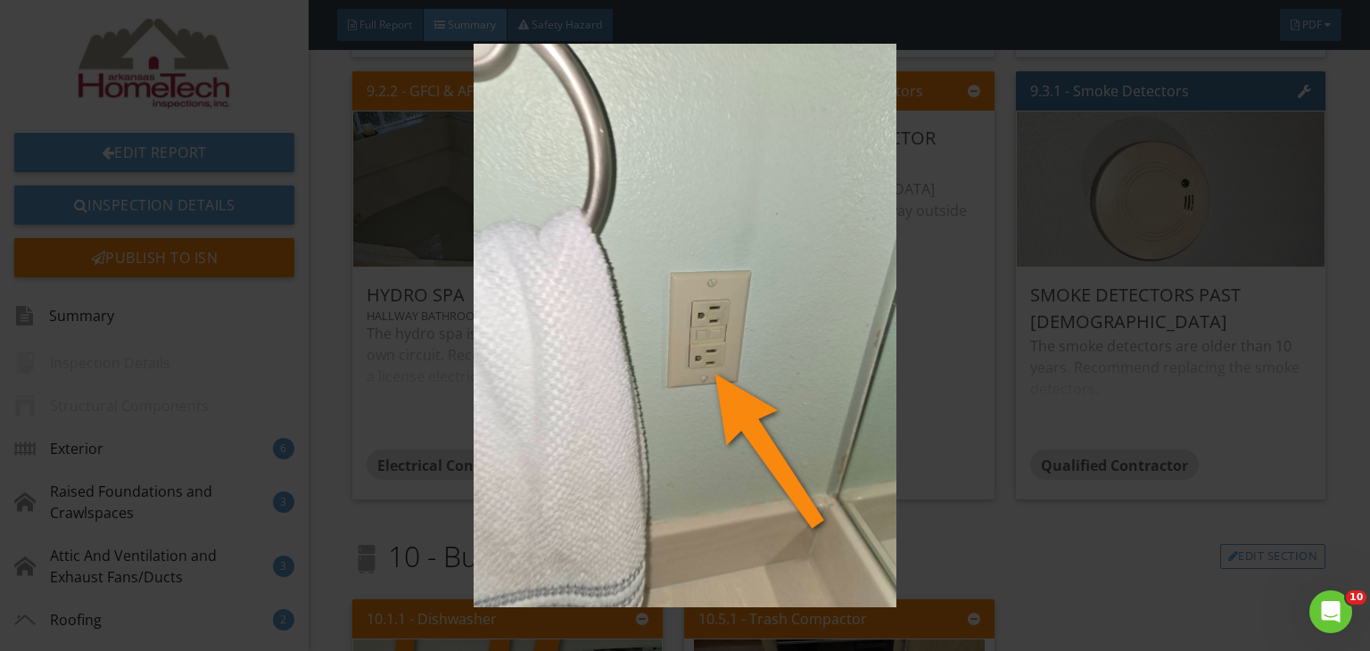
click at [903, 454] on img at bounding box center [685, 326] width 1247 height 564
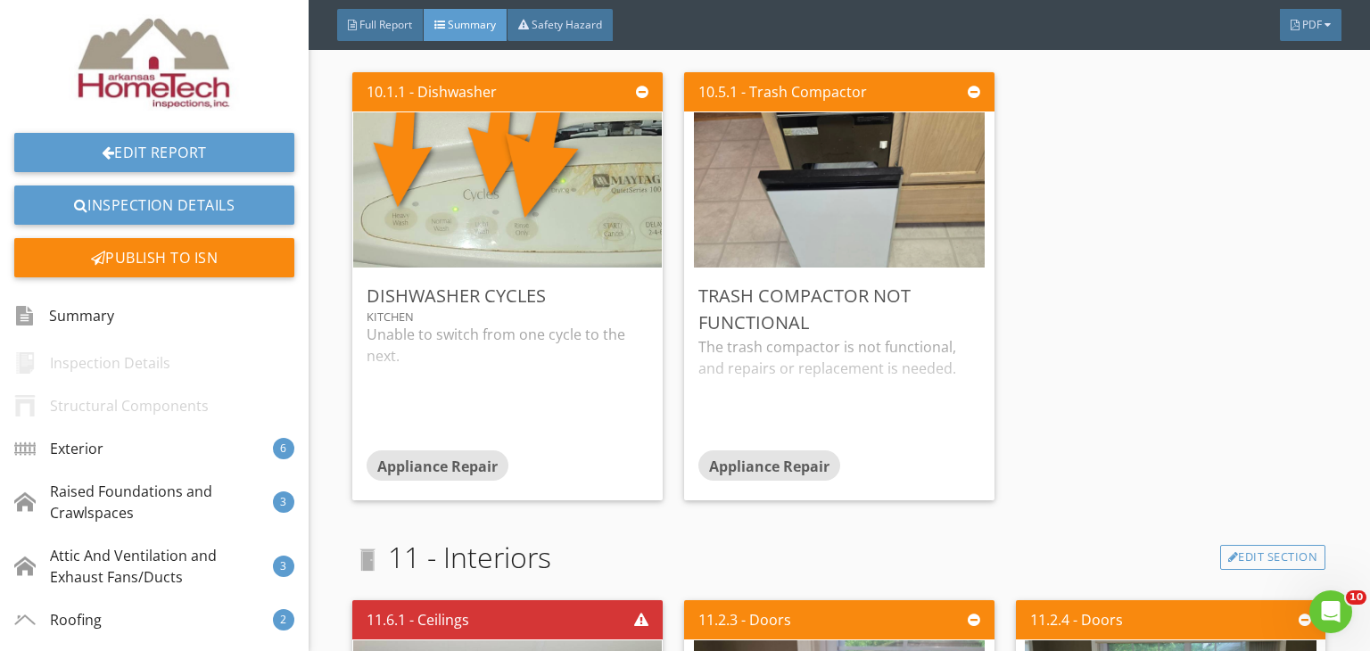
scroll to position [4637, 0]
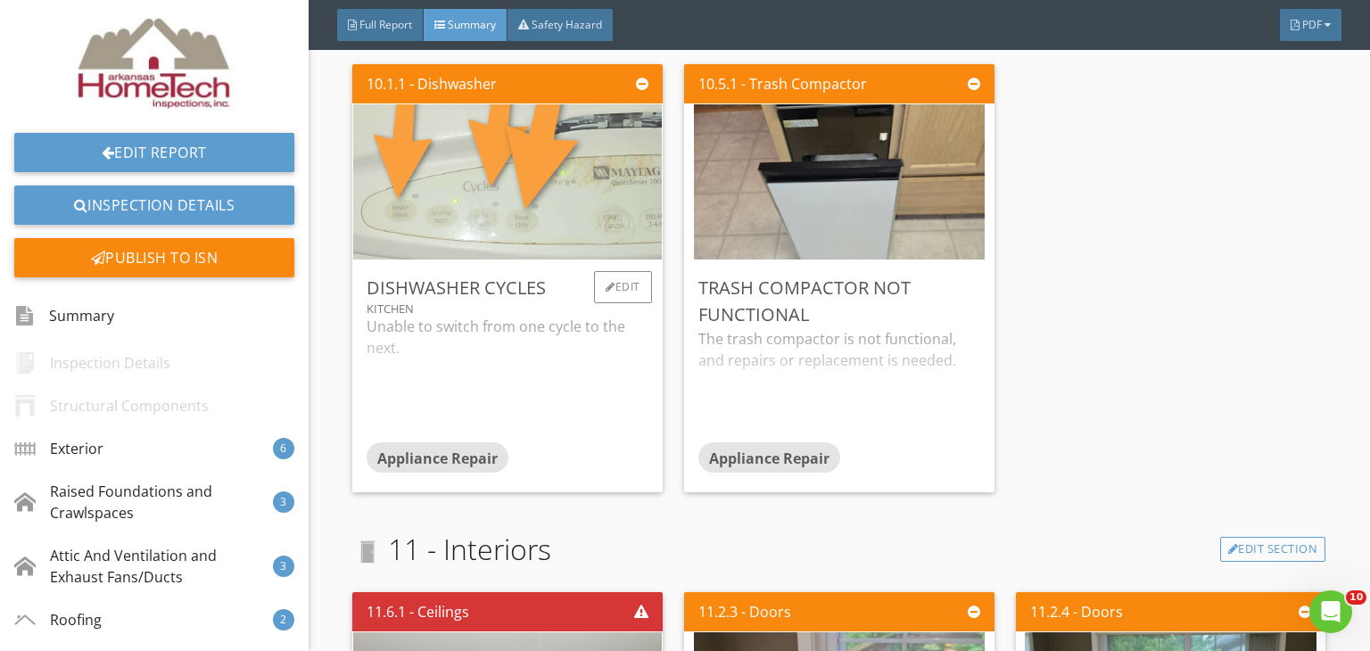
click at [401, 172] on img at bounding box center [507, 182] width 517 height 388
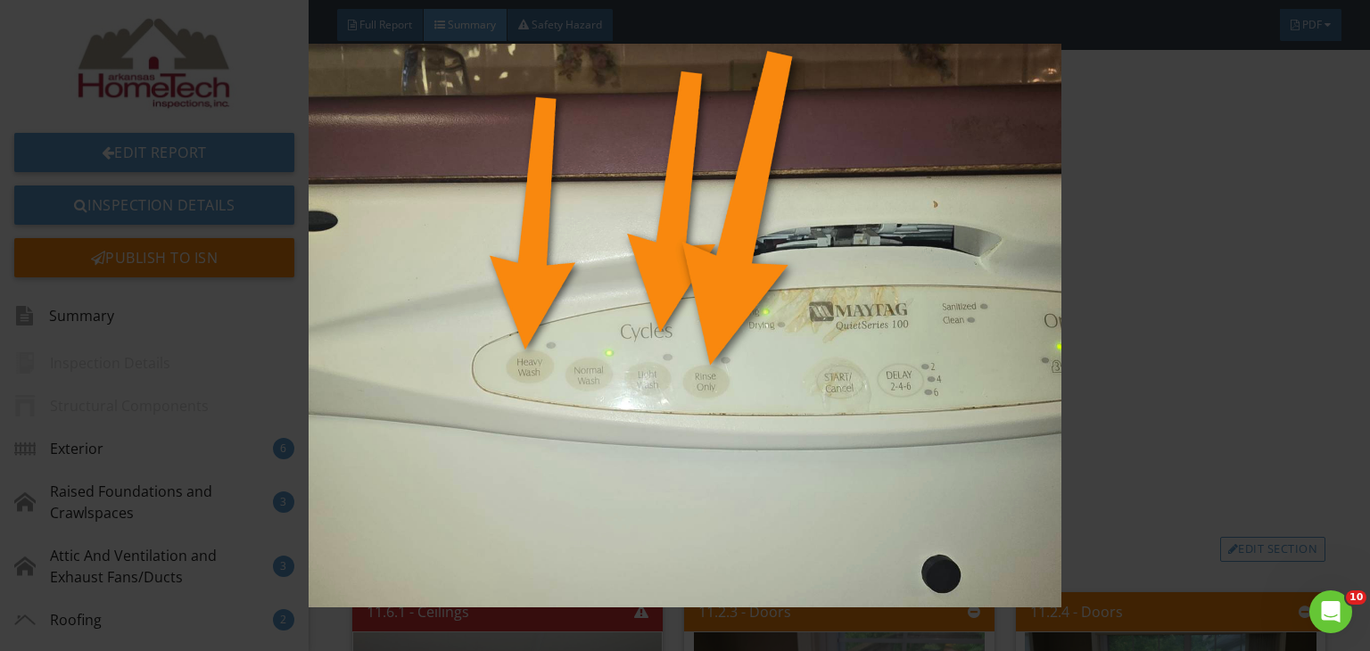
click at [1270, 230] on img at bounding box center [685, 326] width 1247 height 564
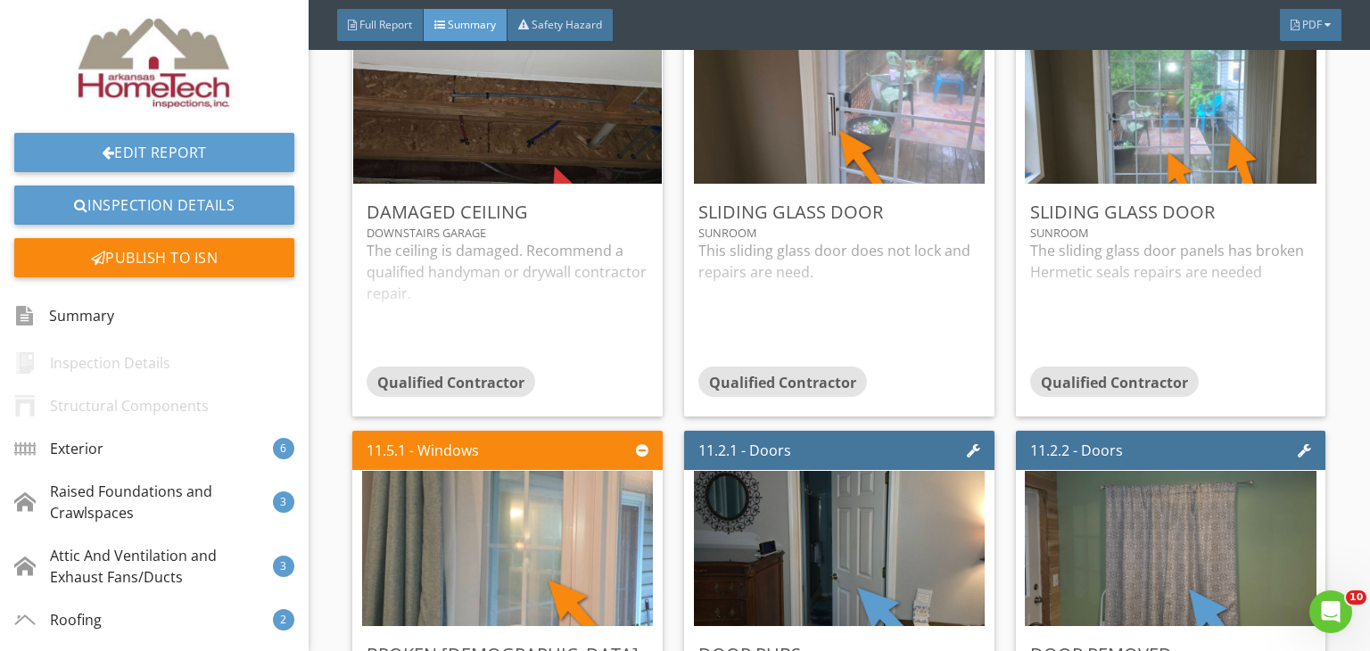
scroll to position [5261, 0]
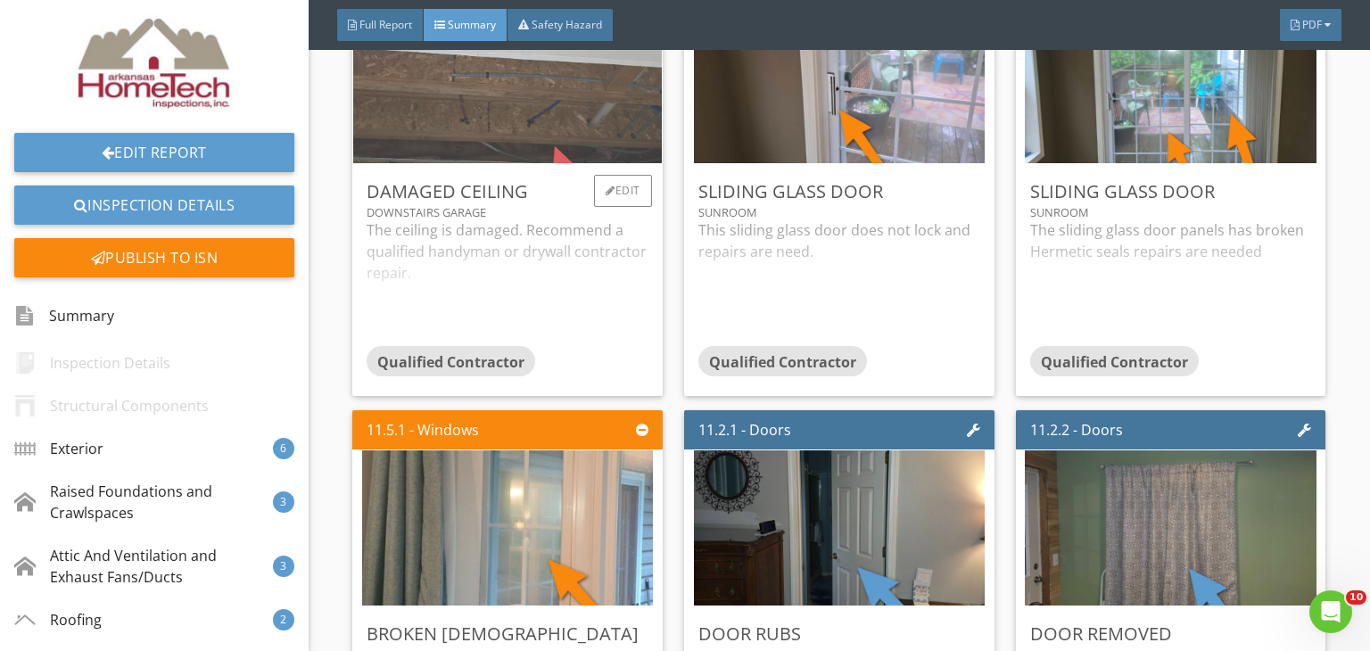
click at [457, 103] on img at bounding box center [507, 86] width 517 height 388
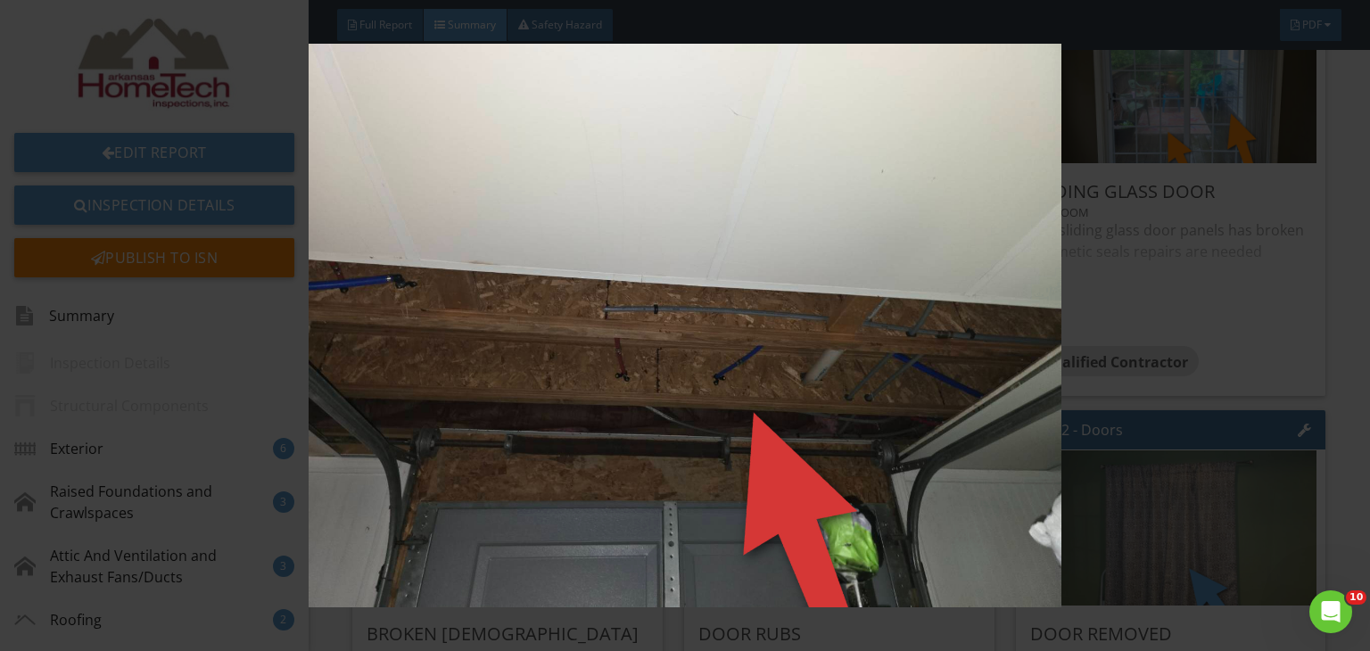
click at [1236, 377] on img at bounding box center [685, 326] width 1247 height 564
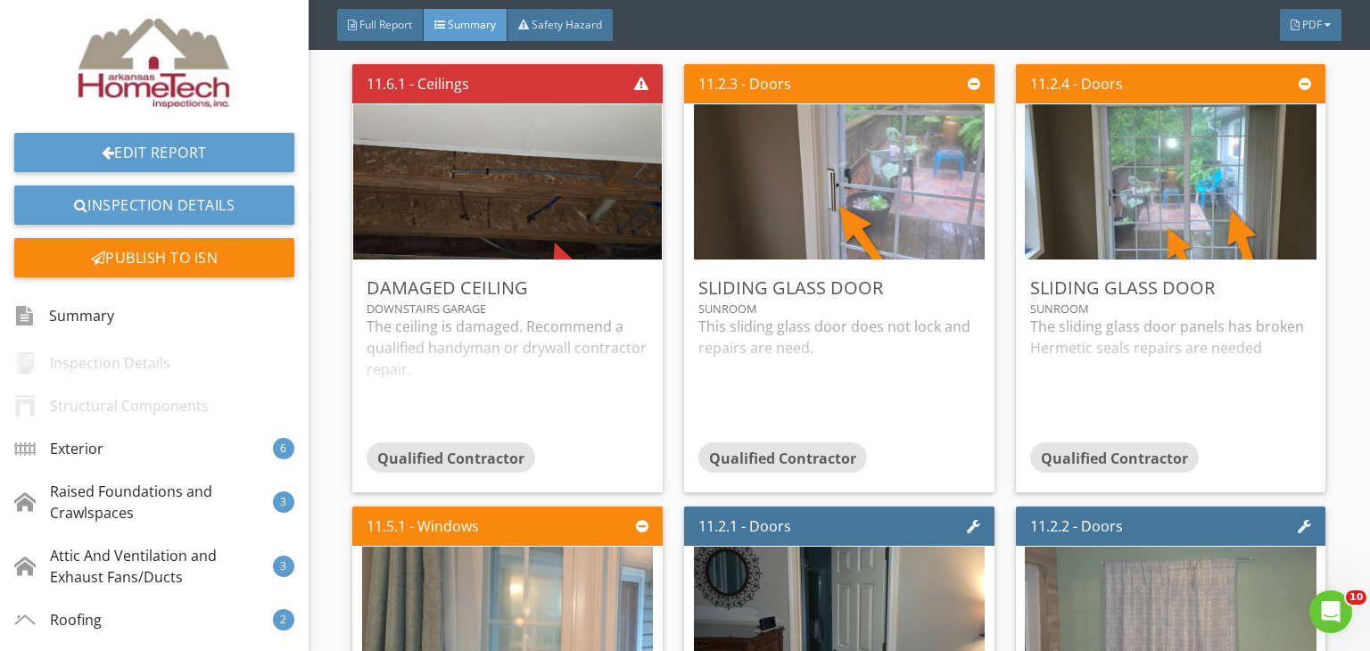
scroll to position [5529, 0]
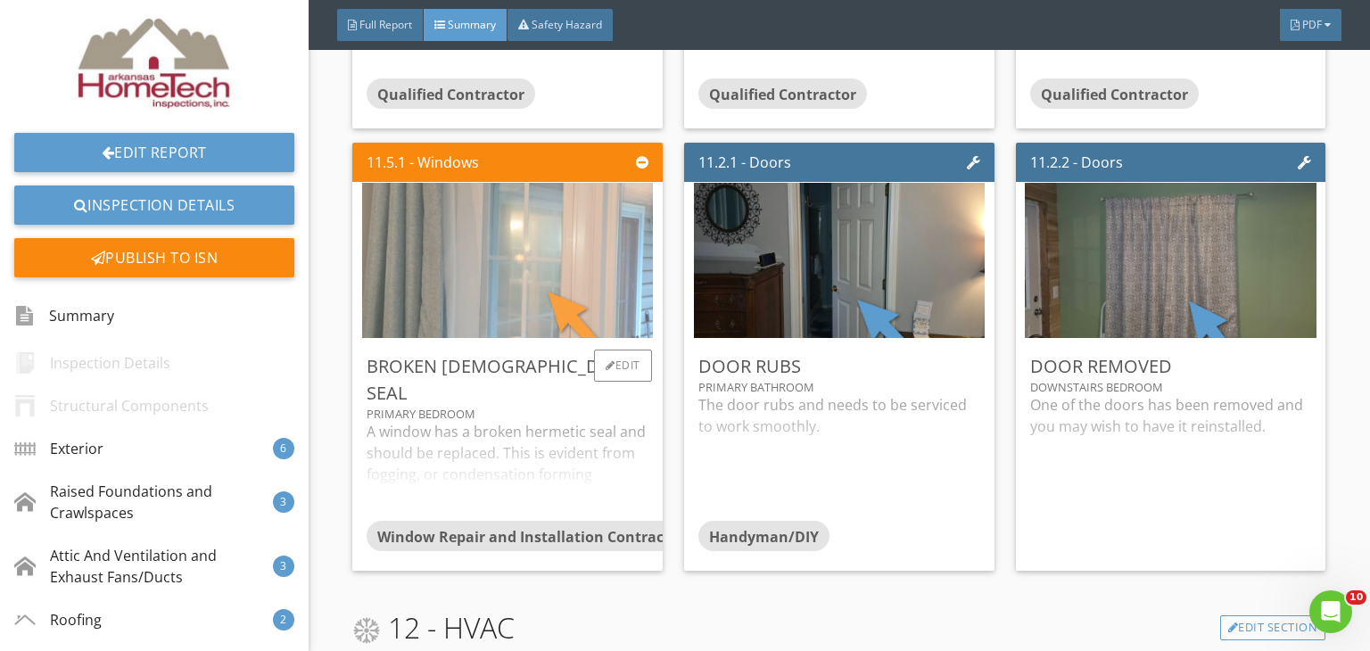
click at [523, 254] on img at bounding box center [507, 261] width 291 height 388
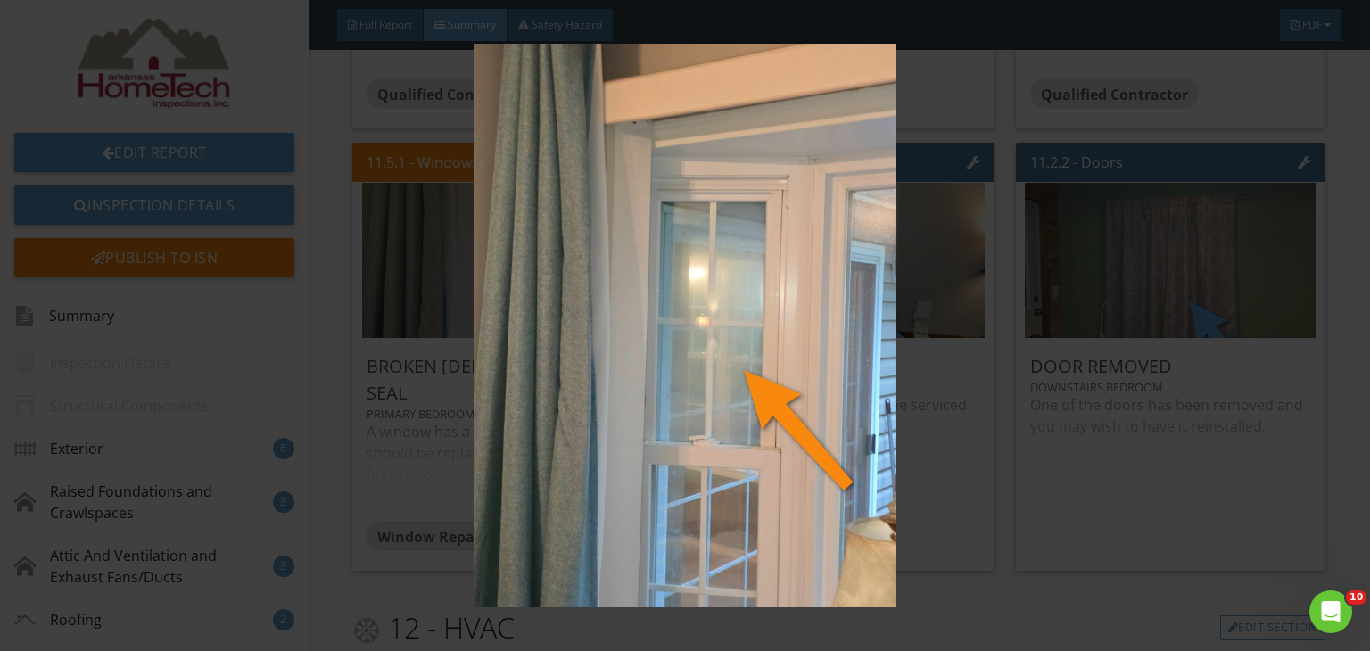
click at [1231, 536] on img at bounding box center [685, 326] width 1247 height 564
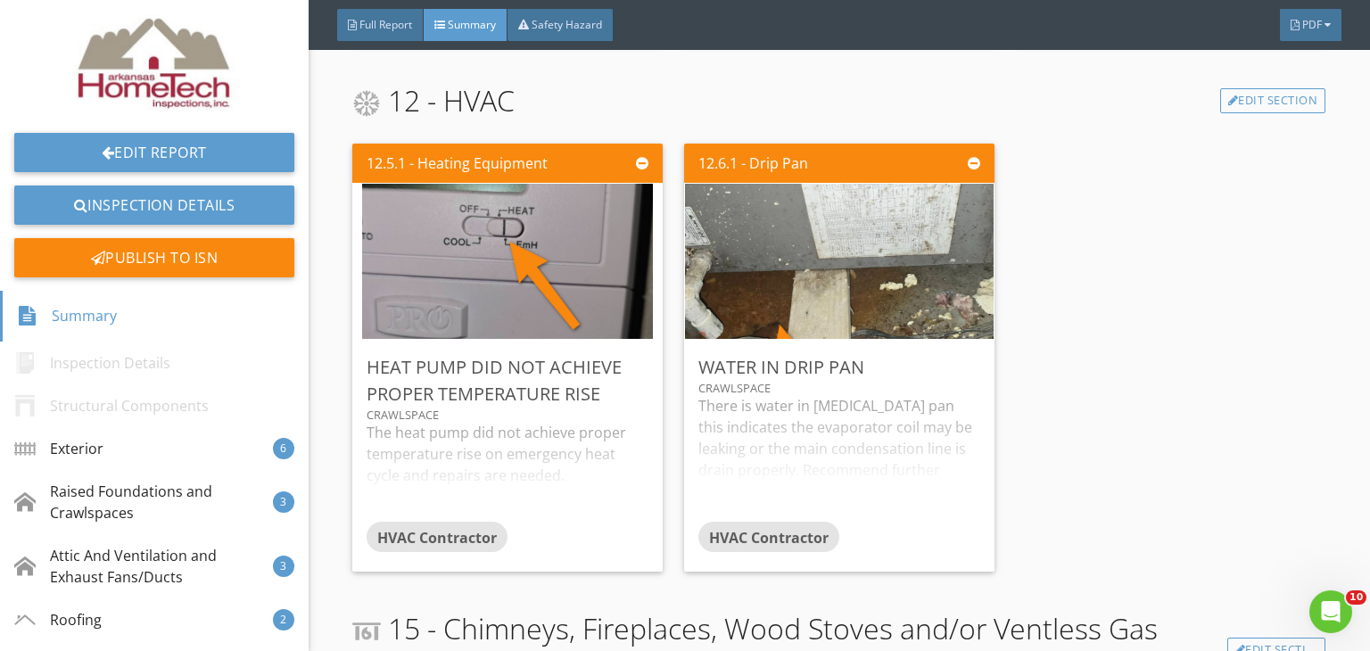
scroll to position [6153, 0]
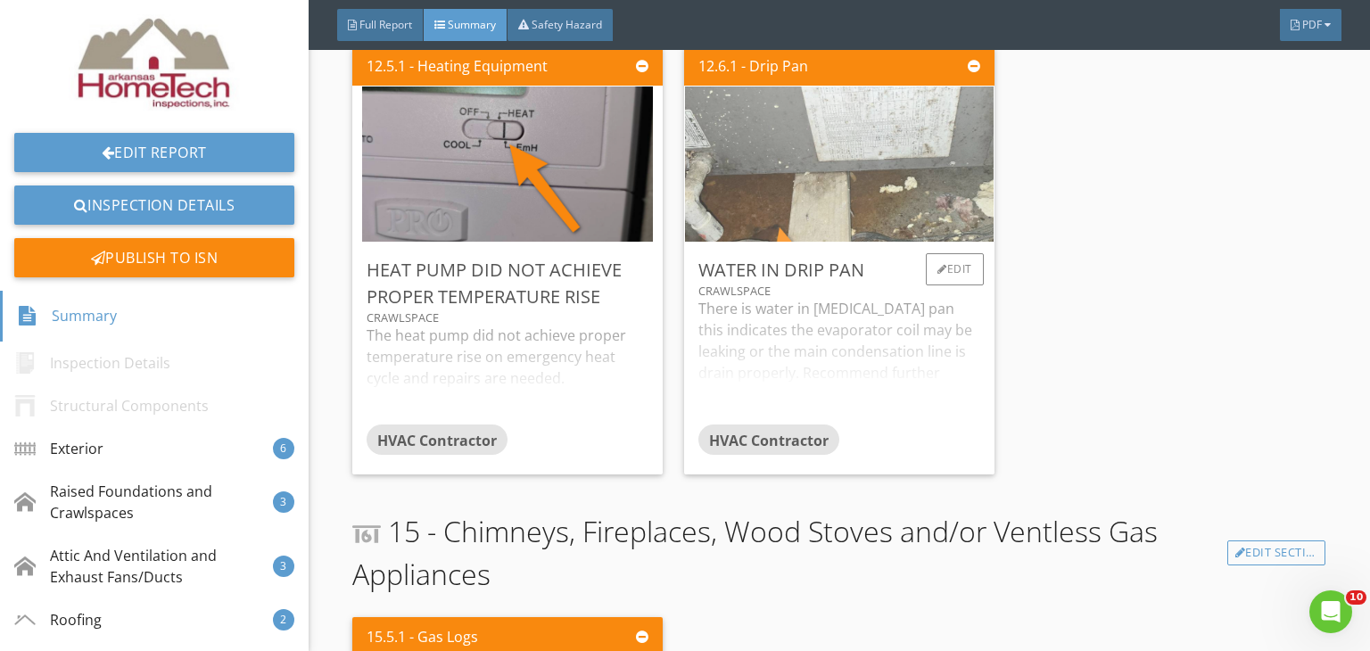
click at [895, 179] on img at bounding box center [839, 165] width 517 height 388
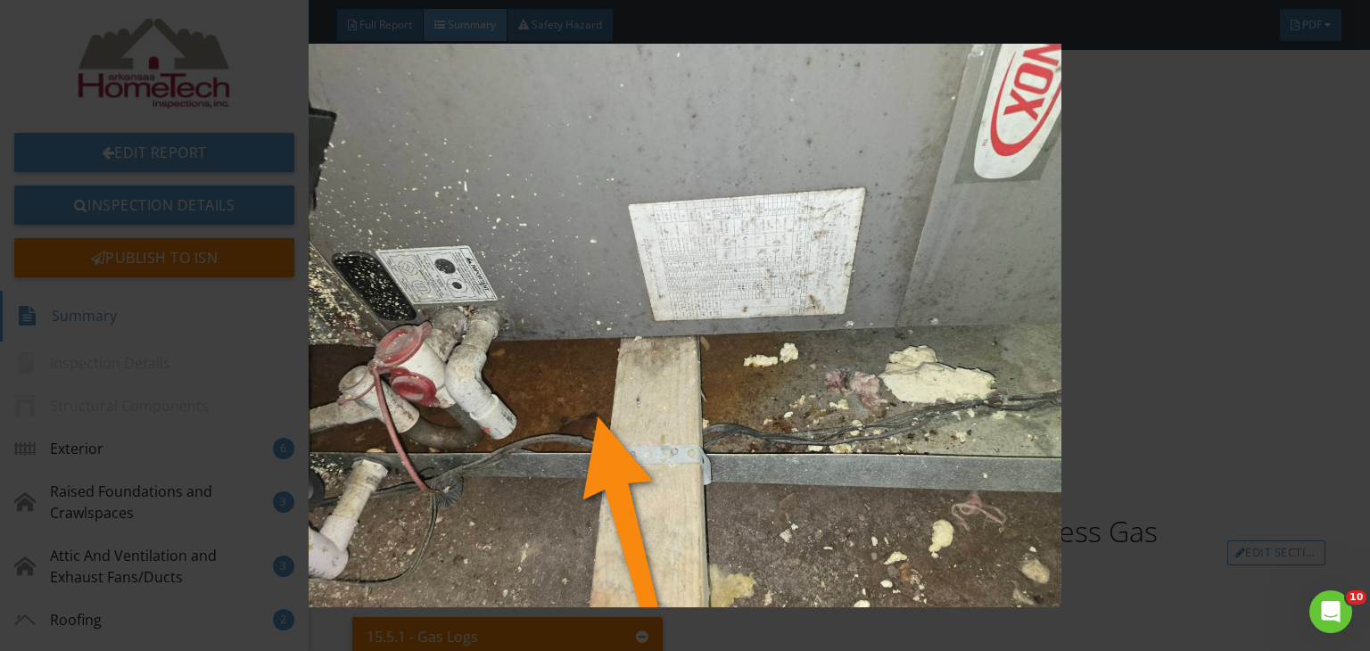
click at [1248, 415] on img at bounding box center [685, 326] width 1247 height 564
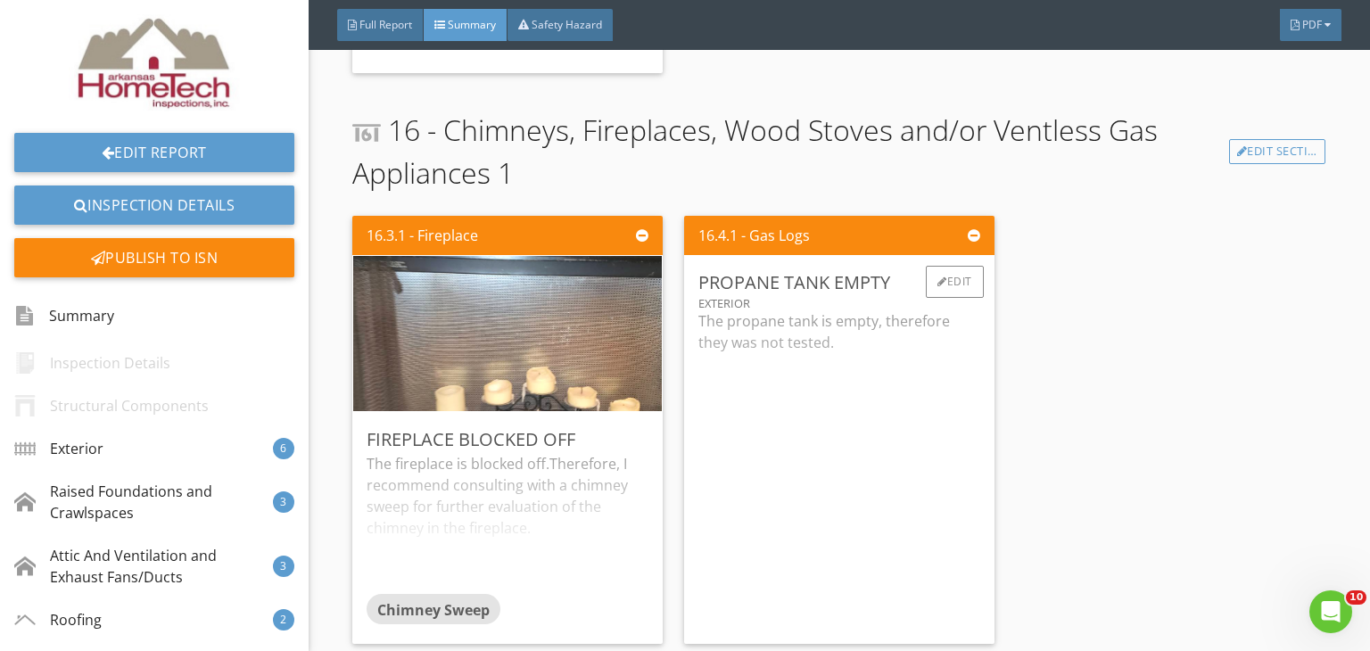
scroll to position [7138, 0]
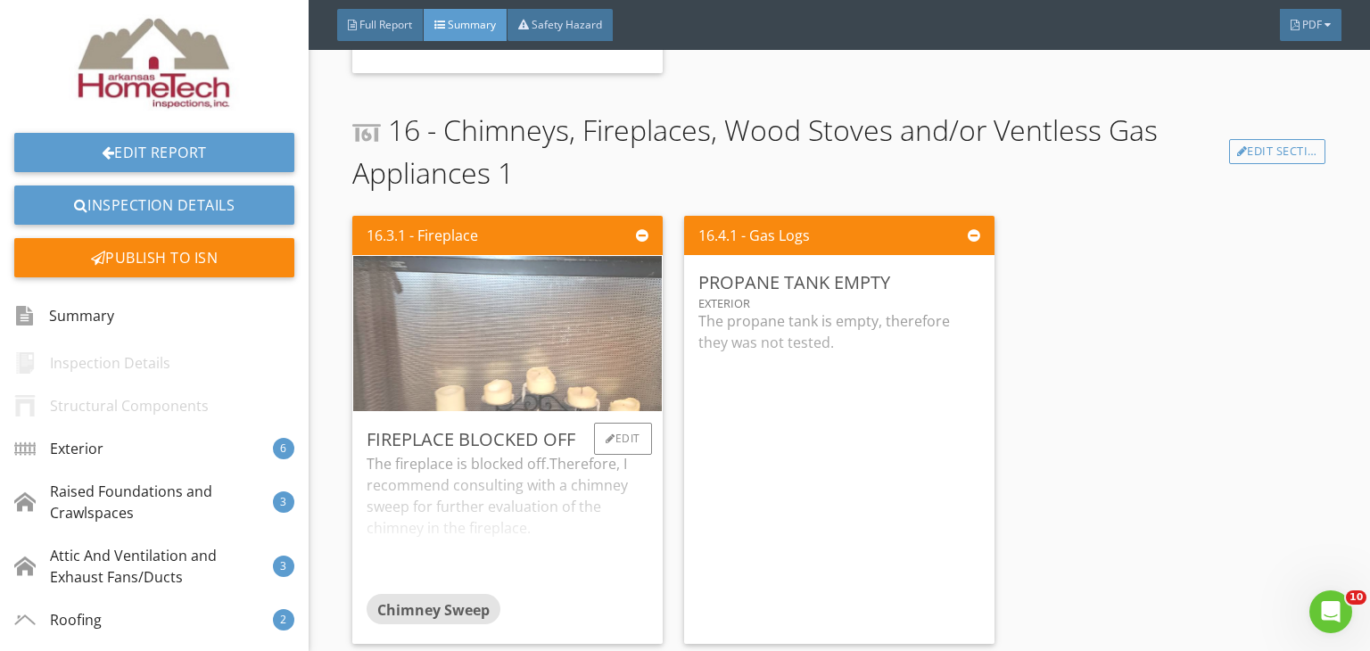
click at [516, 348] on img at bounding box center [507, 334] width 517 height 388
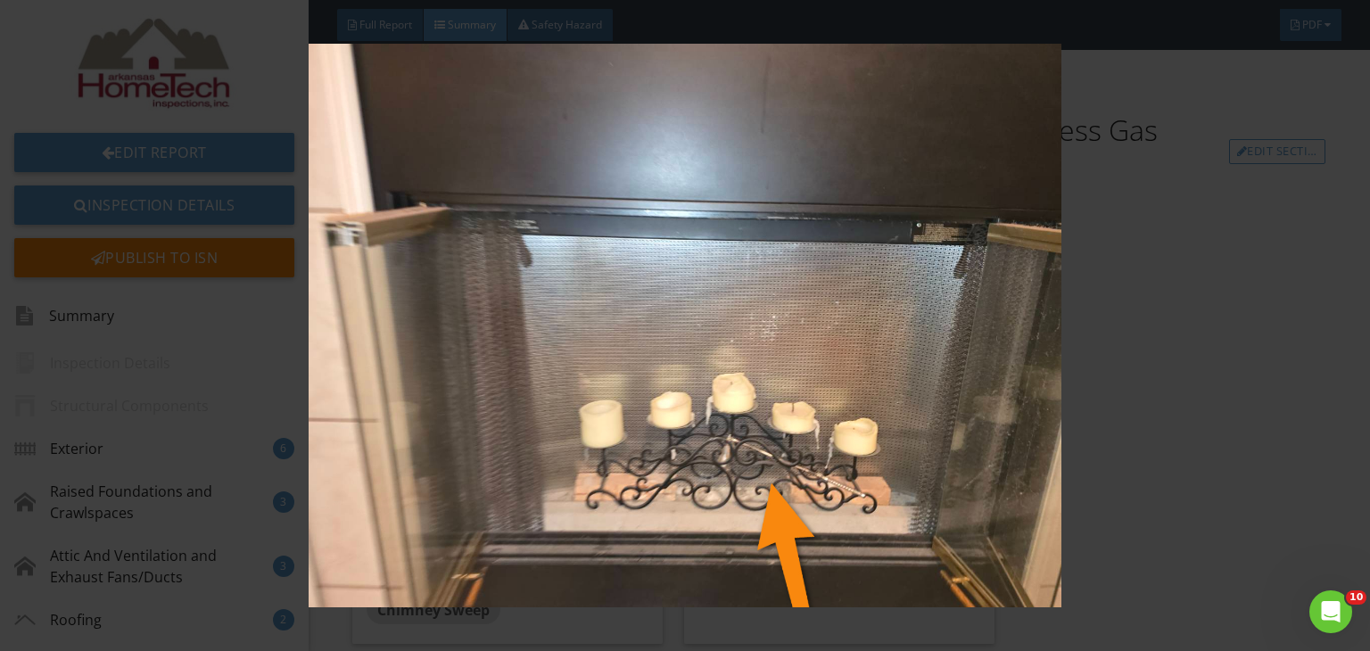
click at [1281, 350] on img at bounding box center [685, 326] width 1247 height 564
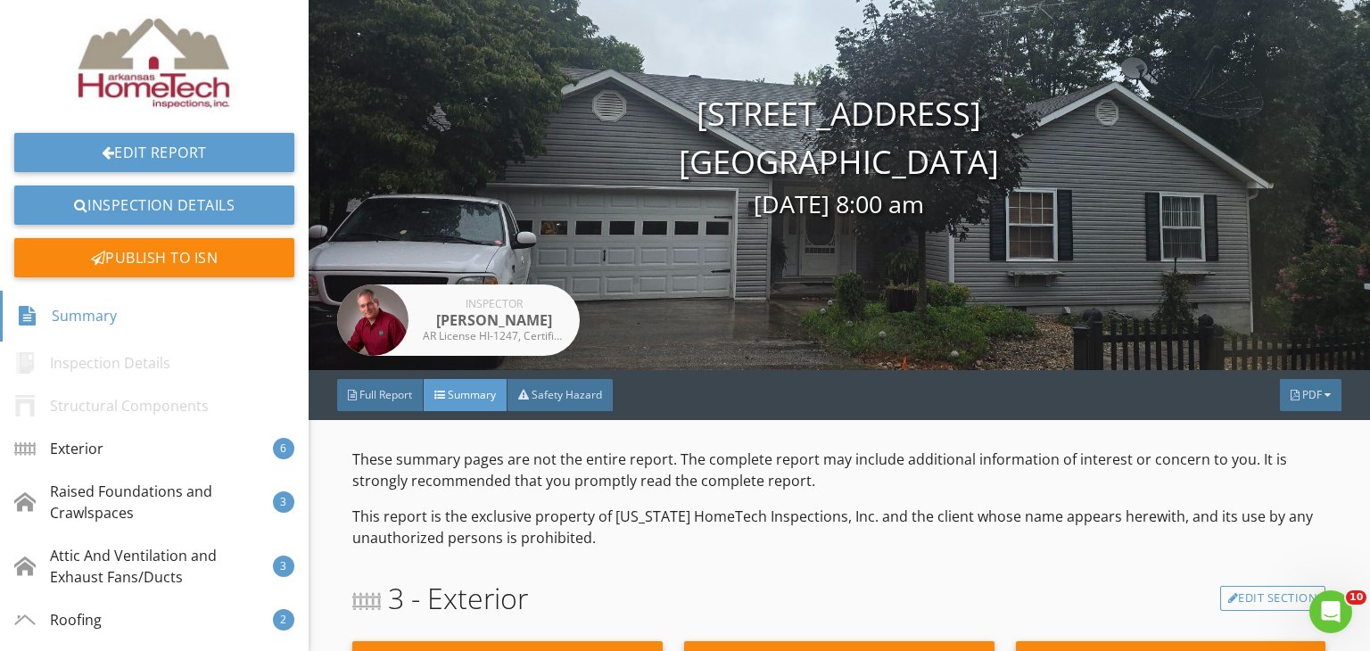
scroll to position [89, 0]
